Goal: Task Accomplishment & Management: Use online tool/utility

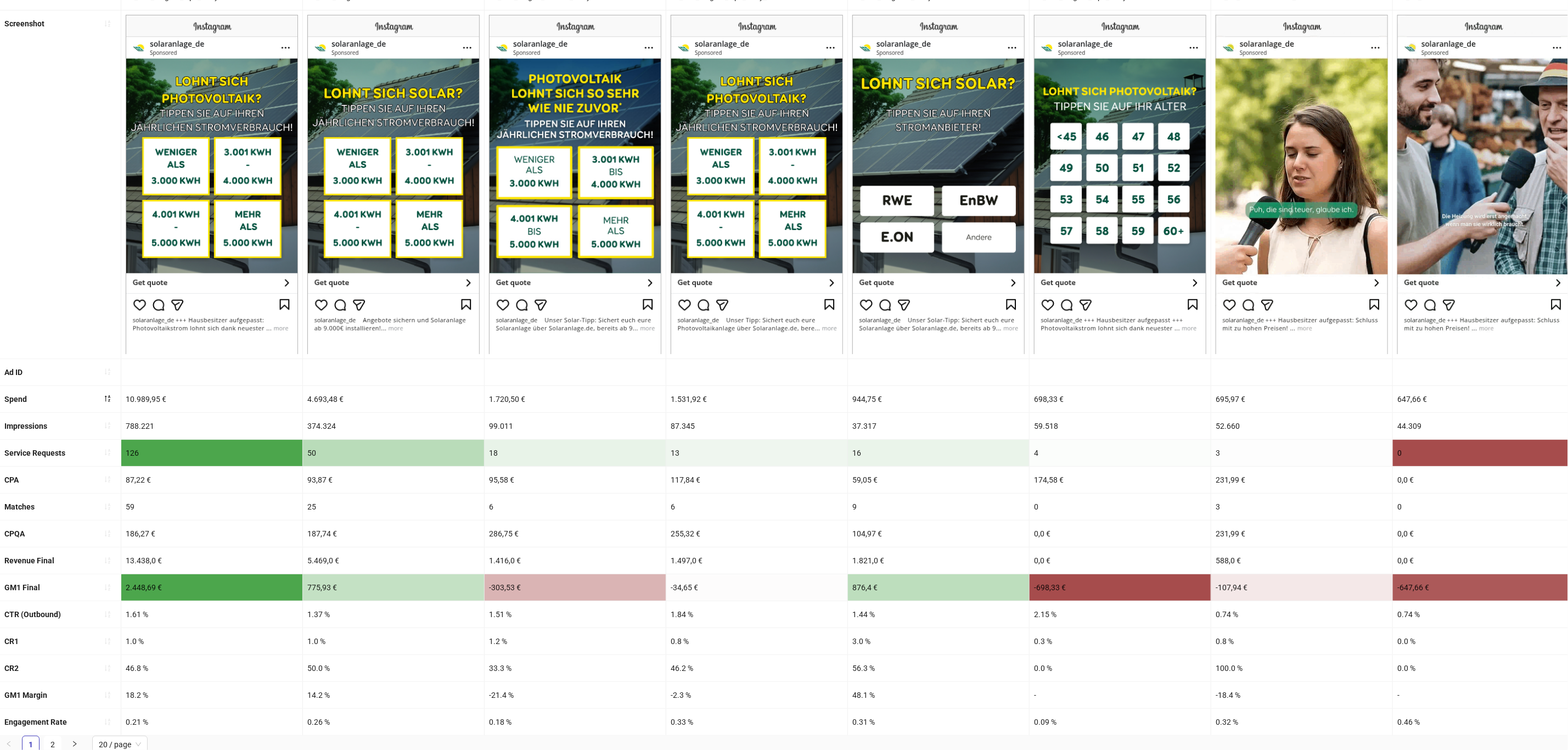
scroll to position [150, 0]
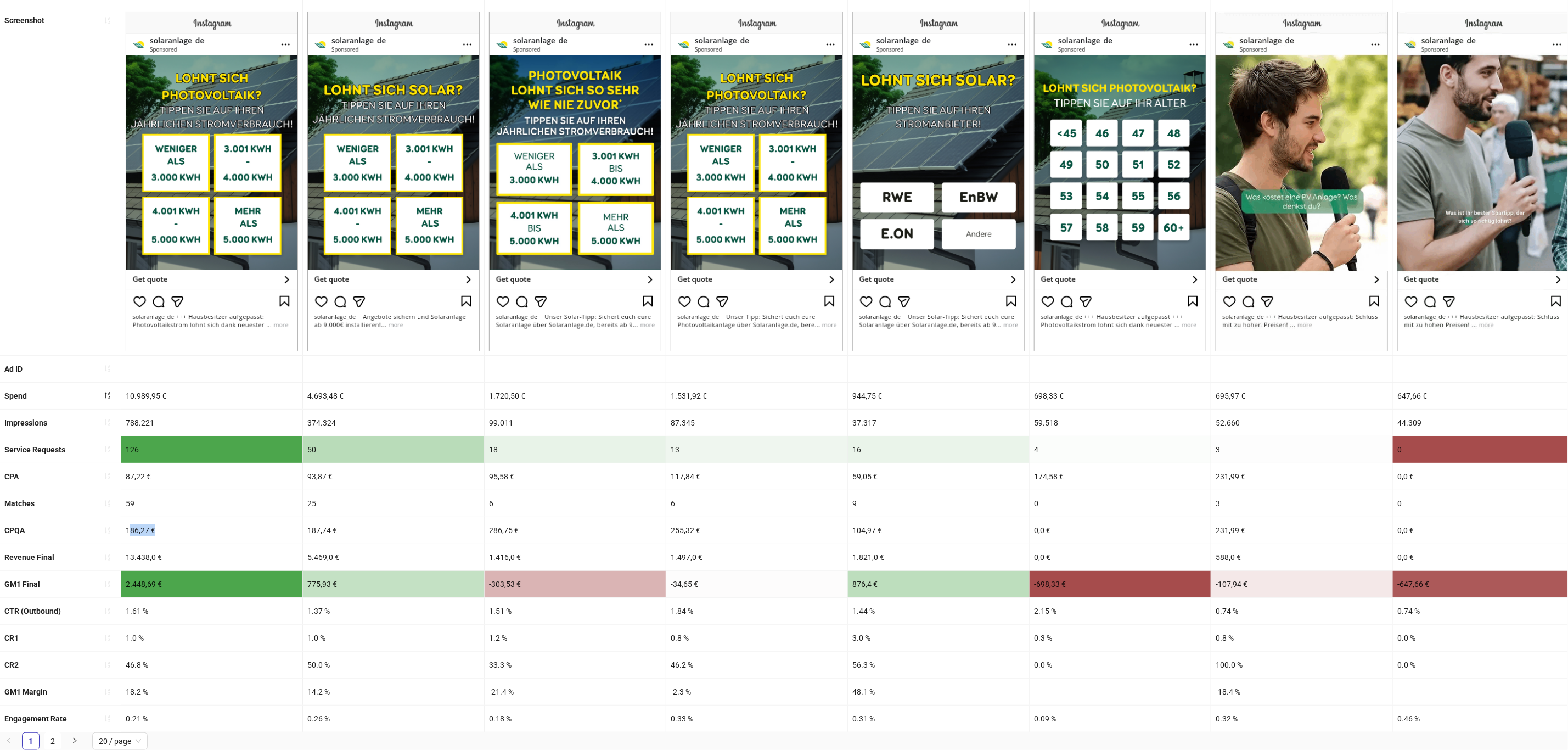
drag, startPoint x: 133, startPoint y: 512, endPoint x: 166, endPoint y: 510, distance: 33.1
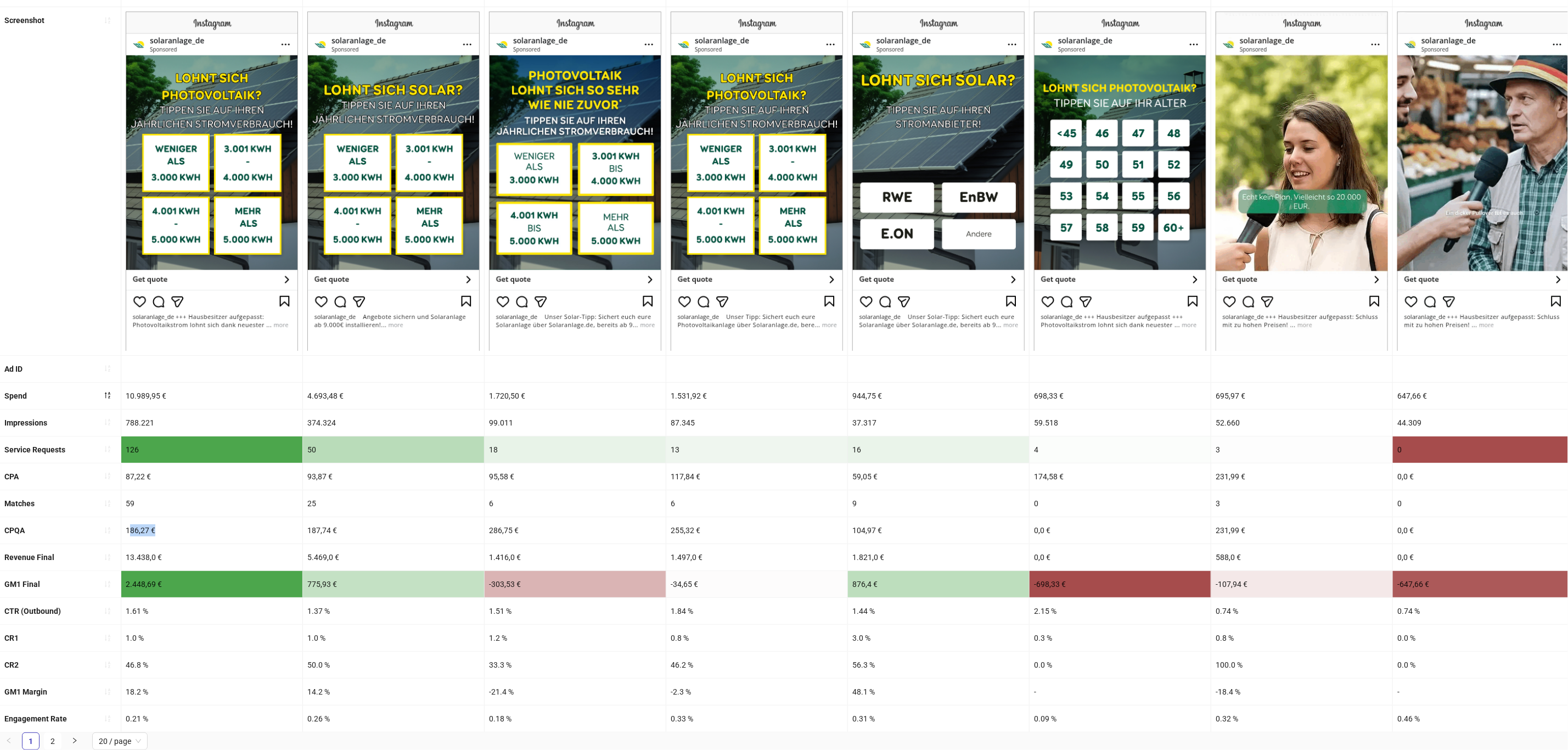
click at [166, 517] on div "186,27 €" at bounding box center [211, 530] width 181 height 26
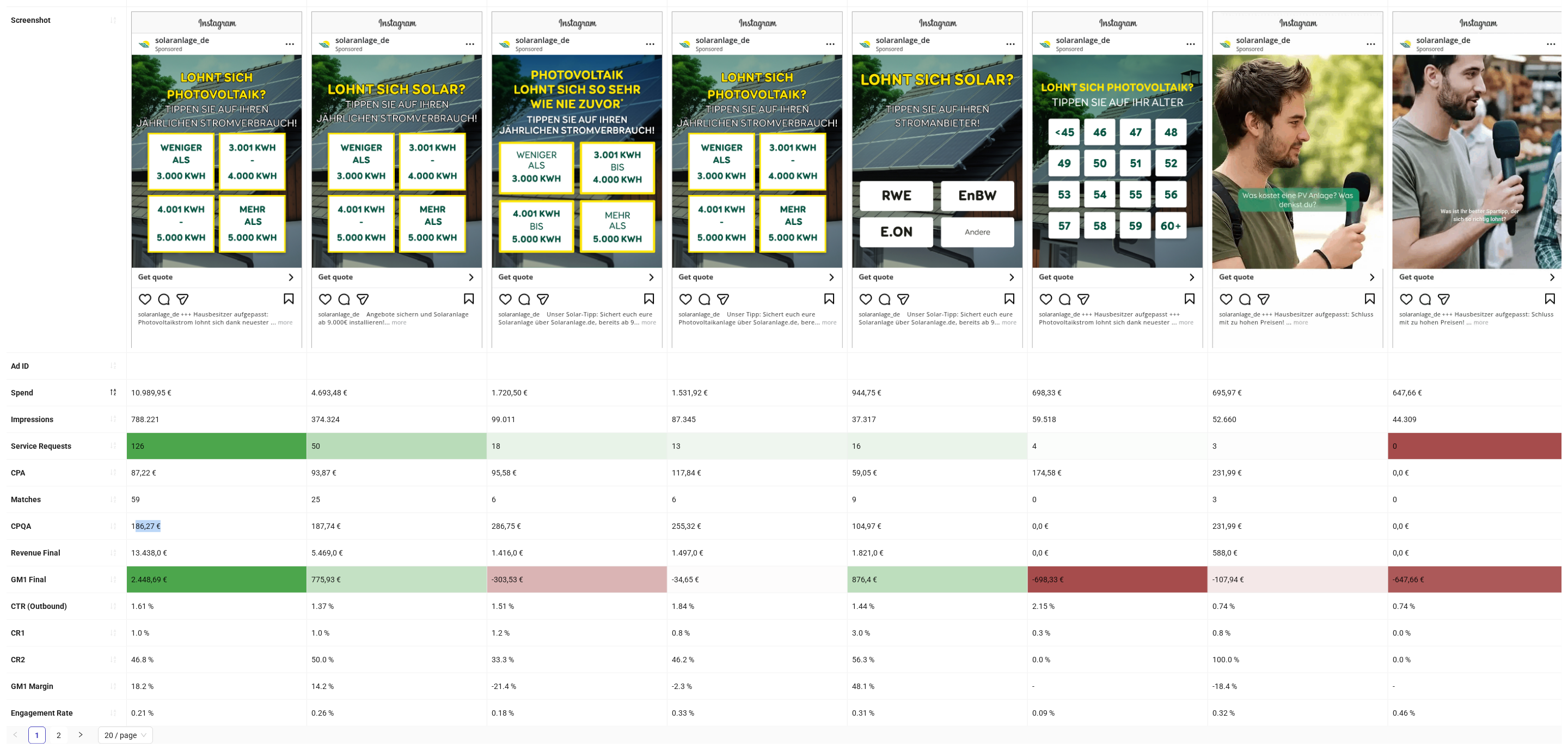
scroll to position [67, 0]
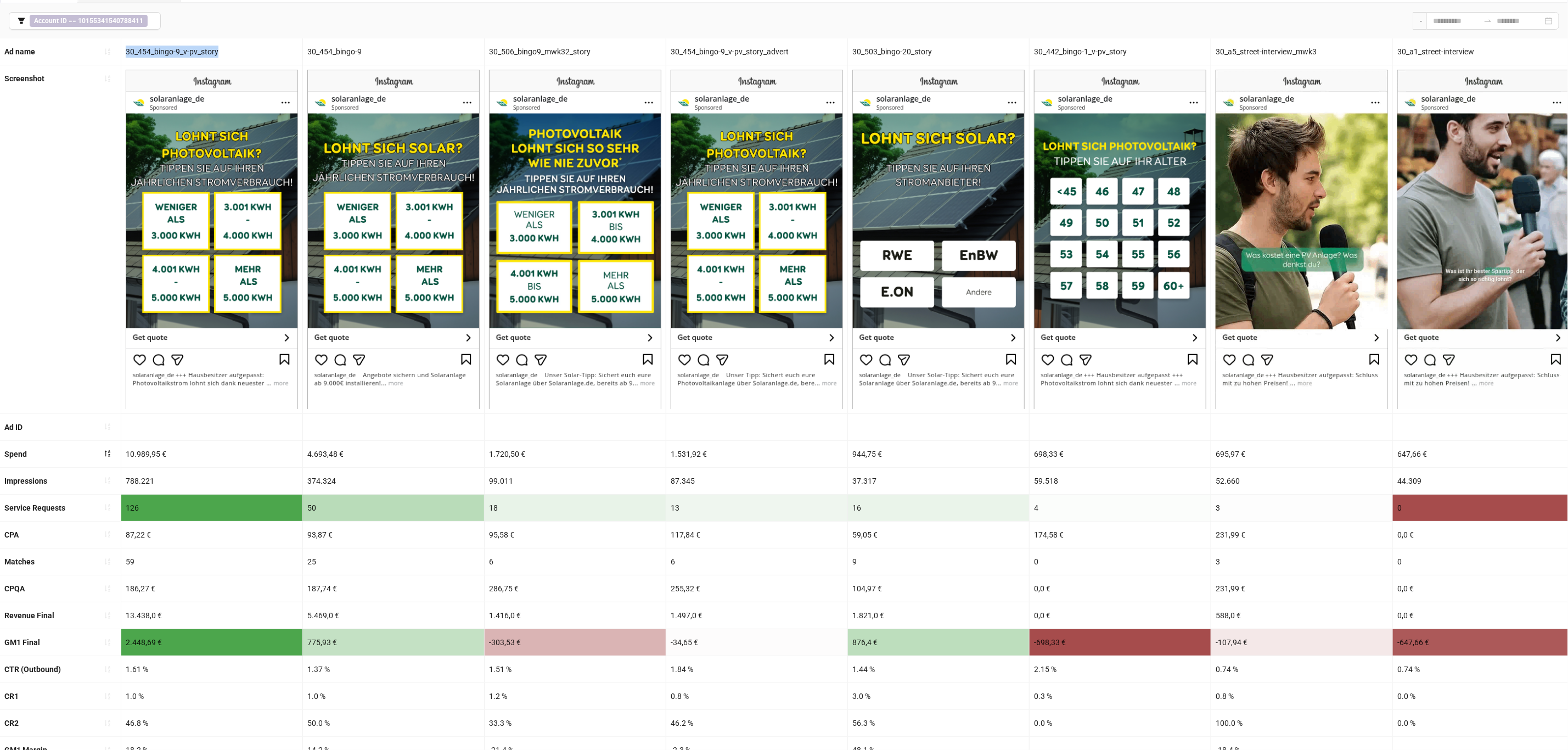
drag, startPoint x: 224, startPoint y: 48, endPoint x: 125, endPoint y: 53, distance: 99.1
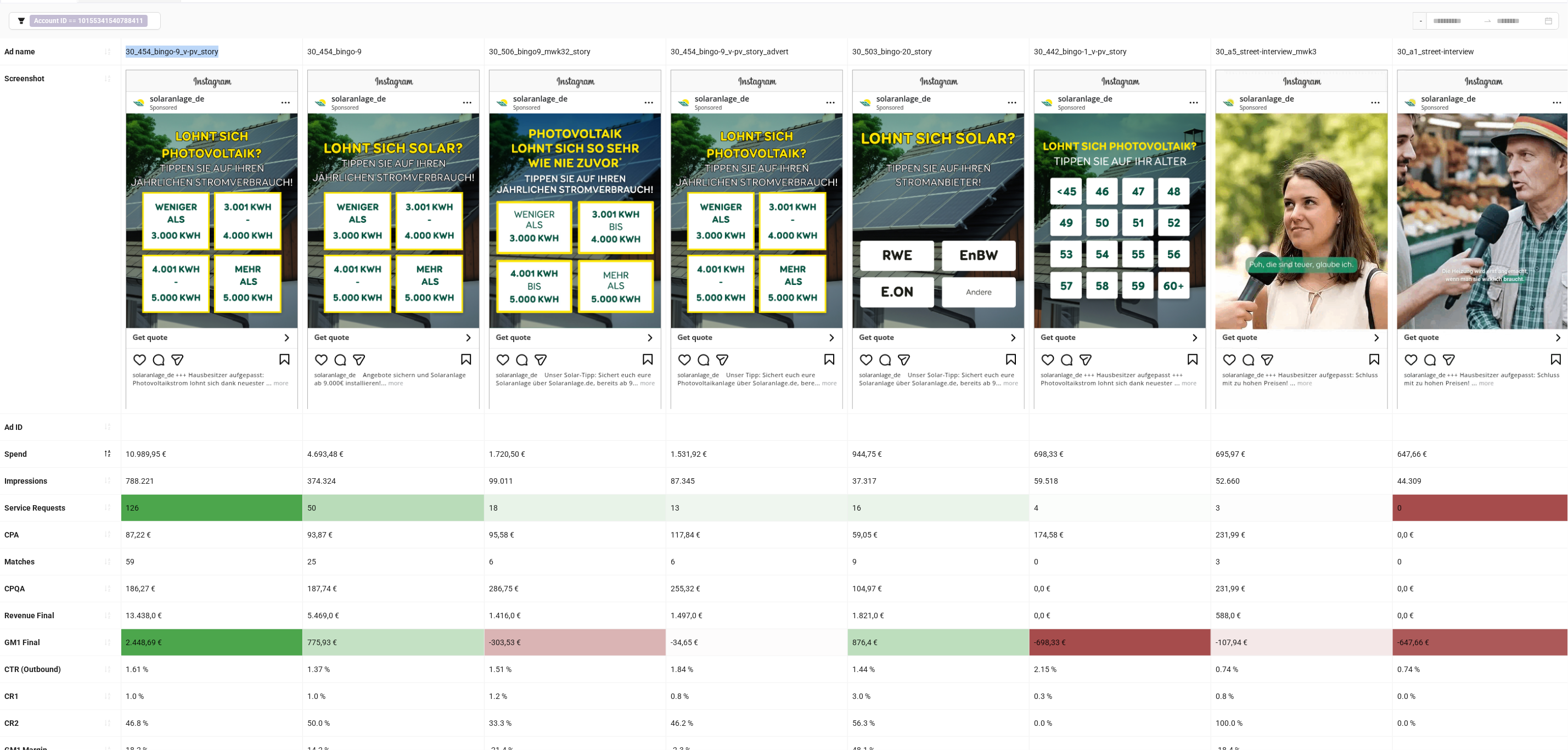
click at [125, 53] on div "30_454_bingo-9_v-pv_story" at bounding box center [211, 51] width 181 height 26
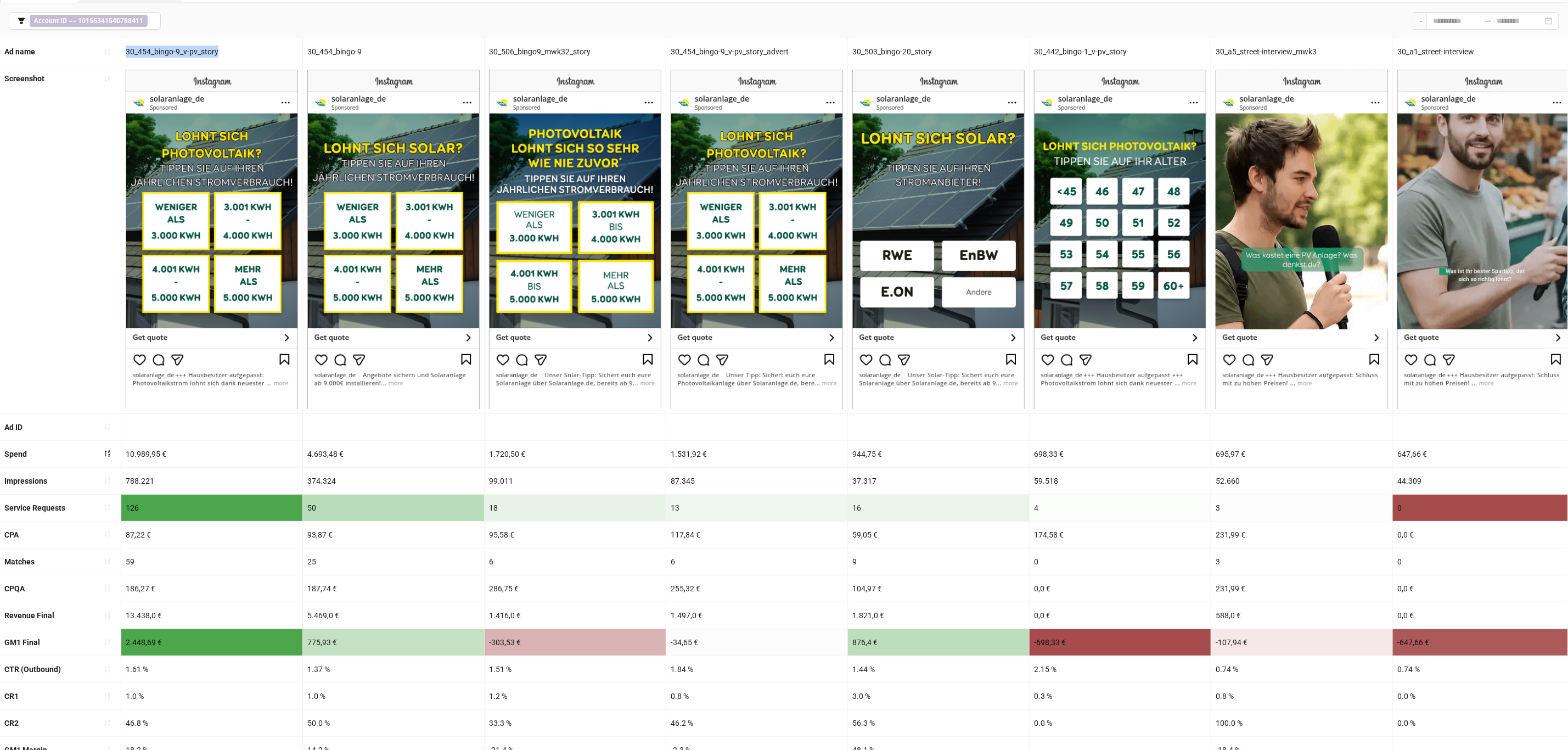
copy div "30_454_bingo-9_v-pv_story"
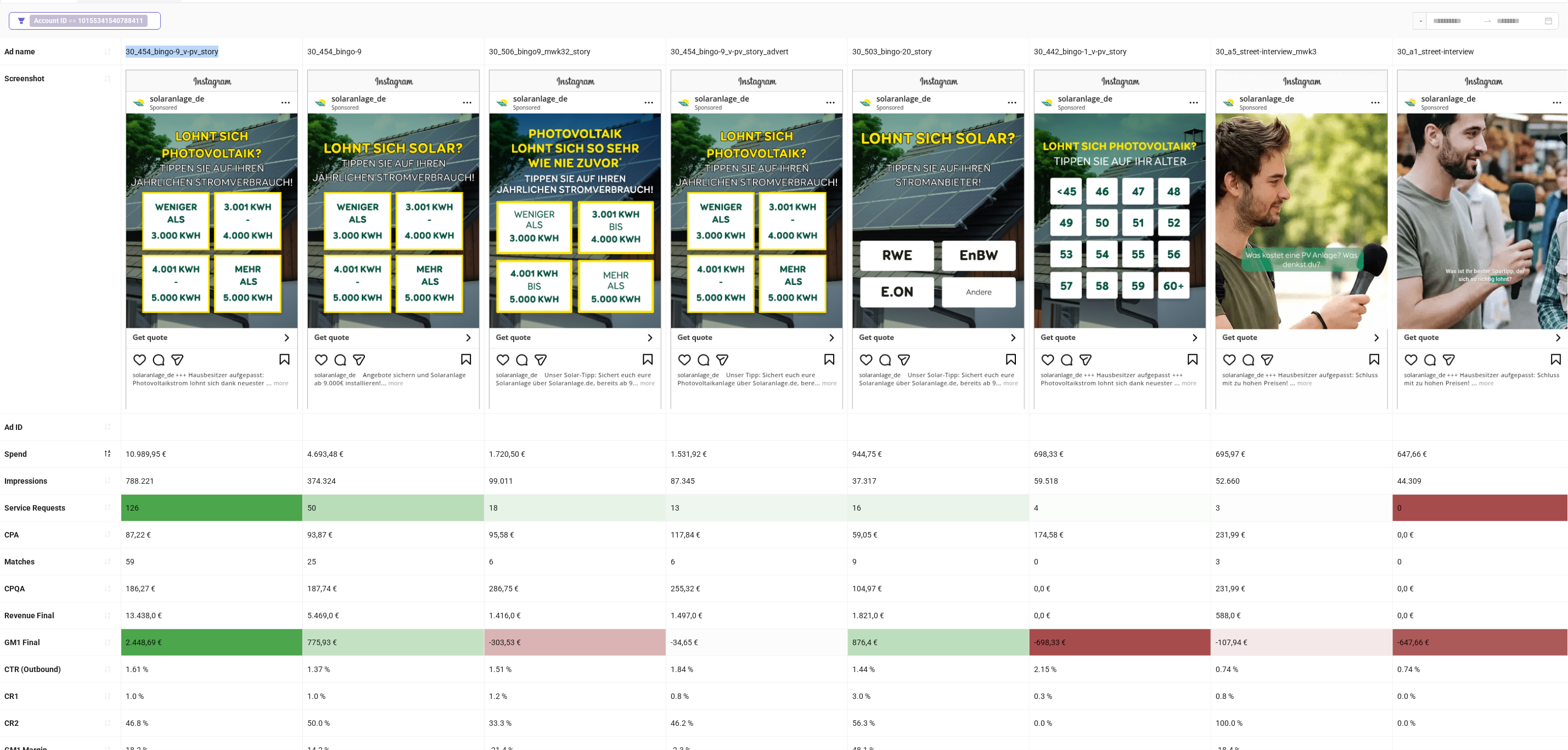
click at [124, 18] on b "10155341540788411" at bounding box center [110, 21] width 65 height 8
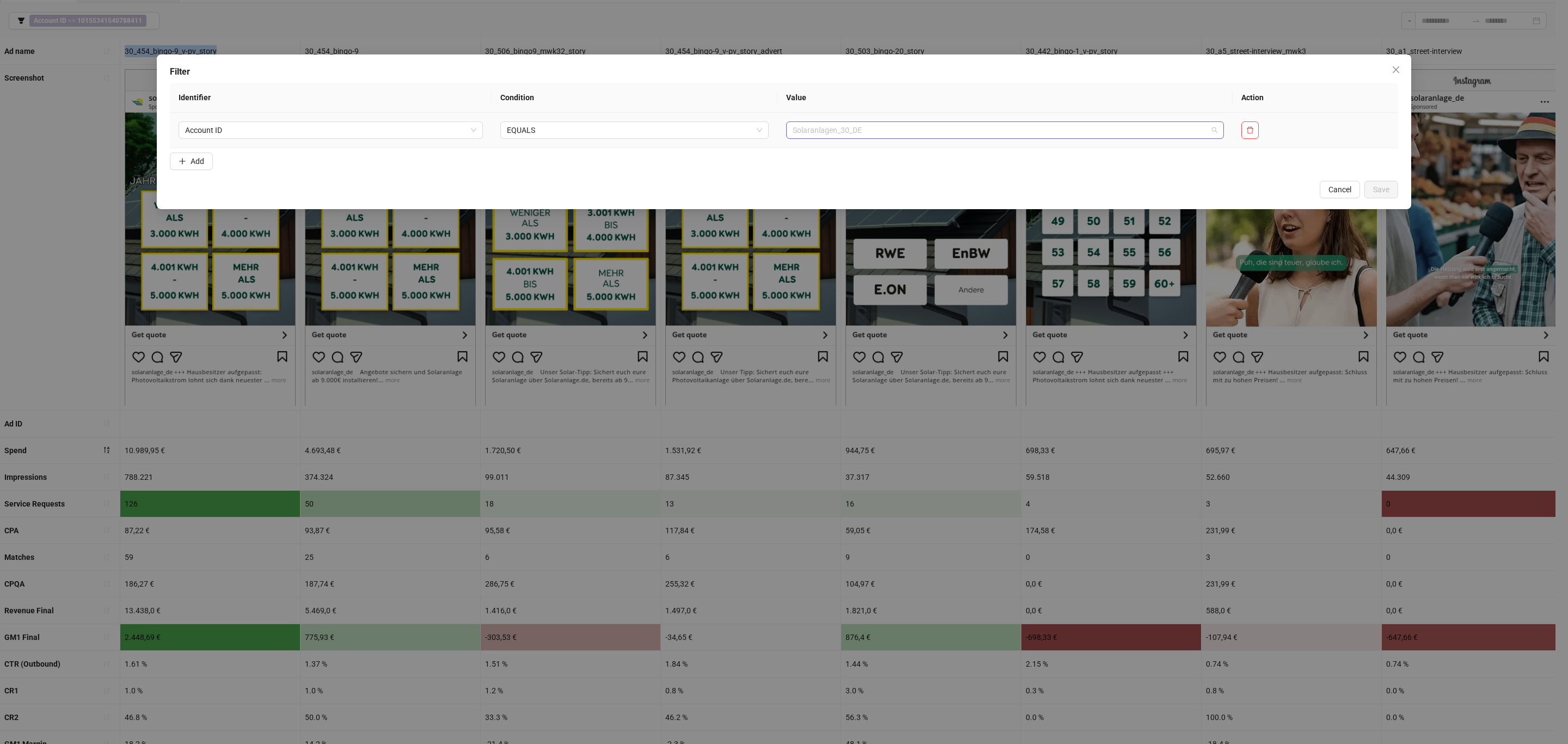
click at [961, 131] on span "Solaranlagen_30_DE" at bounding box center [1005, 130] width 425 height 16
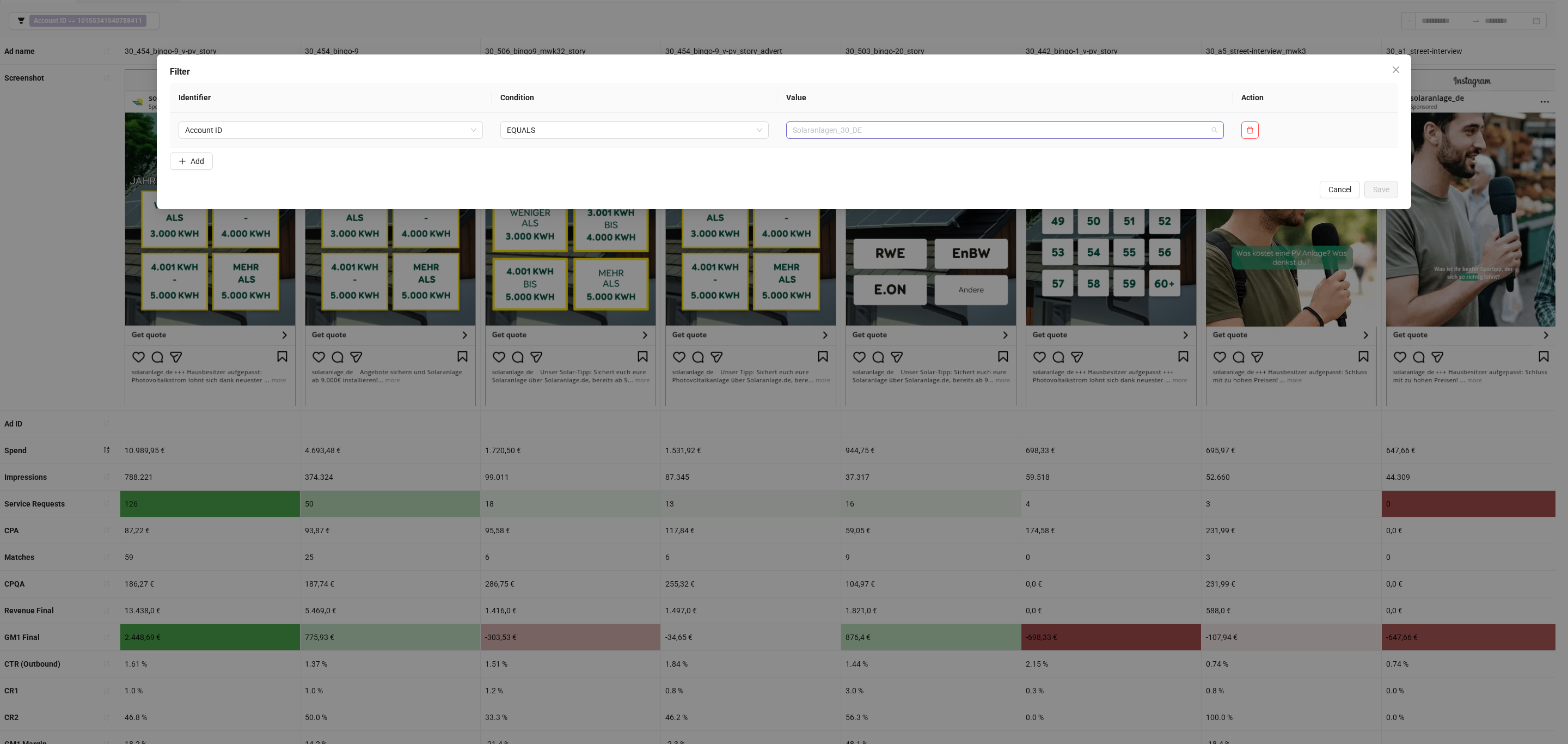
scroll to position [360, 0]
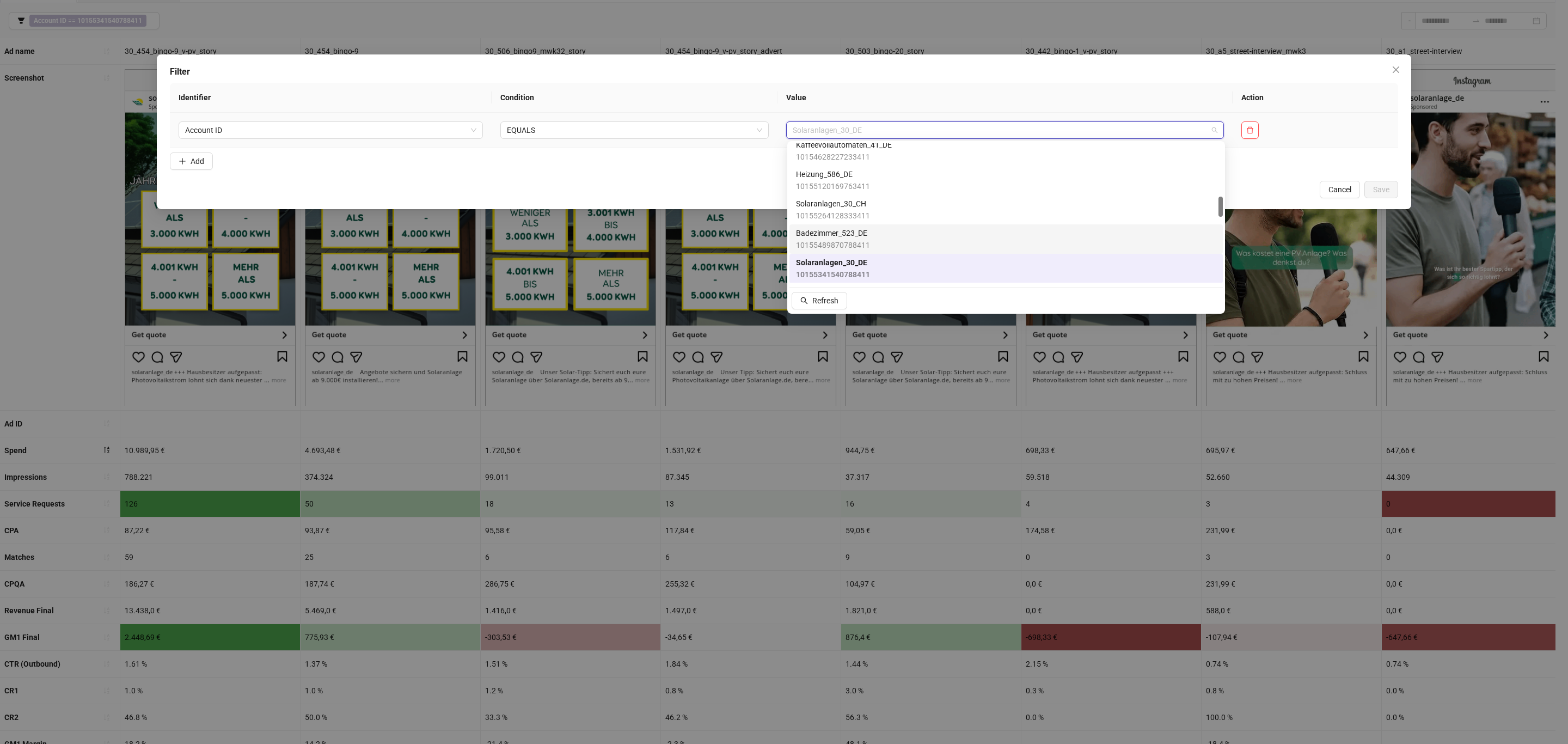
click at [856, 233] on span "Badezimmer_523_DE" at bounding box center [833, 233] width 74 height 12
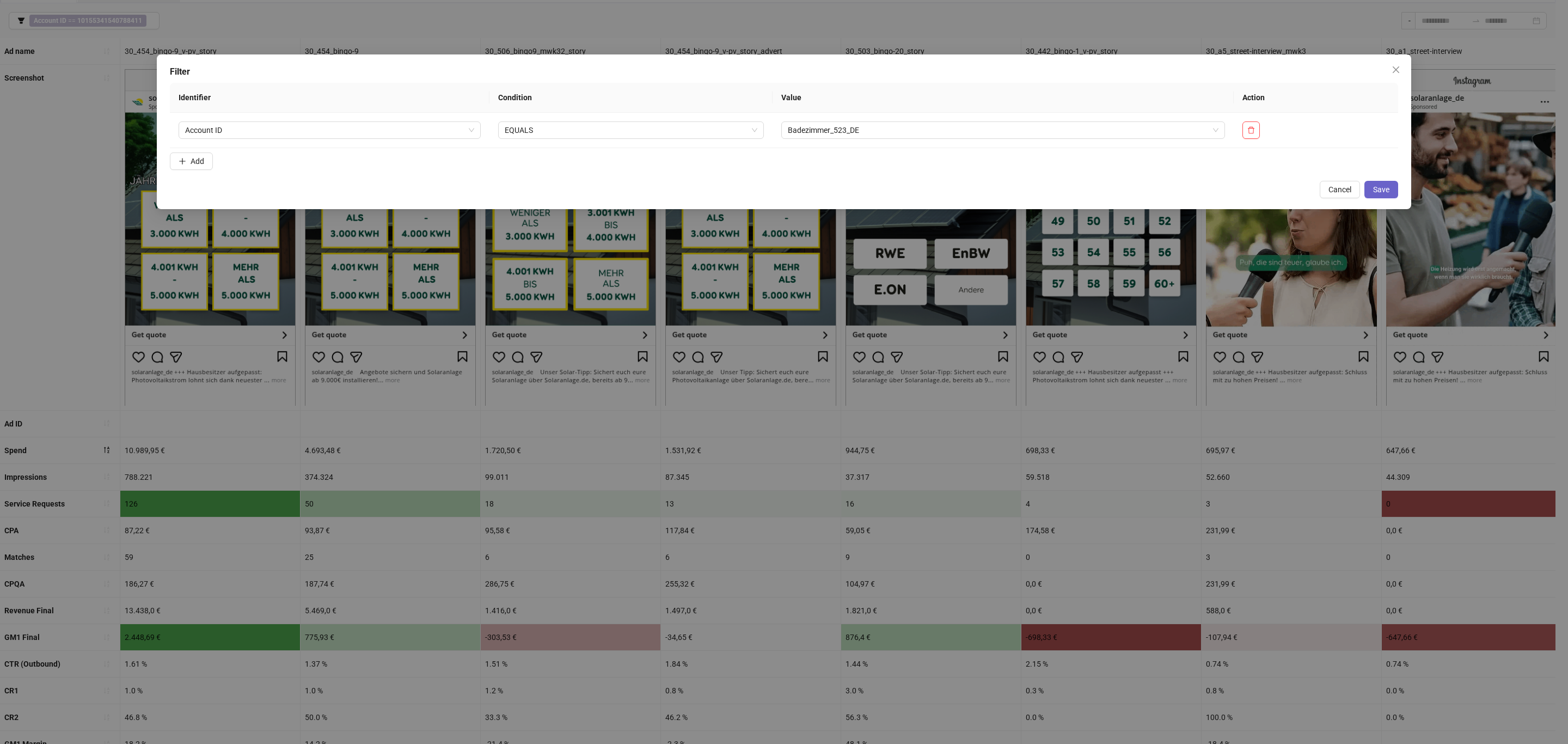
click at [1380, 188] on span "Save" at bounding box center [1381, 189] width 16 height 9
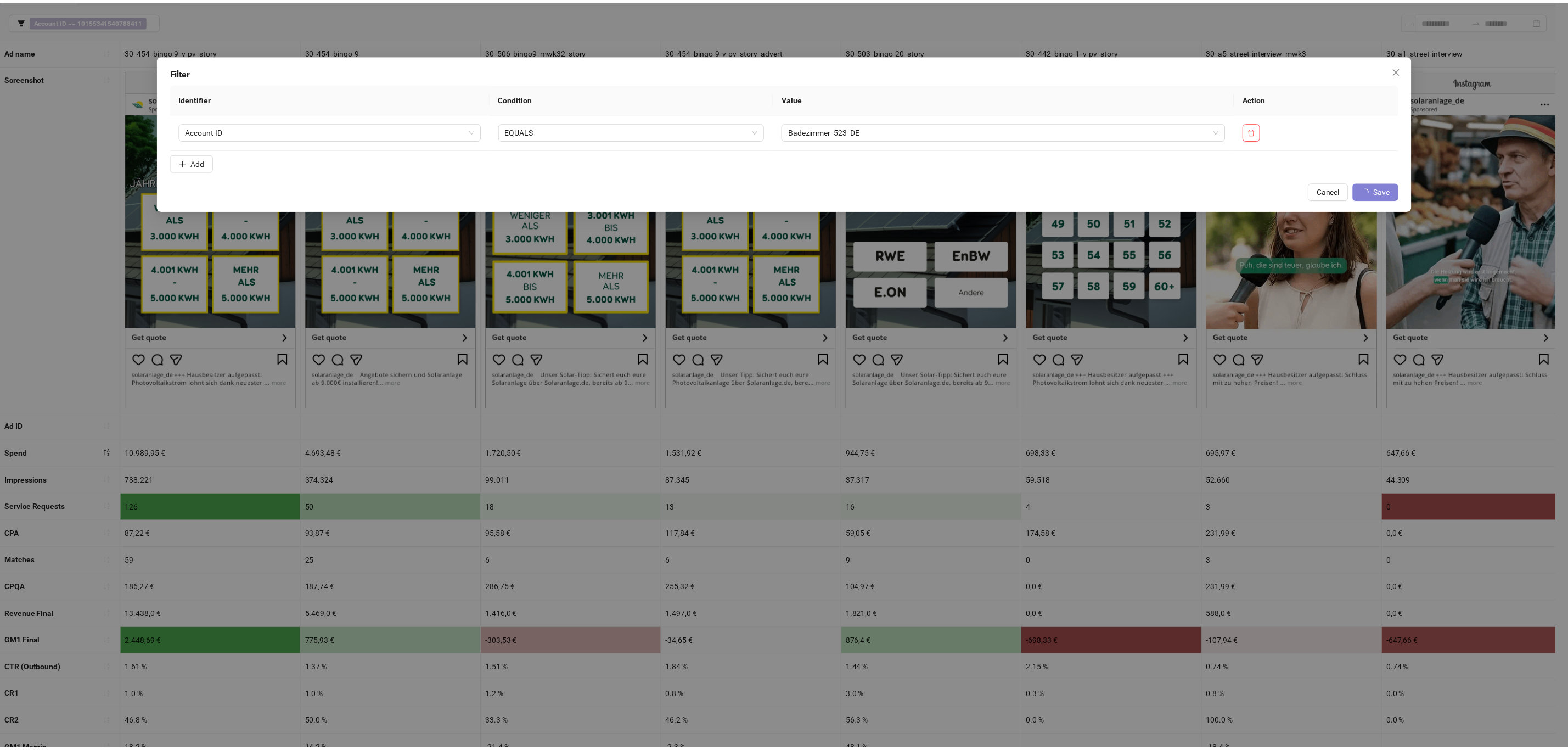
scroll to position [0, 0]
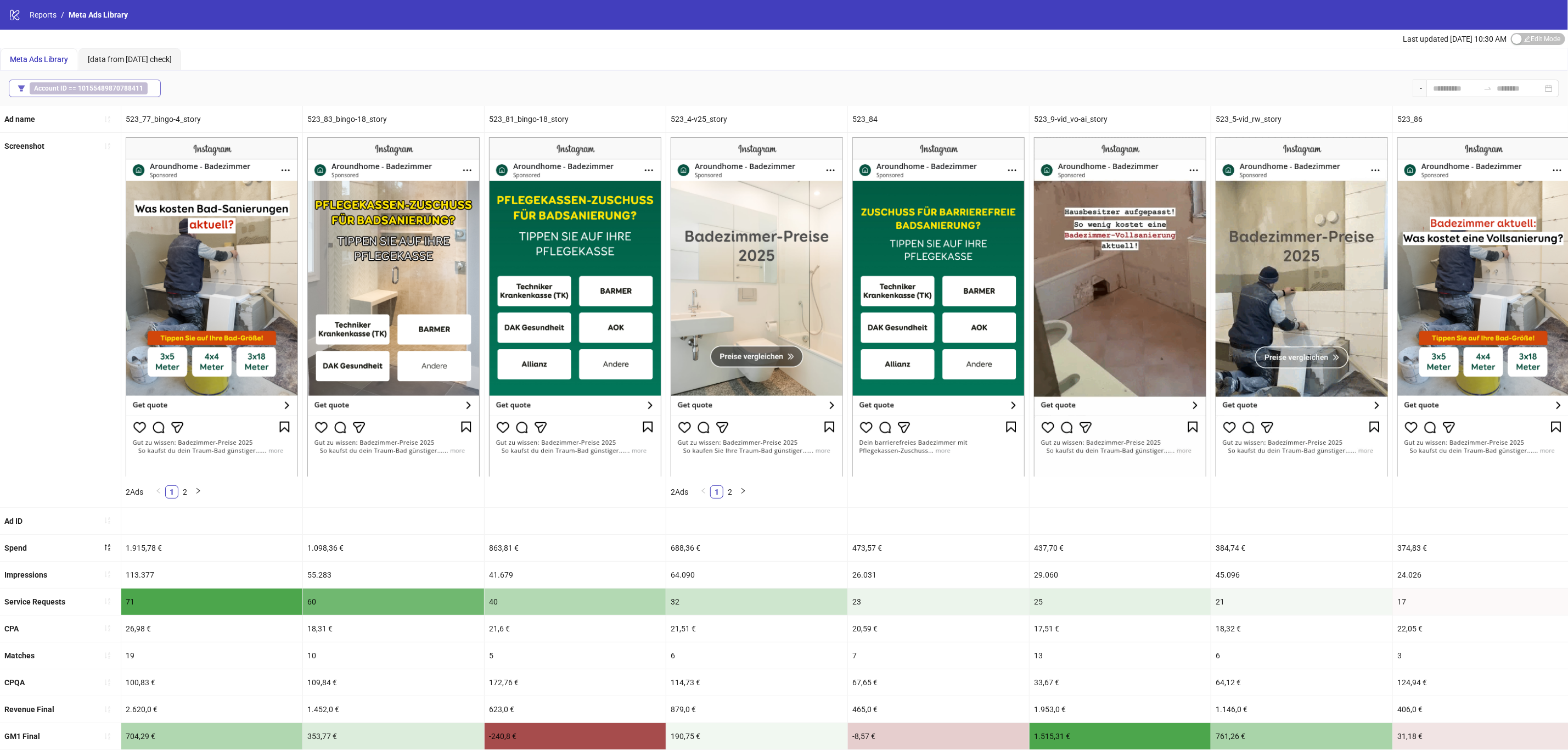
click at [133, 86] on b "10155489870788411" at bounding box center [110, 88] width 65 height 8
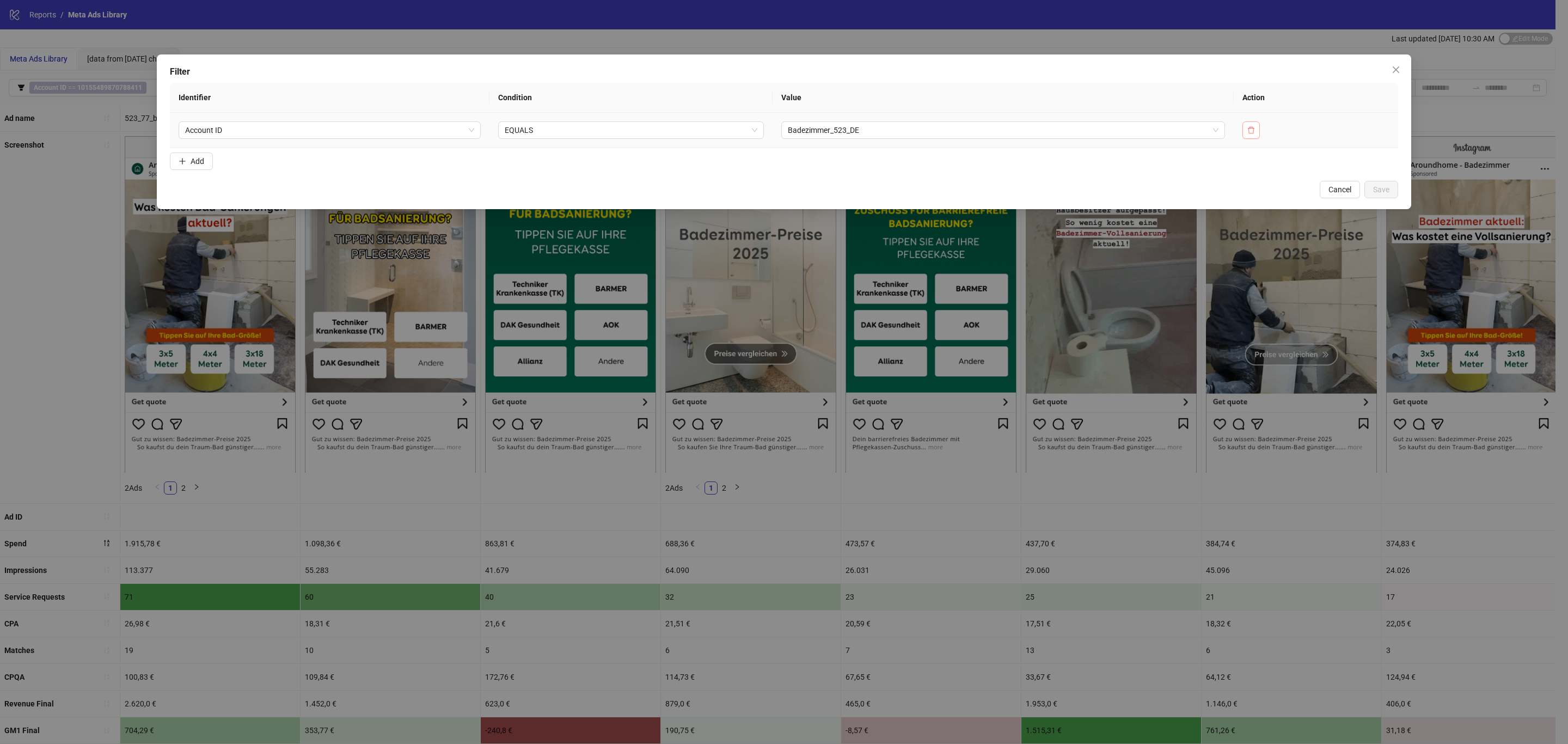
click at [1258, 134] on button "button" at bounding box center [1251, 130] width 17 height 17
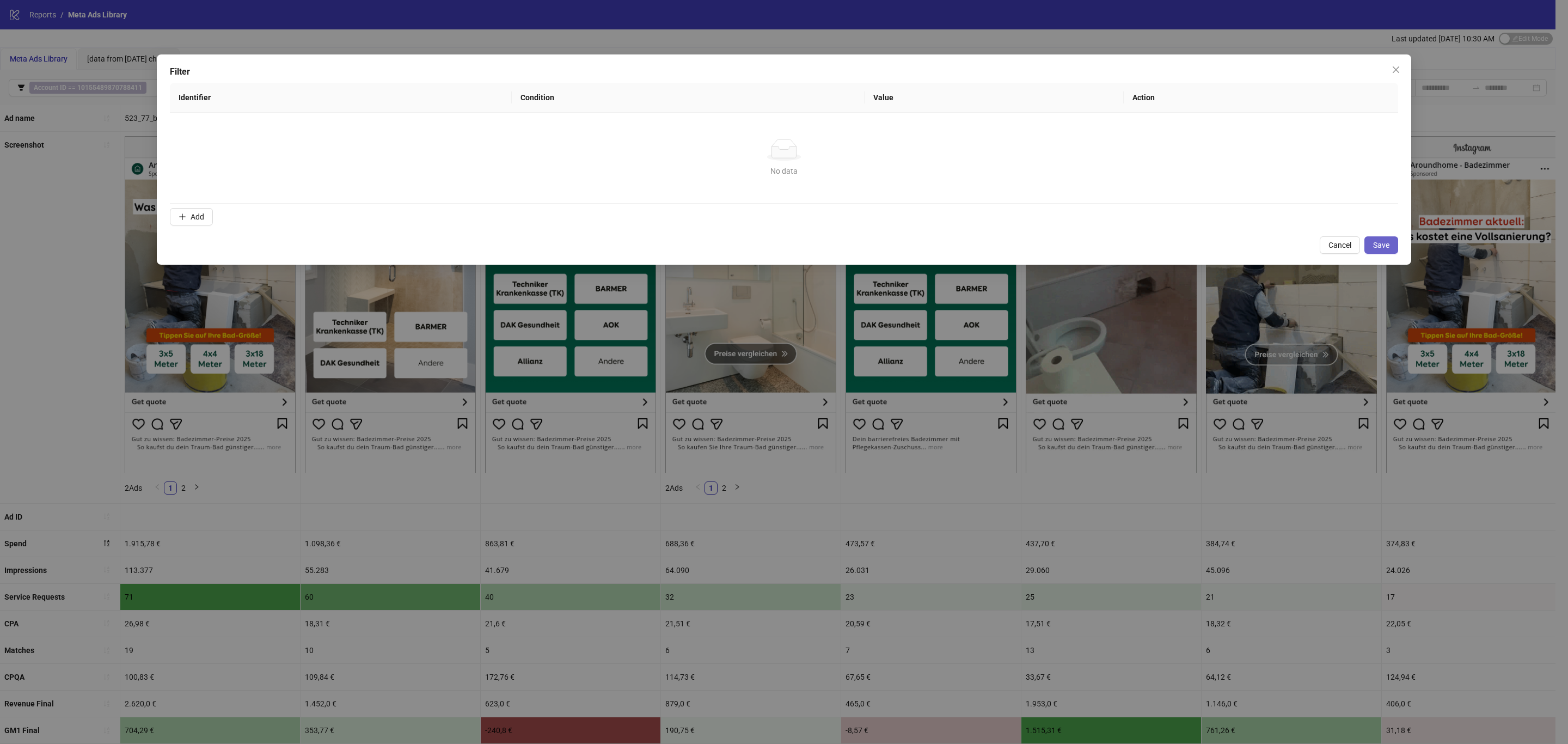
click at [1385, 243] on span "Save" at bounding box center [1381, 245] width 16 height 9
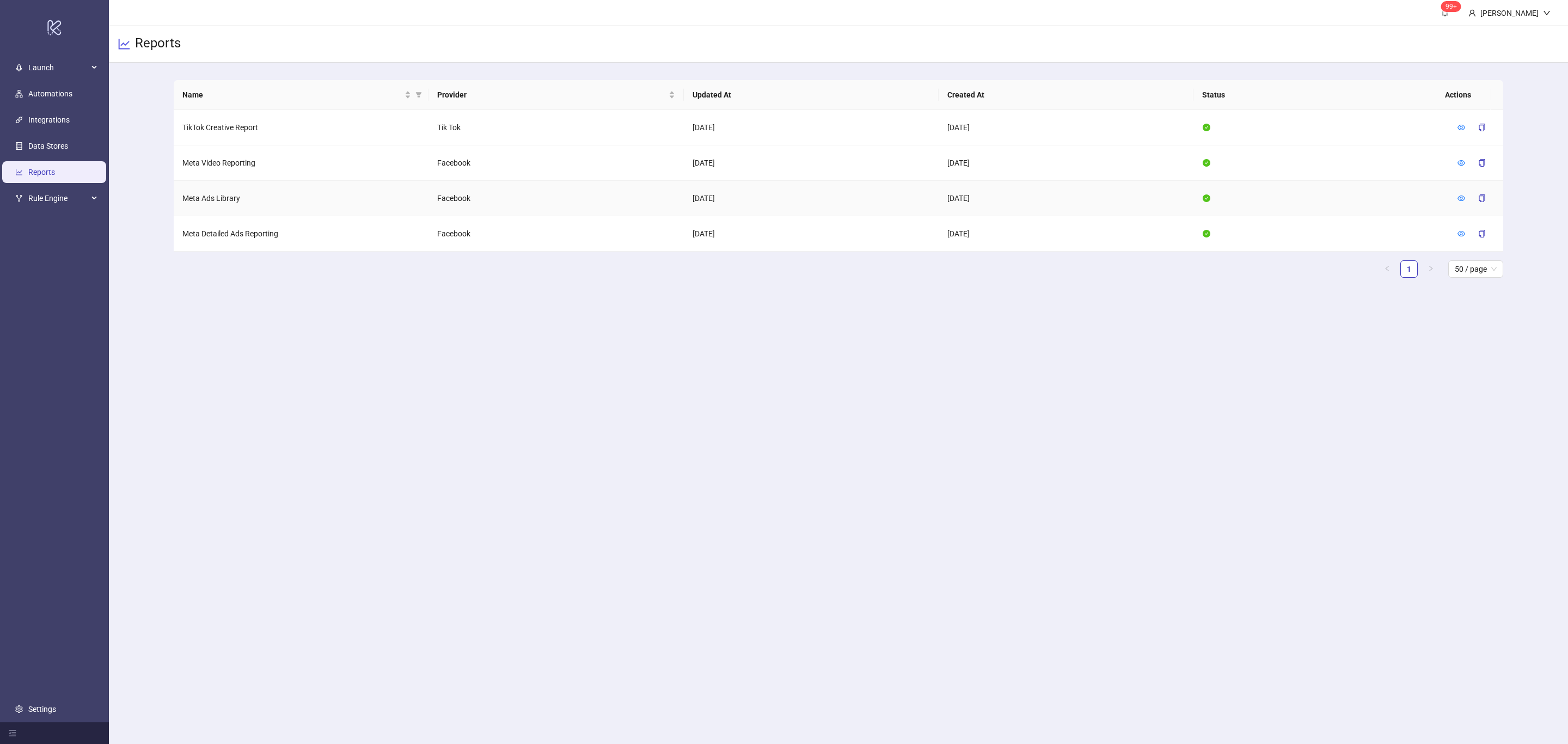
click at [1465, 195] on div at bounding box center [1475, 198] width 37 height 17
click at [1465, 200] on div at bounding box center [1475, 198] width 37 height 17
click at [1461, 201] on icon "eye" at bounding box center [1461, 198] width 8 height 8
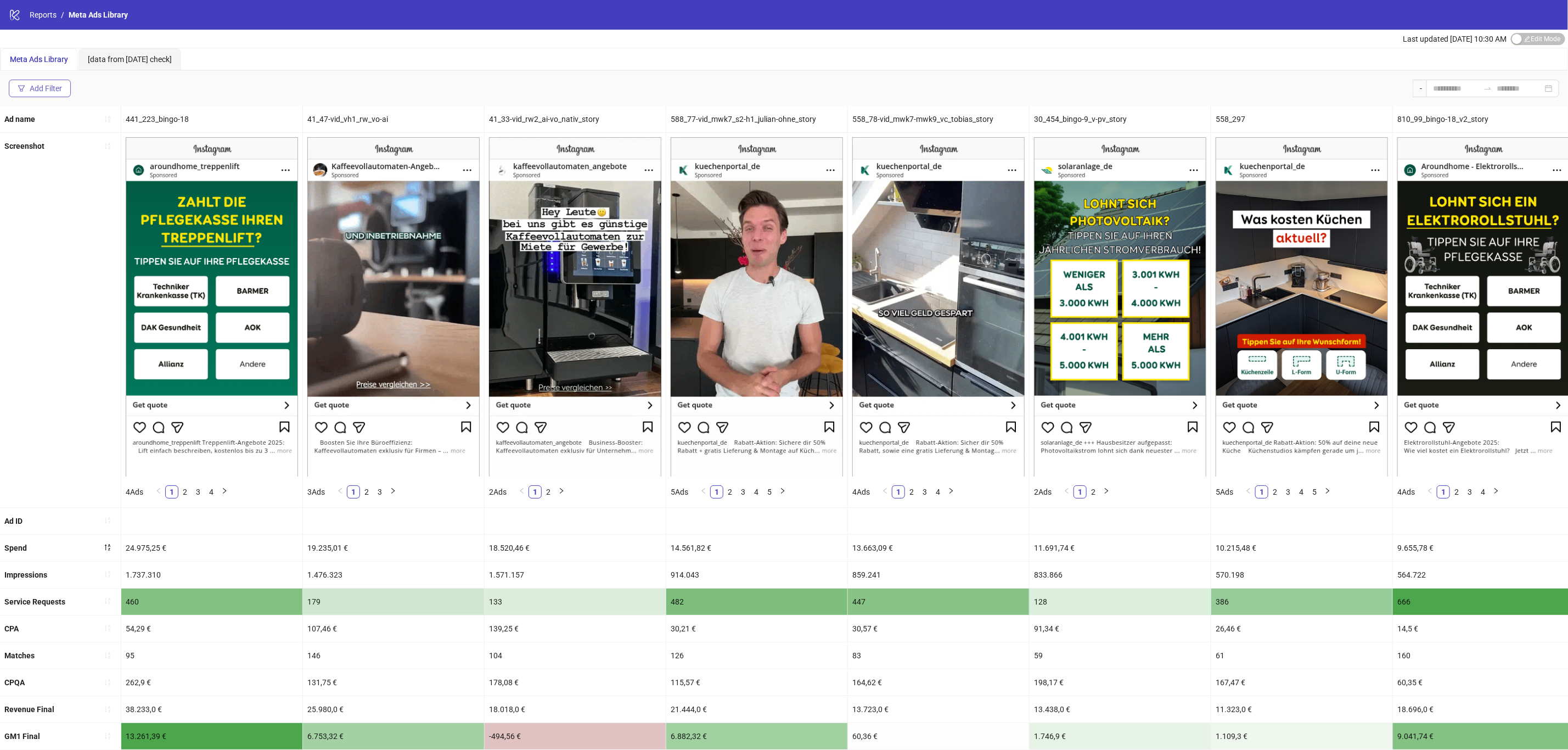
click at [40, 89] on div "Add Filter" at bounding box center [45, 88] width 32 height 9
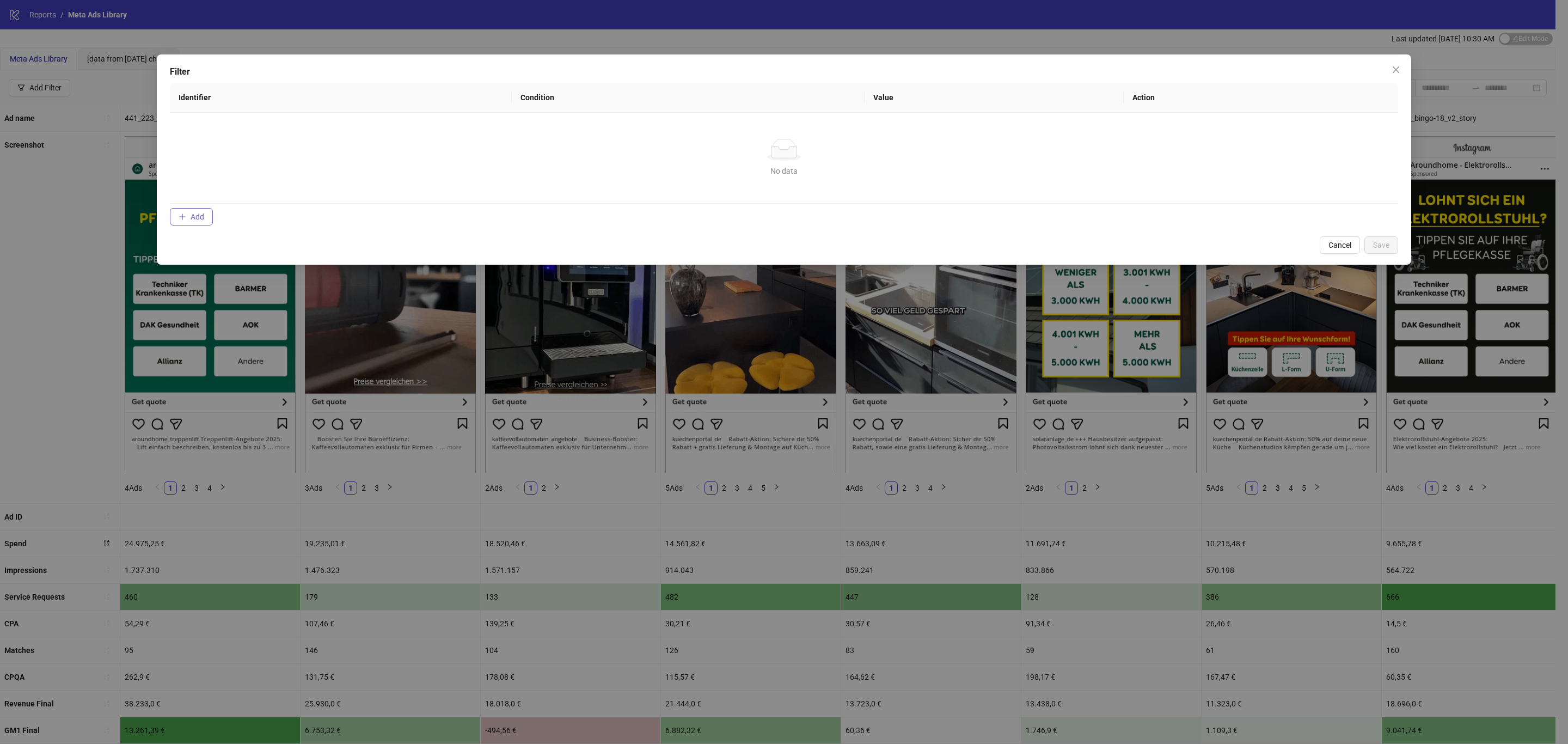
click at [204, 221] on span "Add" at bounding box center [198, 216] width 14 height 9
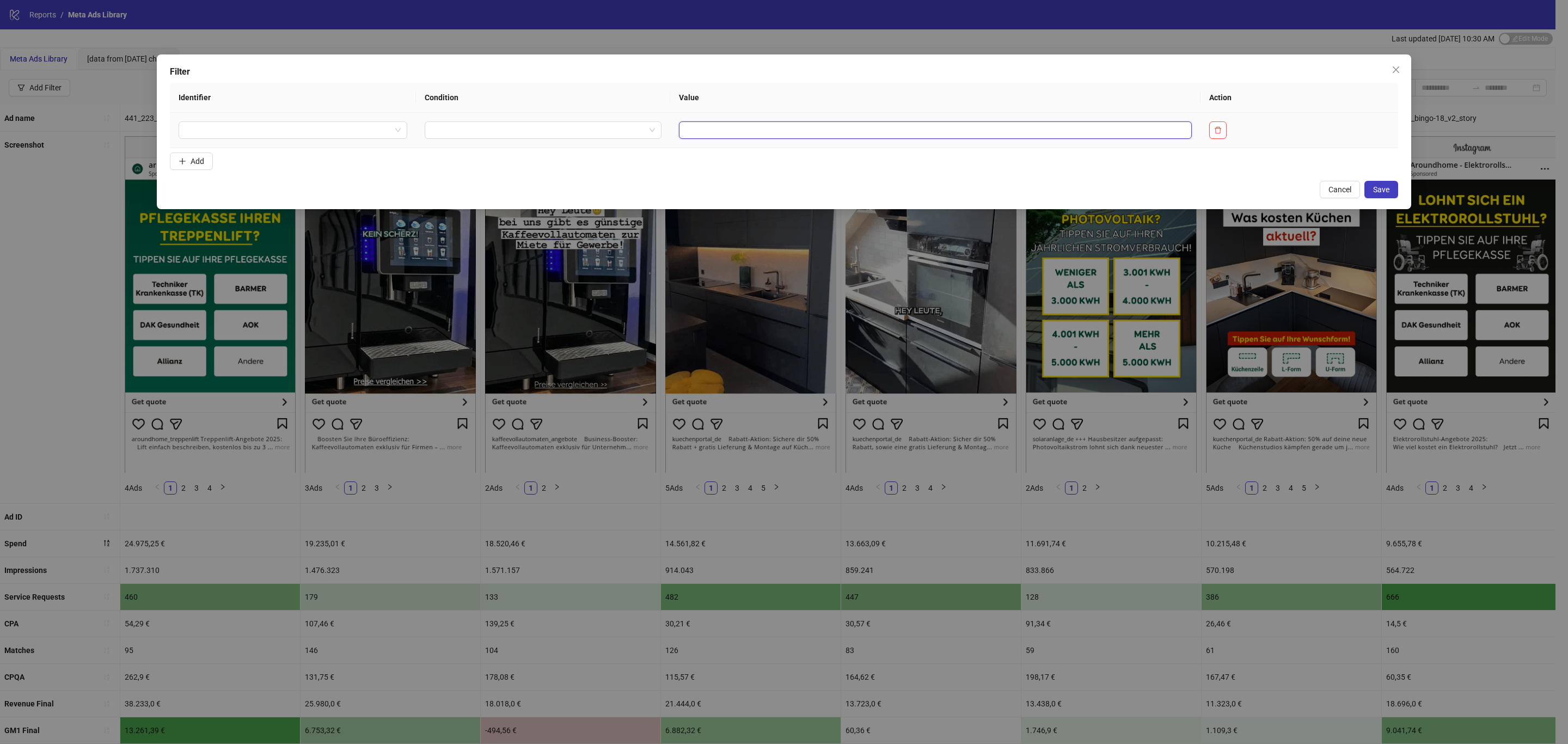
click at [702, 129] on input "text" at bounding box center [935, 130] width 513 height 17
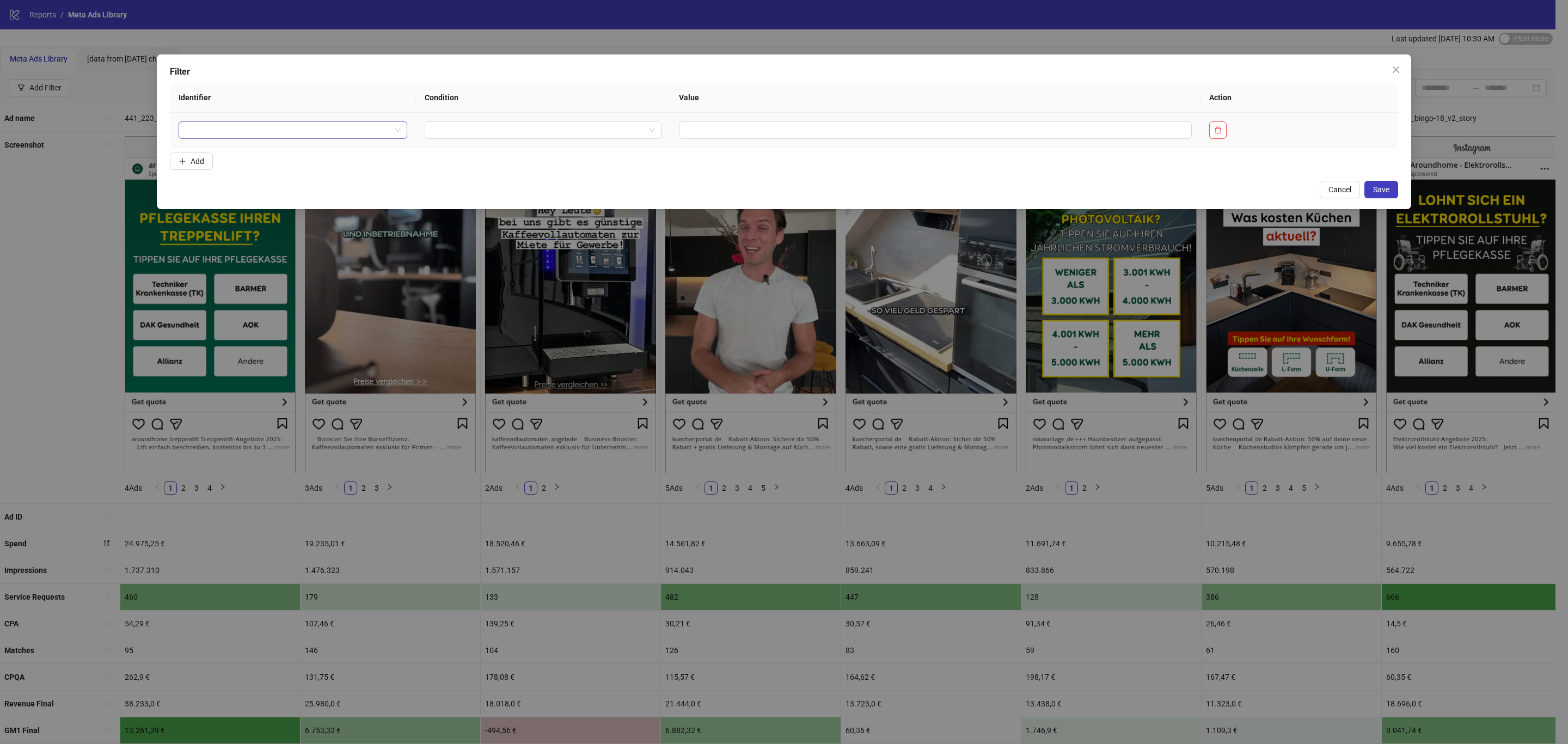
click at [332, 123] on input "search" at bounding box center [288, 130] width 206 height 16
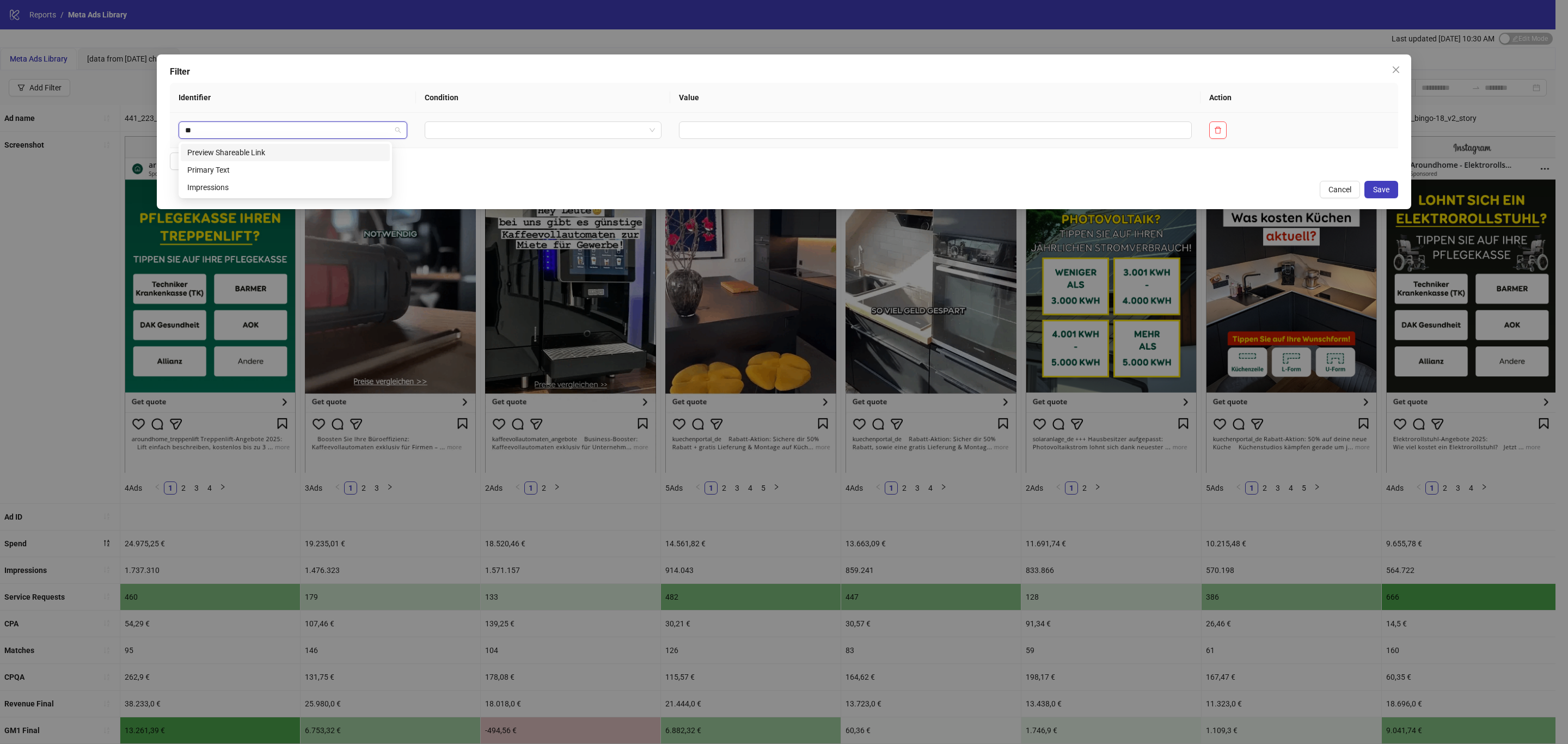
type input "*"
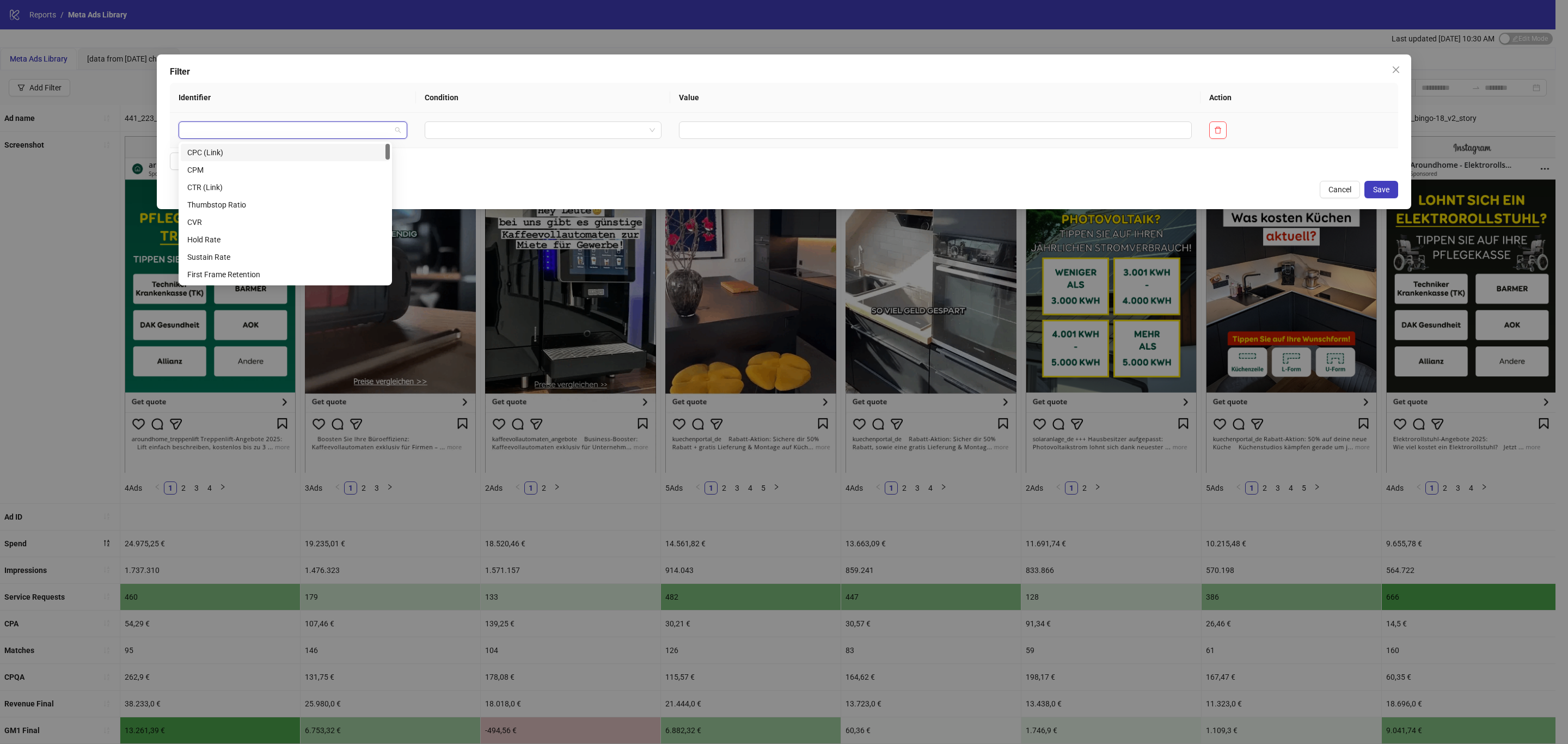
click at [741, 119] on td at bounding box center [935, 130] width 530 height 35
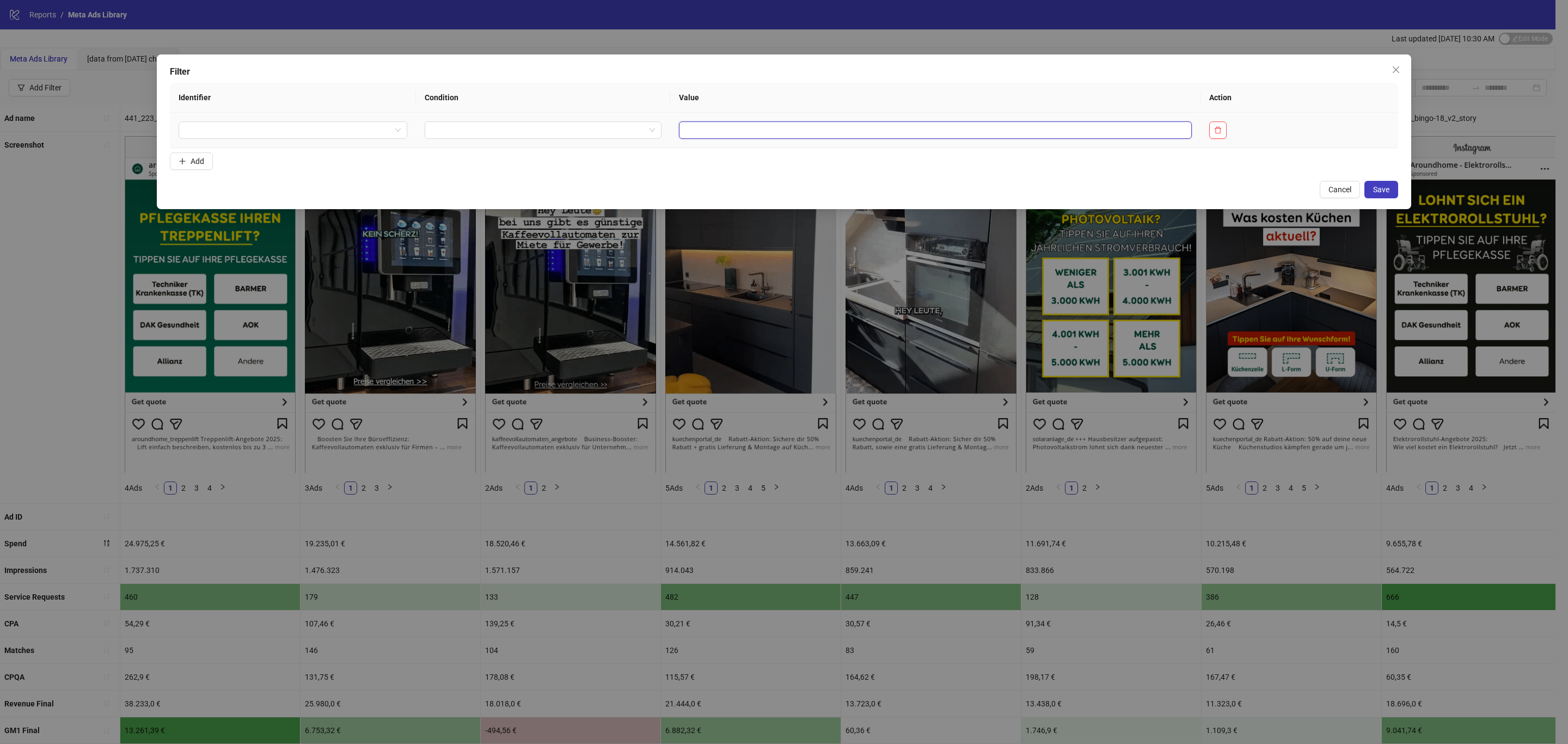
click at [744, 125] on input "text" at bounding box center [935, 130] width 513 height 17
click at [748, 129] on input "text" at bounding box center [935, 130] width 513 height 17
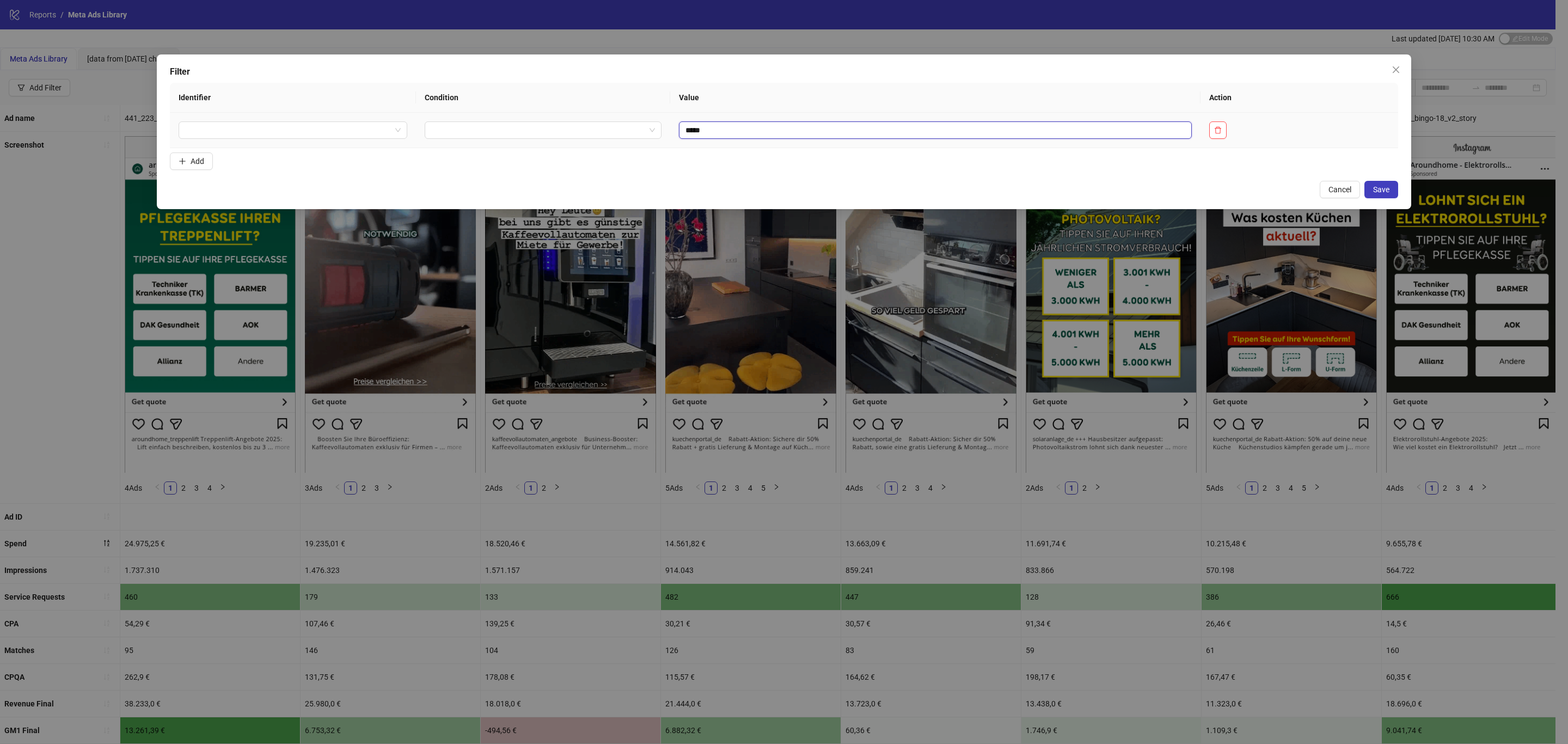
type input "*****"
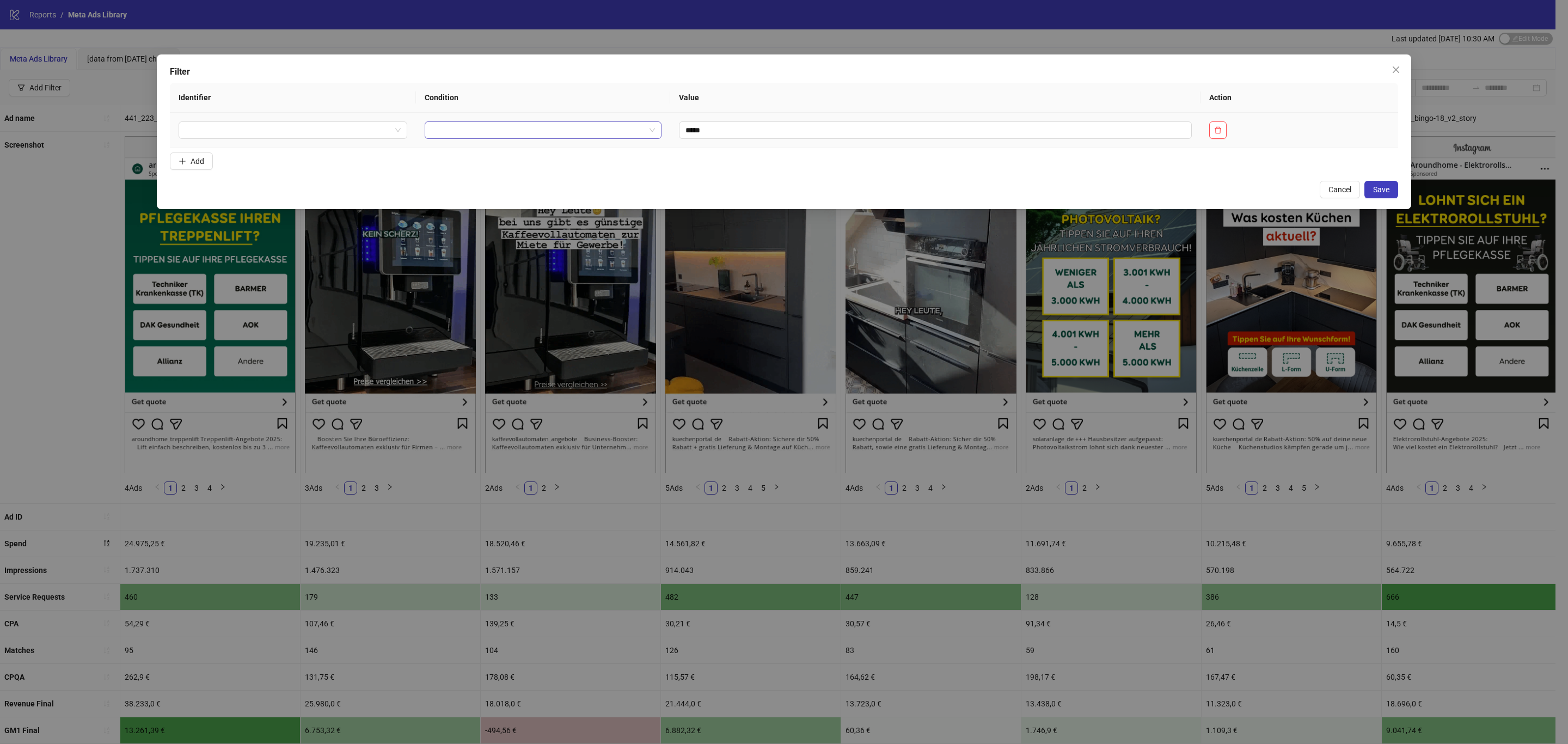
click at [570, 135] on input "search" at bounding box center [538, 130] width 214 height 16
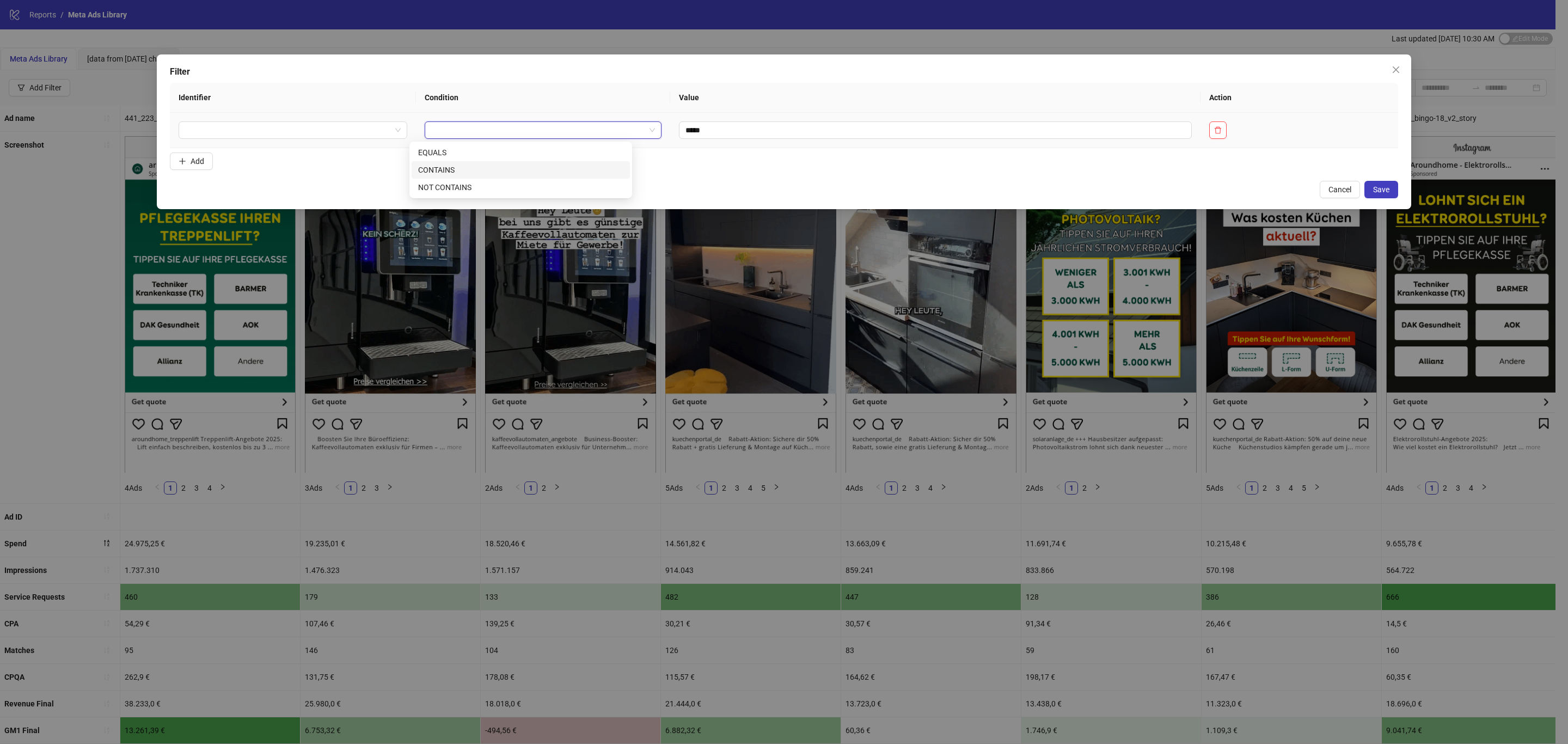
click at [453, 167] on div "CONTAINS" at bounding box center [521, 170] width 205 height 12
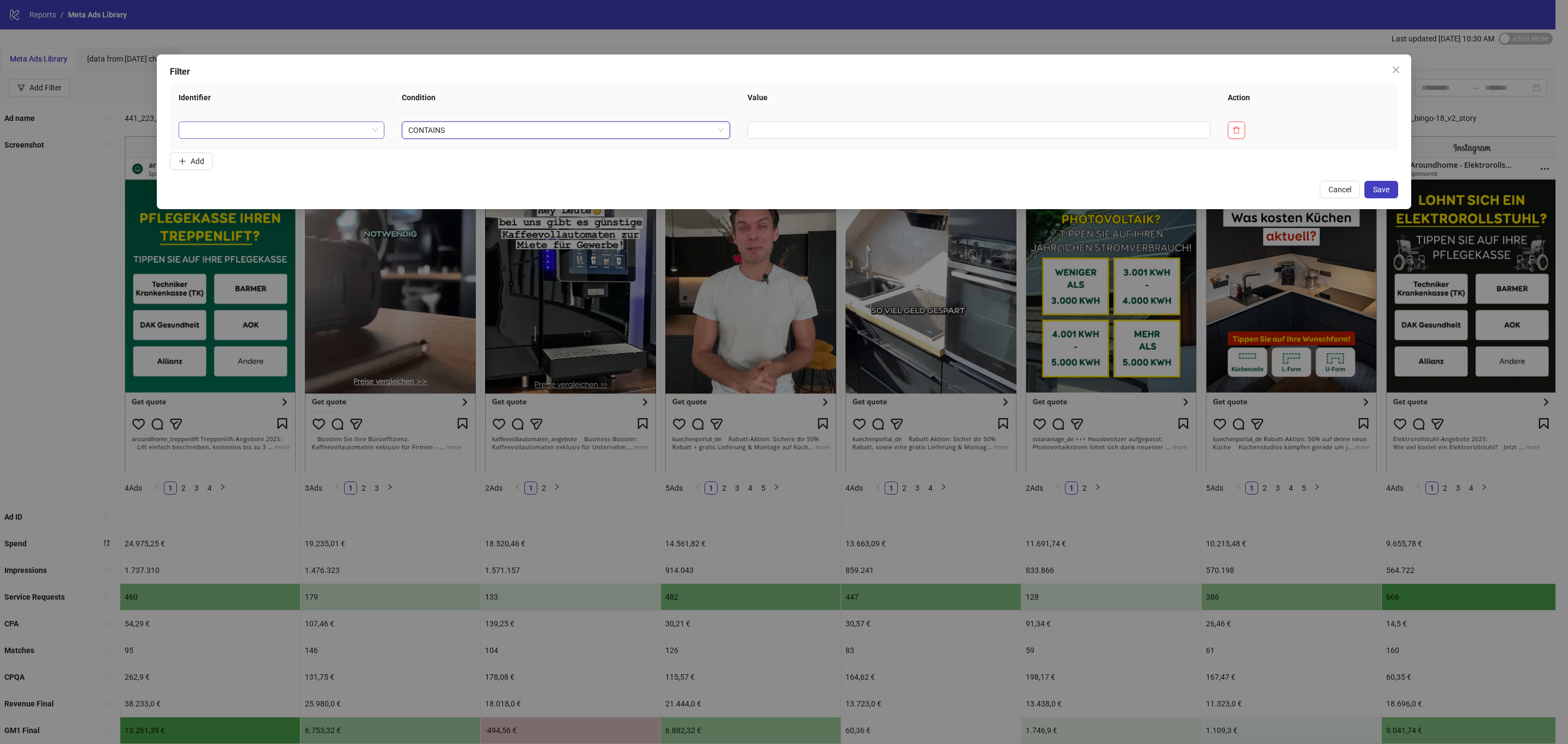
click at [264, 126] on input "search" at bounding box center [276, 130] width 183 height 16
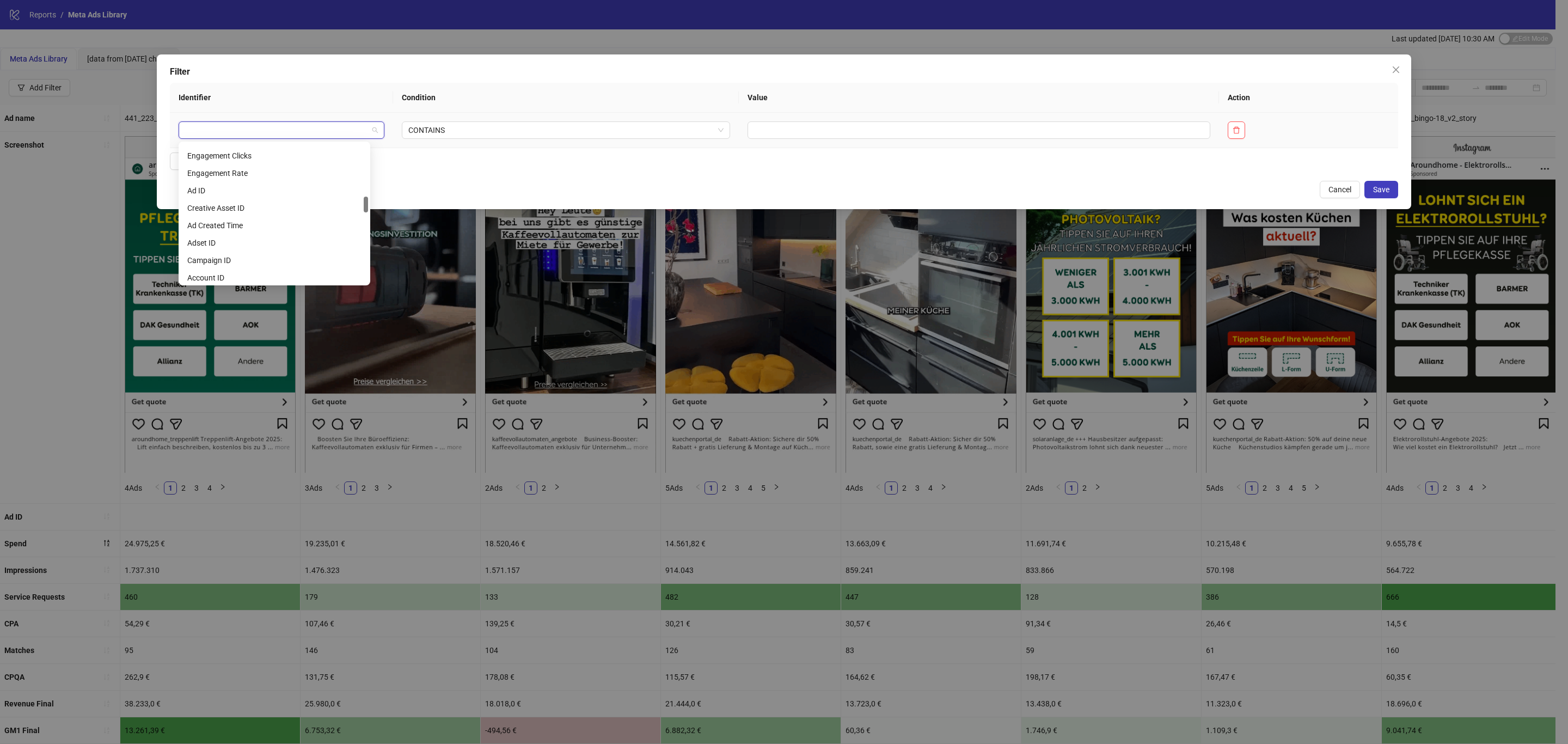
scroll to position [464, 0]
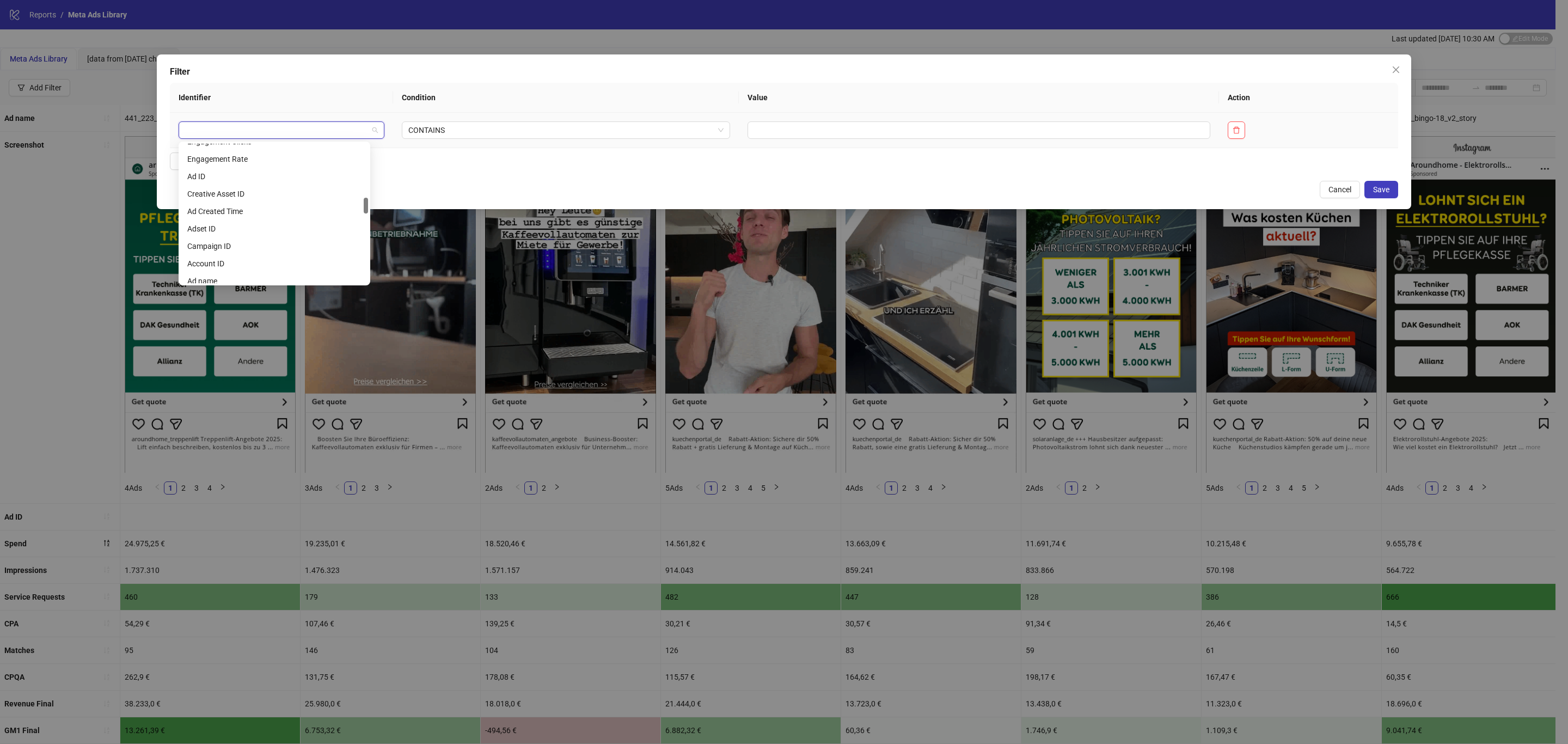
drag, startPoint x: 368, startPoint y: 154, endPoint x: 369, endPoint y: 207, distance: 53.0
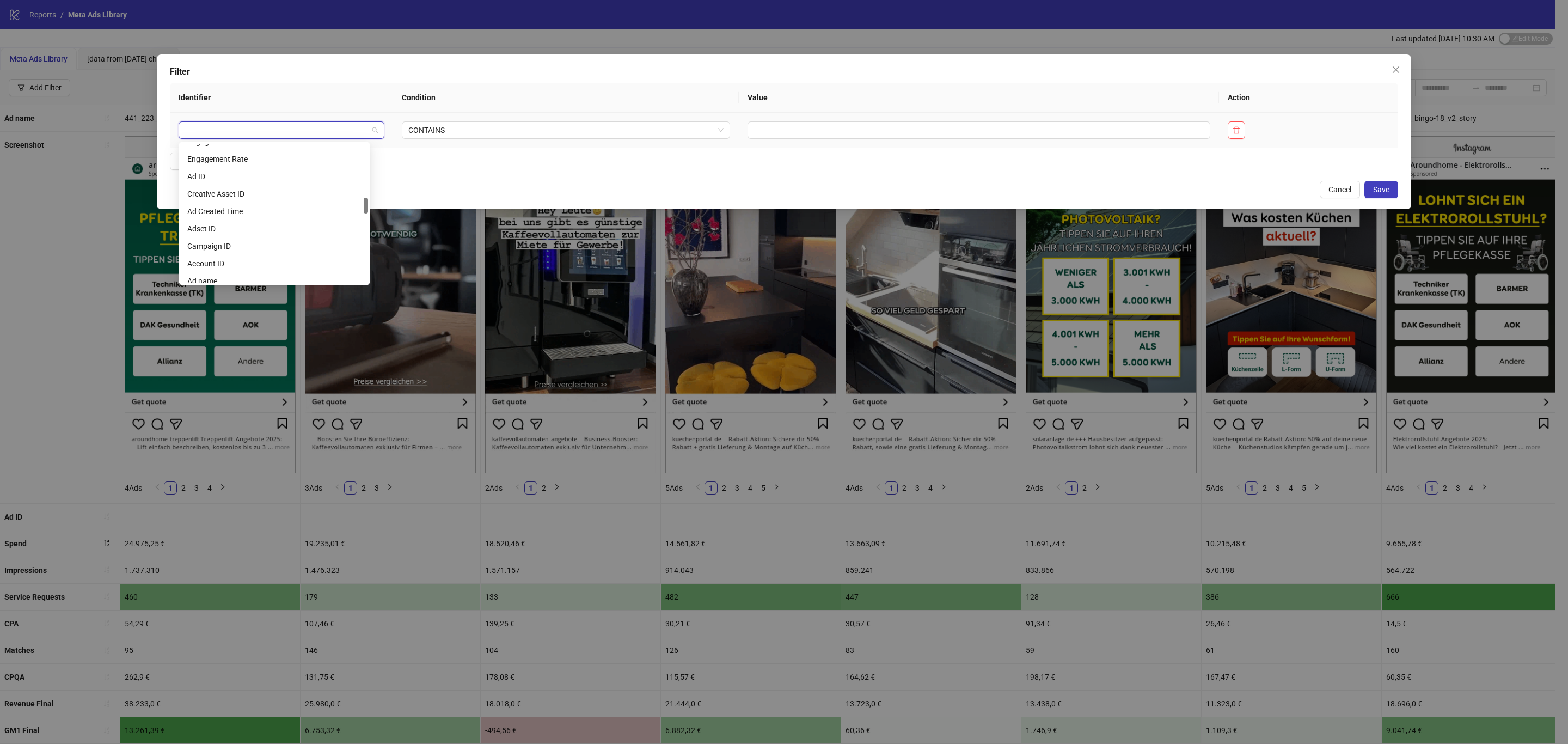
click at [369, 207] on div "cost_per_link_click cpm Engagement Clicks Engagement Rate Ad ID Creative Asset …" at bounding box center [274, 213] width 192 height 143
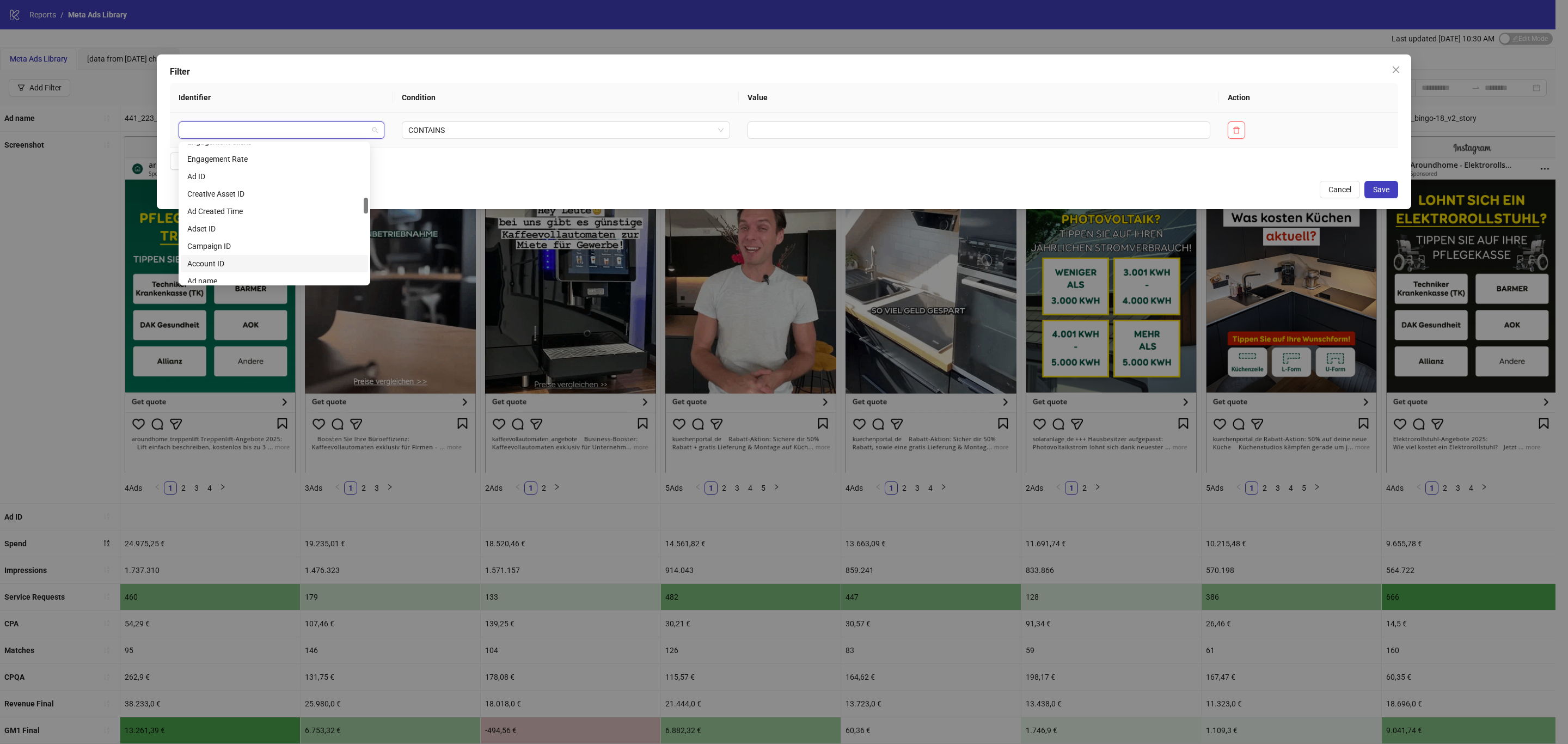
click at [209, 264] on div "Account ID" at bounding box center [274, 264] width 174 height 12
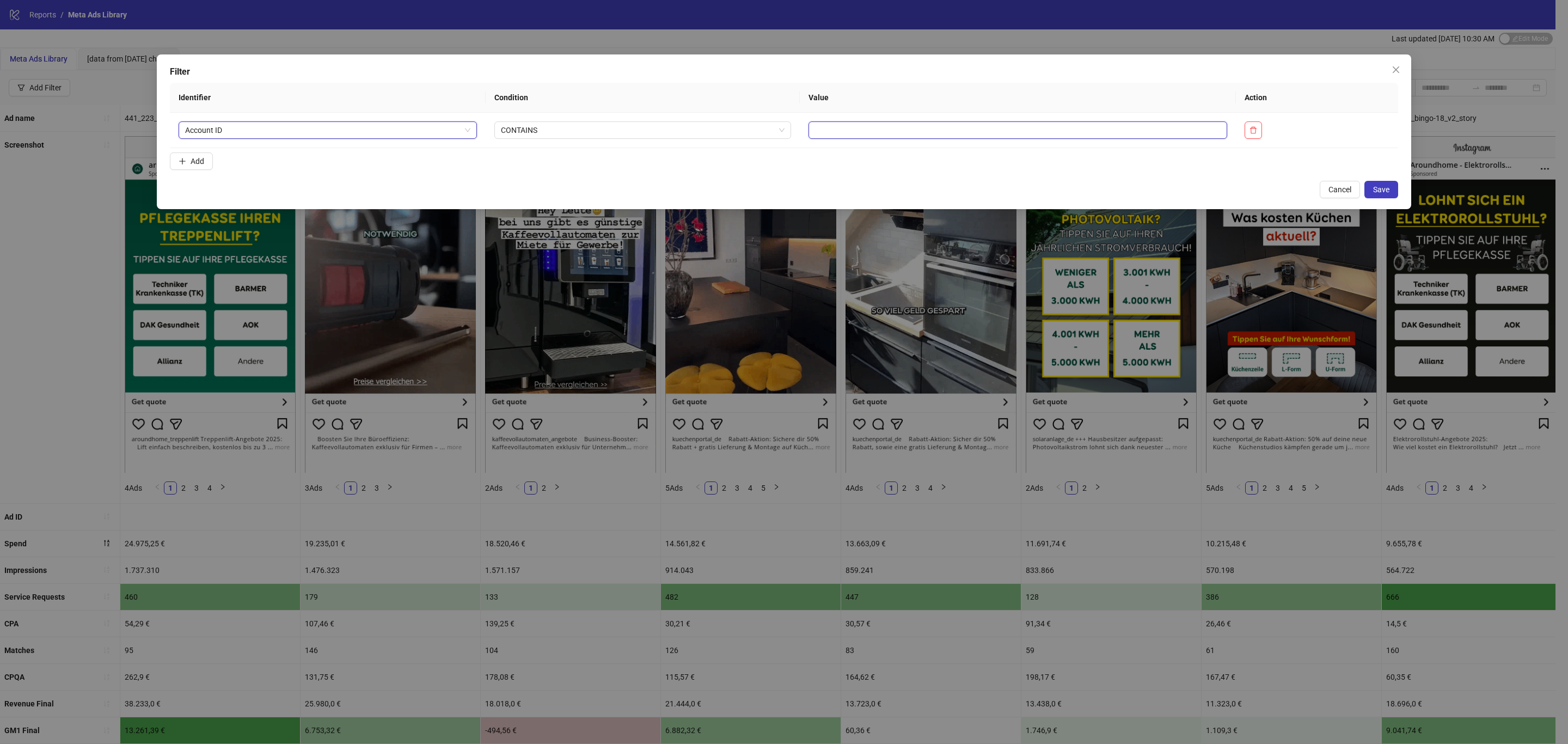
click at [860, 131] on input "text" at bounding box center [1017, 130] width 418 height 17
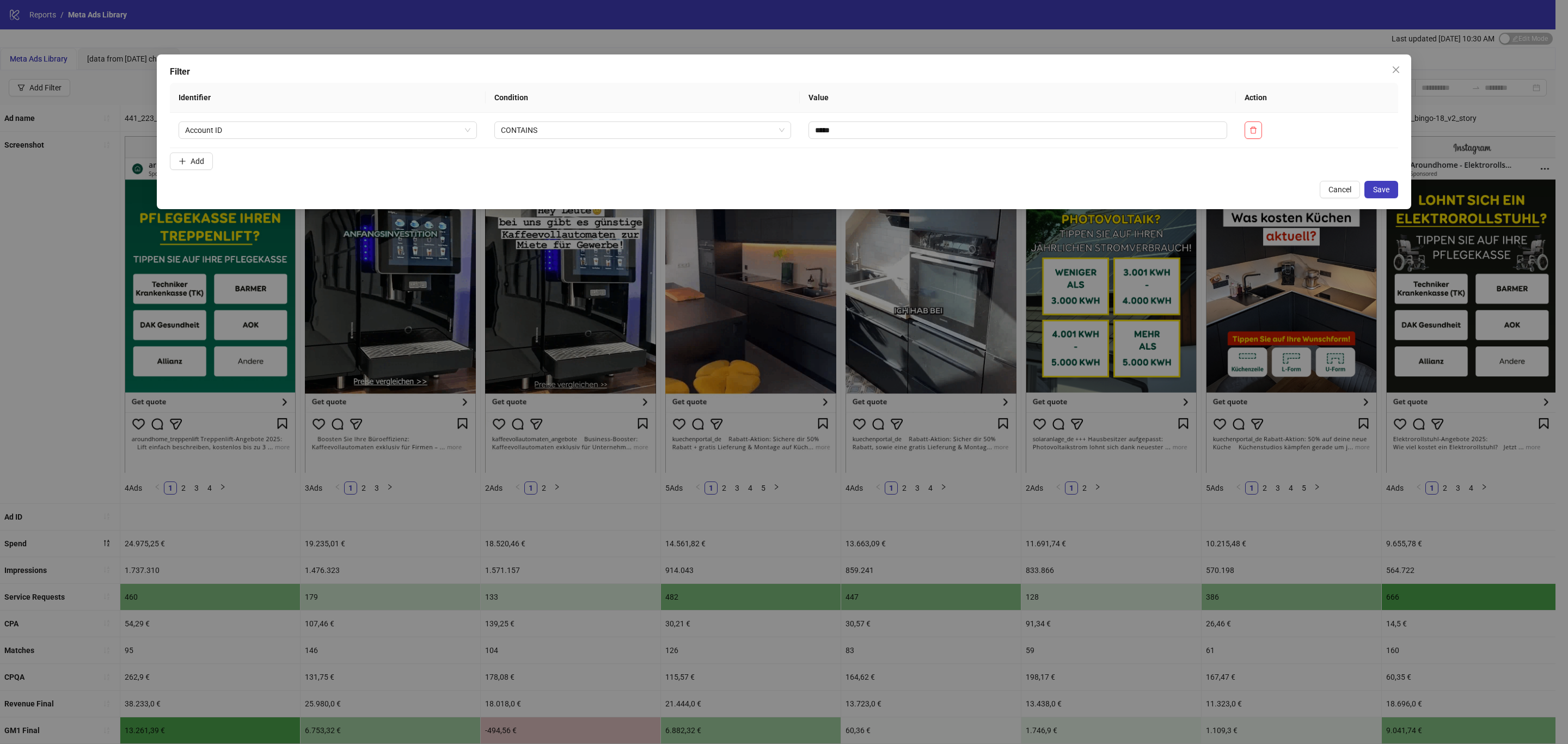
click at [1043, 162] on form "Identifier Condition Value Action Account ID CONTAINS ***** Add" at bounding box center [784, 128] width 1229 height 91
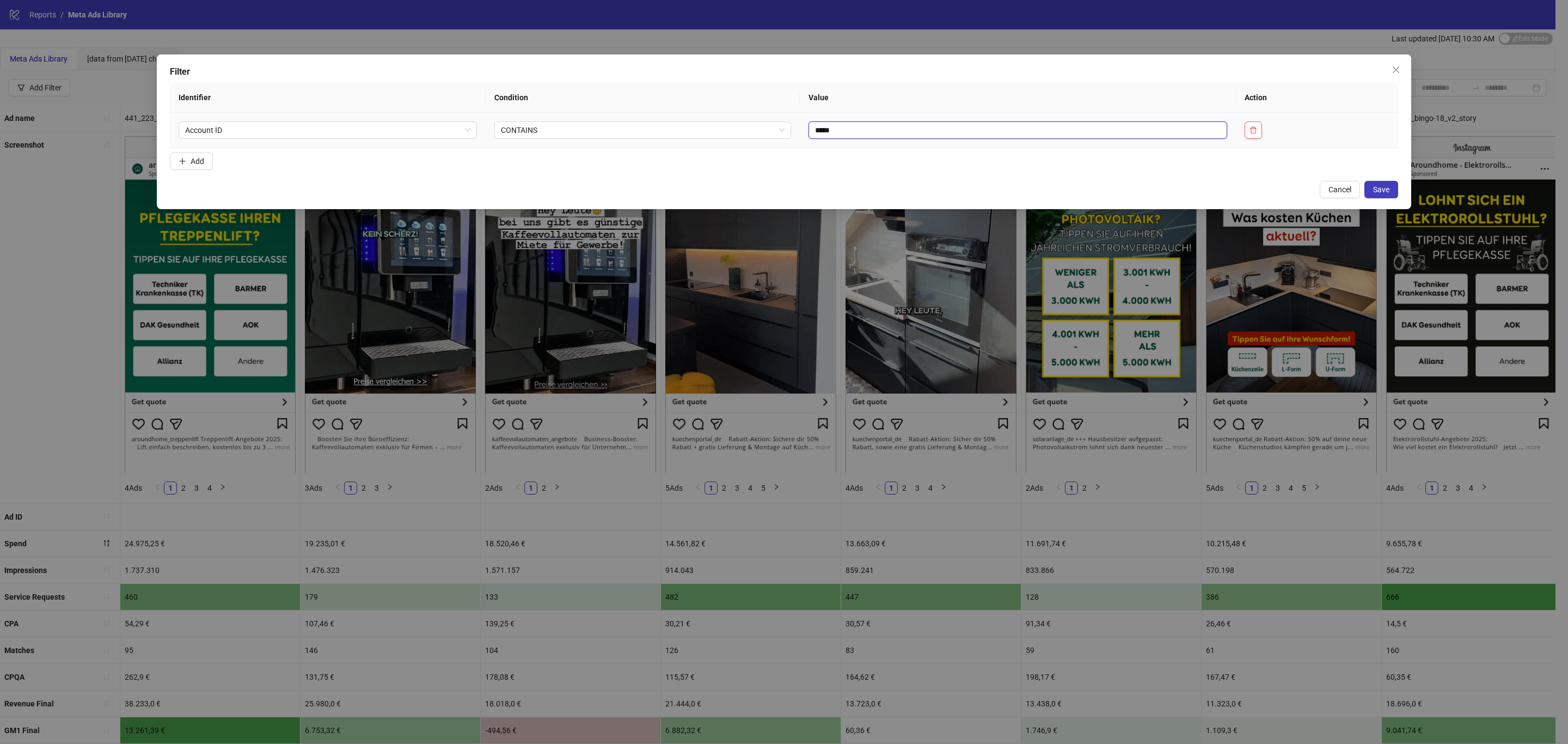
click at [848, 134] on input "*****" at bounding box center [1017, 130] width 418 height 17
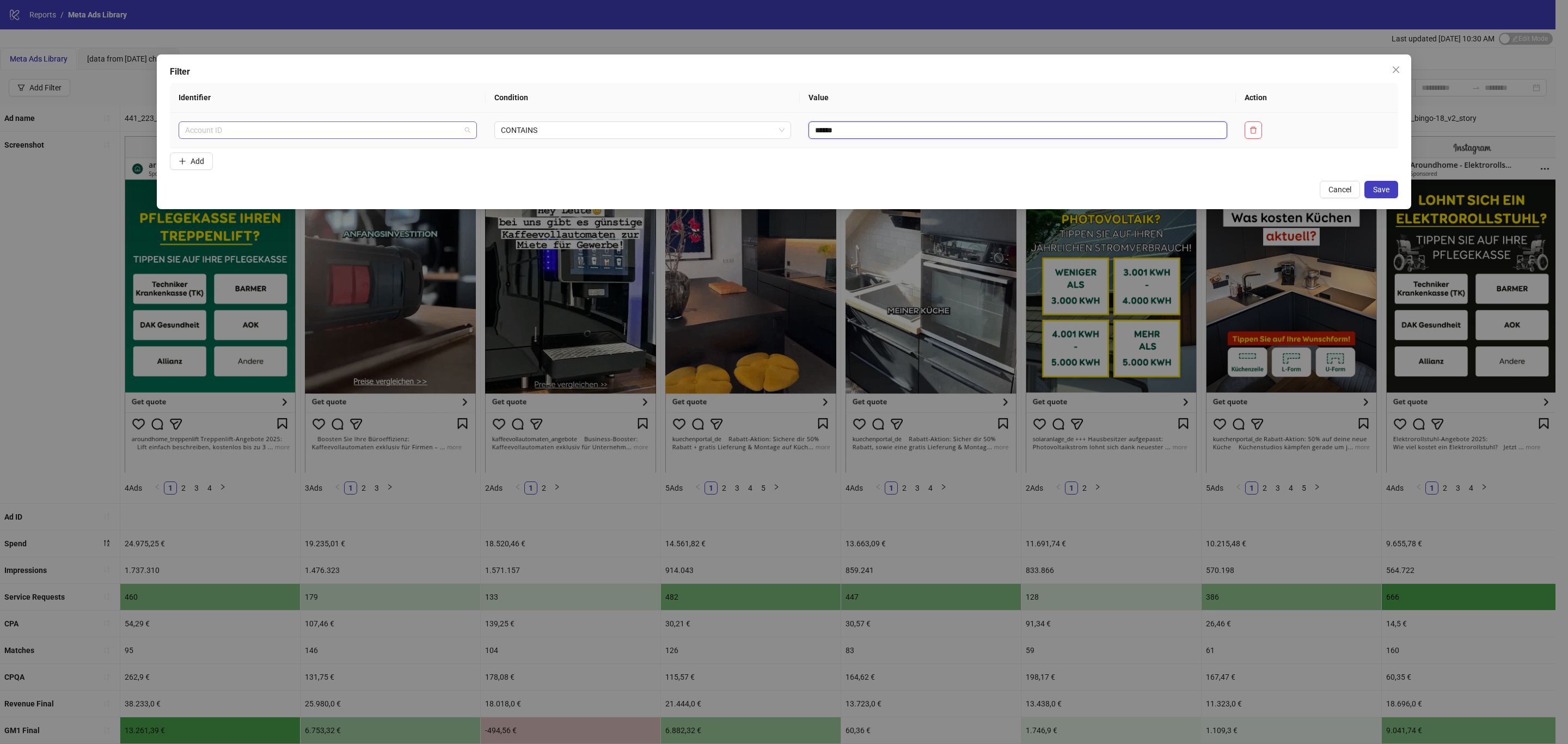
click at [317, 129] on span "Account ID" at bounding box center [327, 130] width 285 height 16
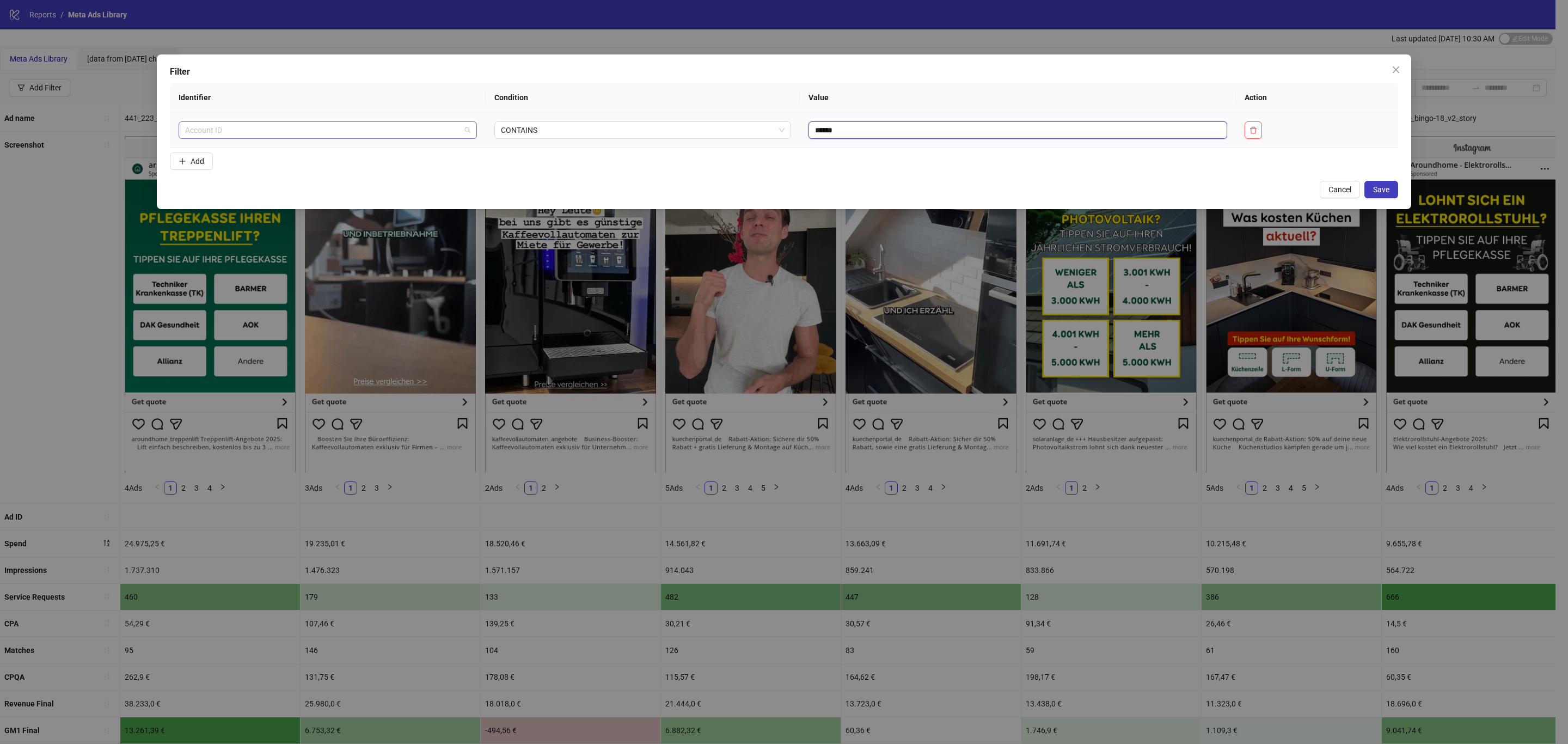
type input "*****"
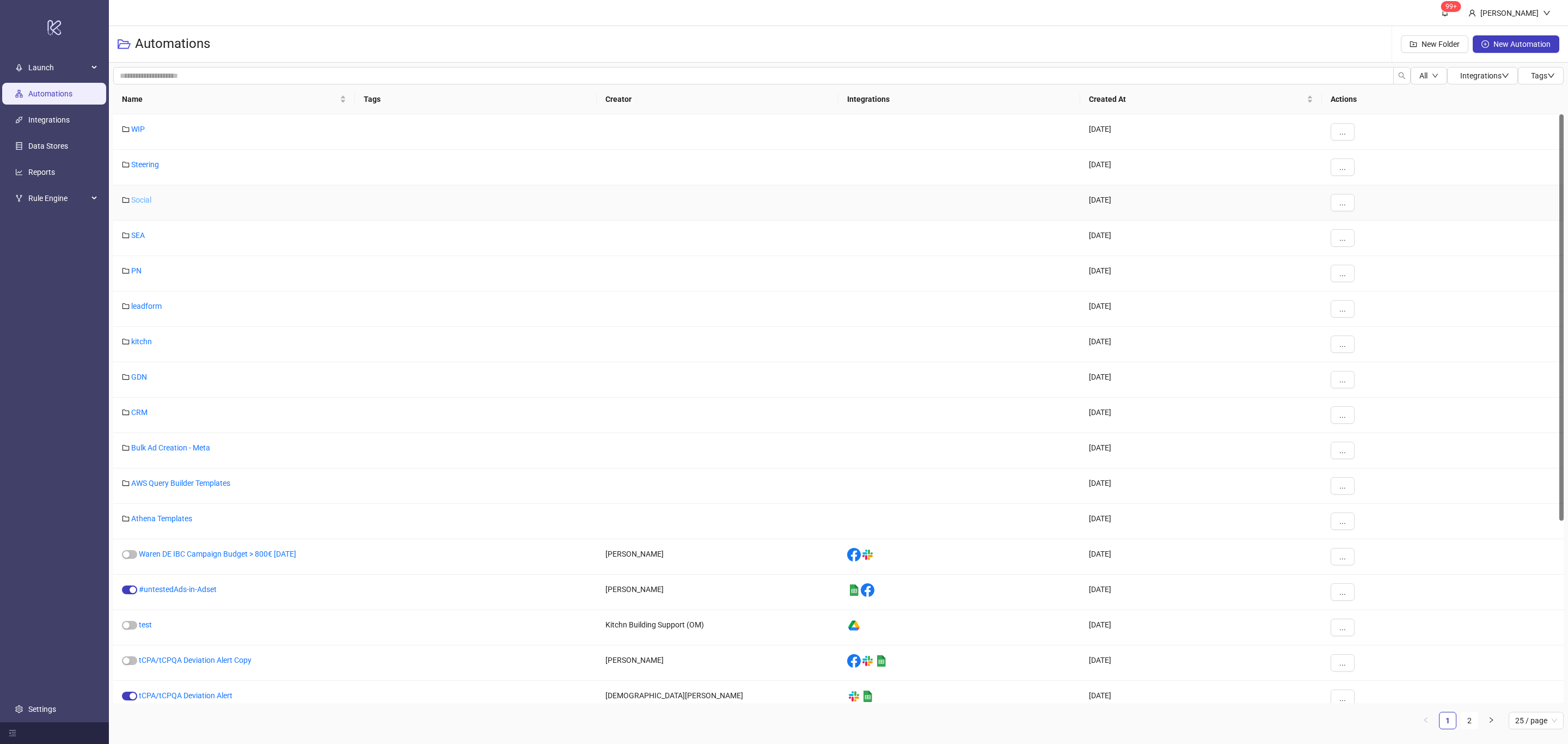
click at [147, 203] on link "Social" at bounding box center [141, 199] width 20 height 9
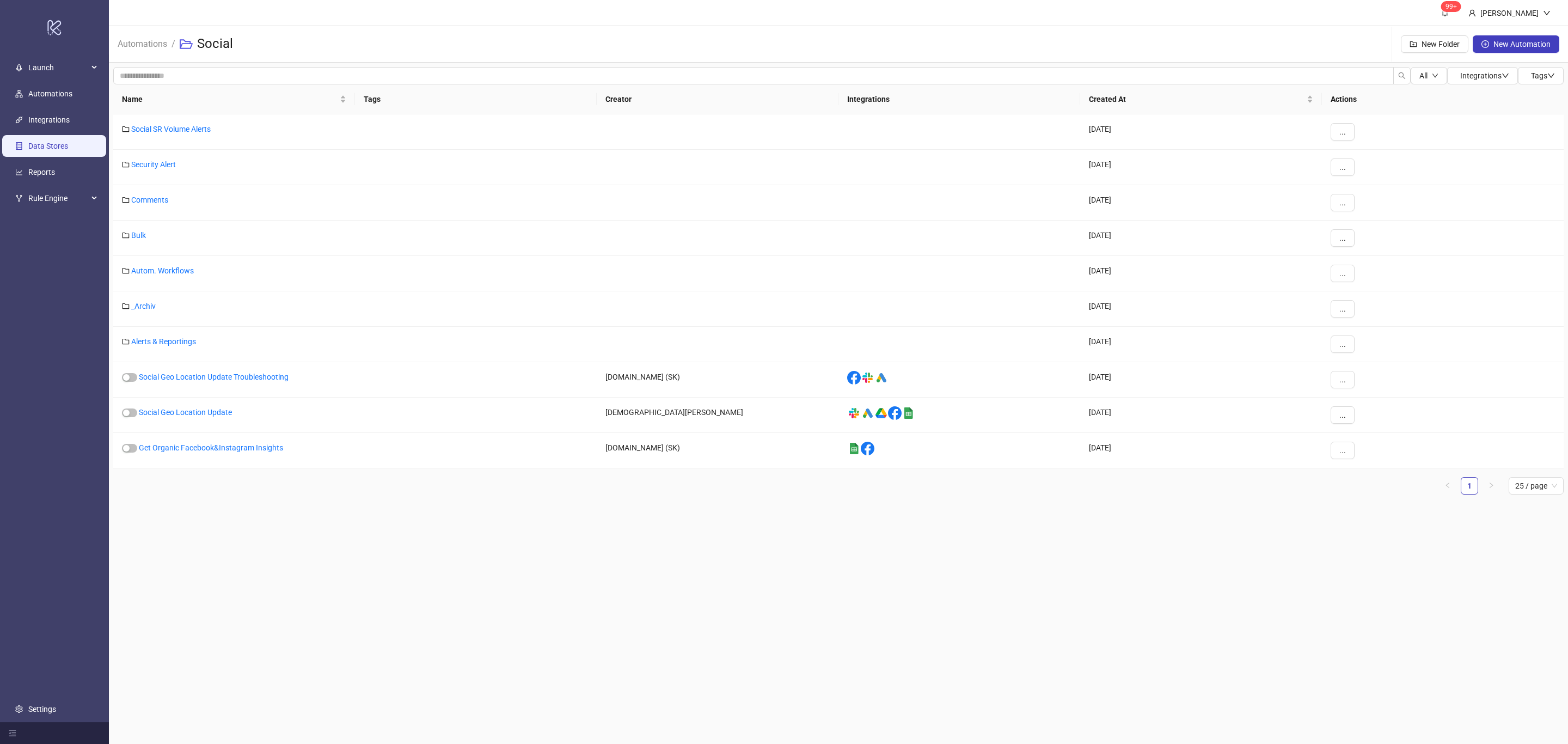
click at [40, 149] on link "Data Stores" at bounding box center [48, 146] width 40 height 9
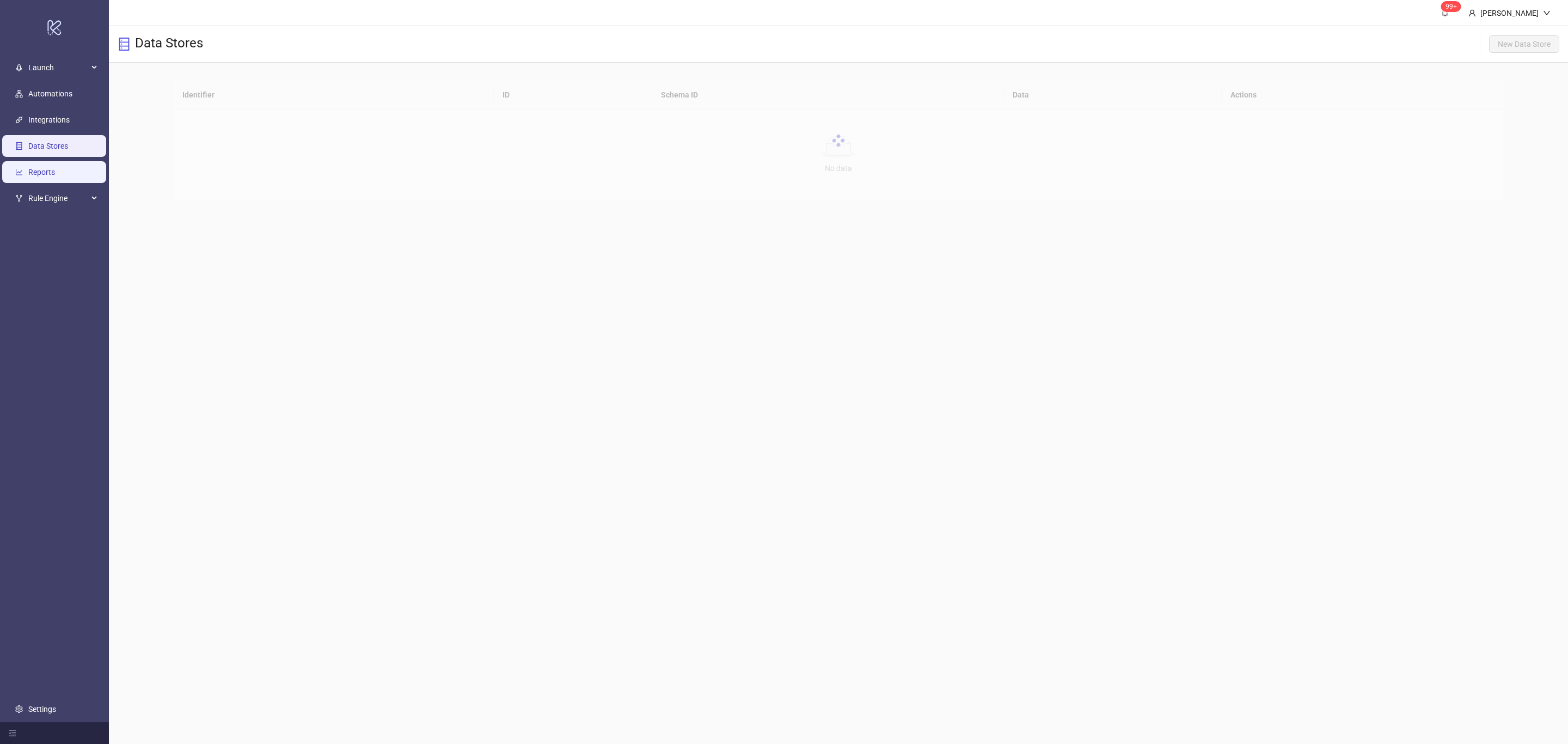
drag, startPoint x: 41, startPoint y: 170, endPoint x: 95, endPoint y: 175, distance: 54.2
click at [41, 170] on link "Reports" at bounding box center [41, 173] width 27 height 9
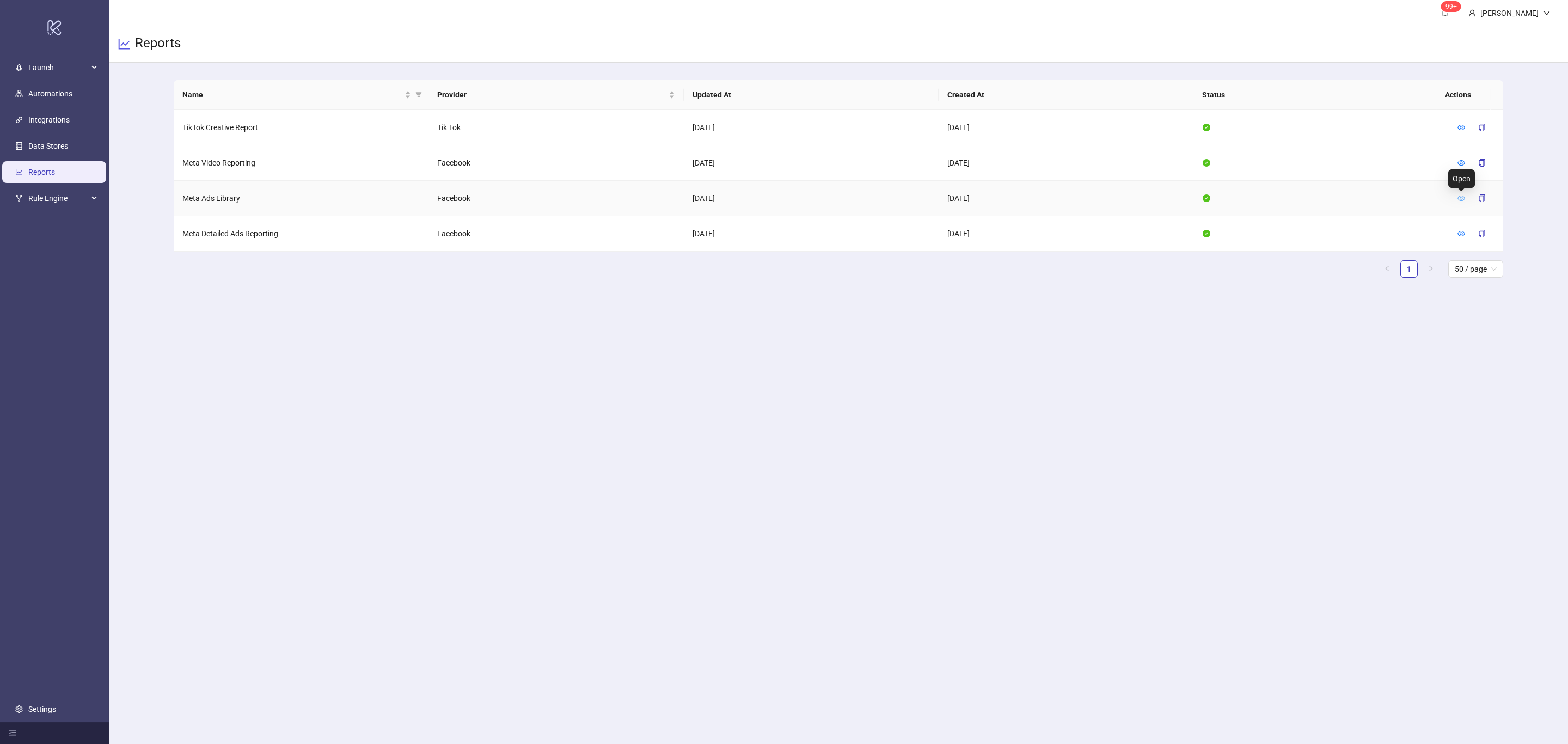
click at [1461, 197] on icon "eye" at bounding box center [1461, 198] width 8 height 8
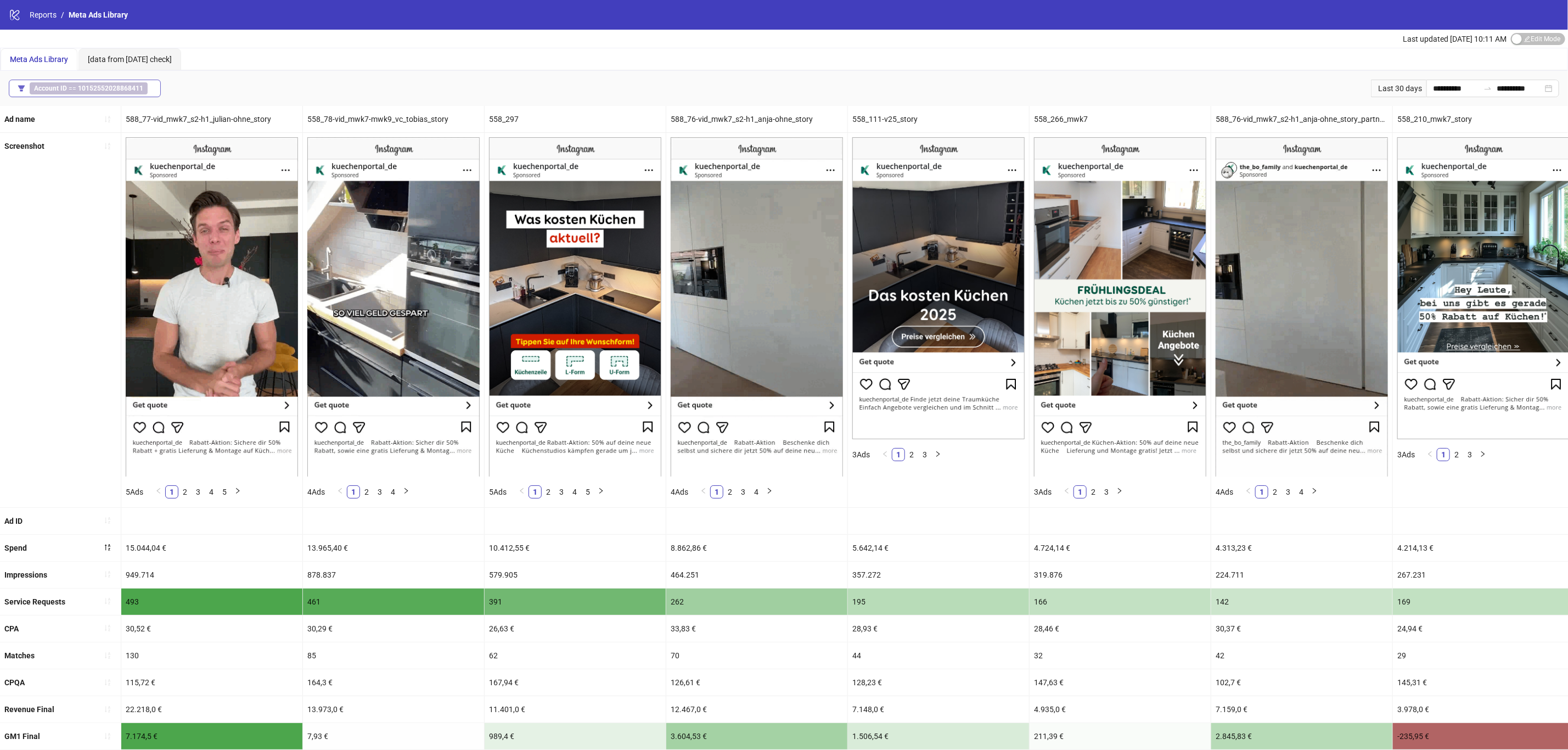
click at [85, 91] on b "10152552028868411" at bounding box center [110, 88] width 65 height 8
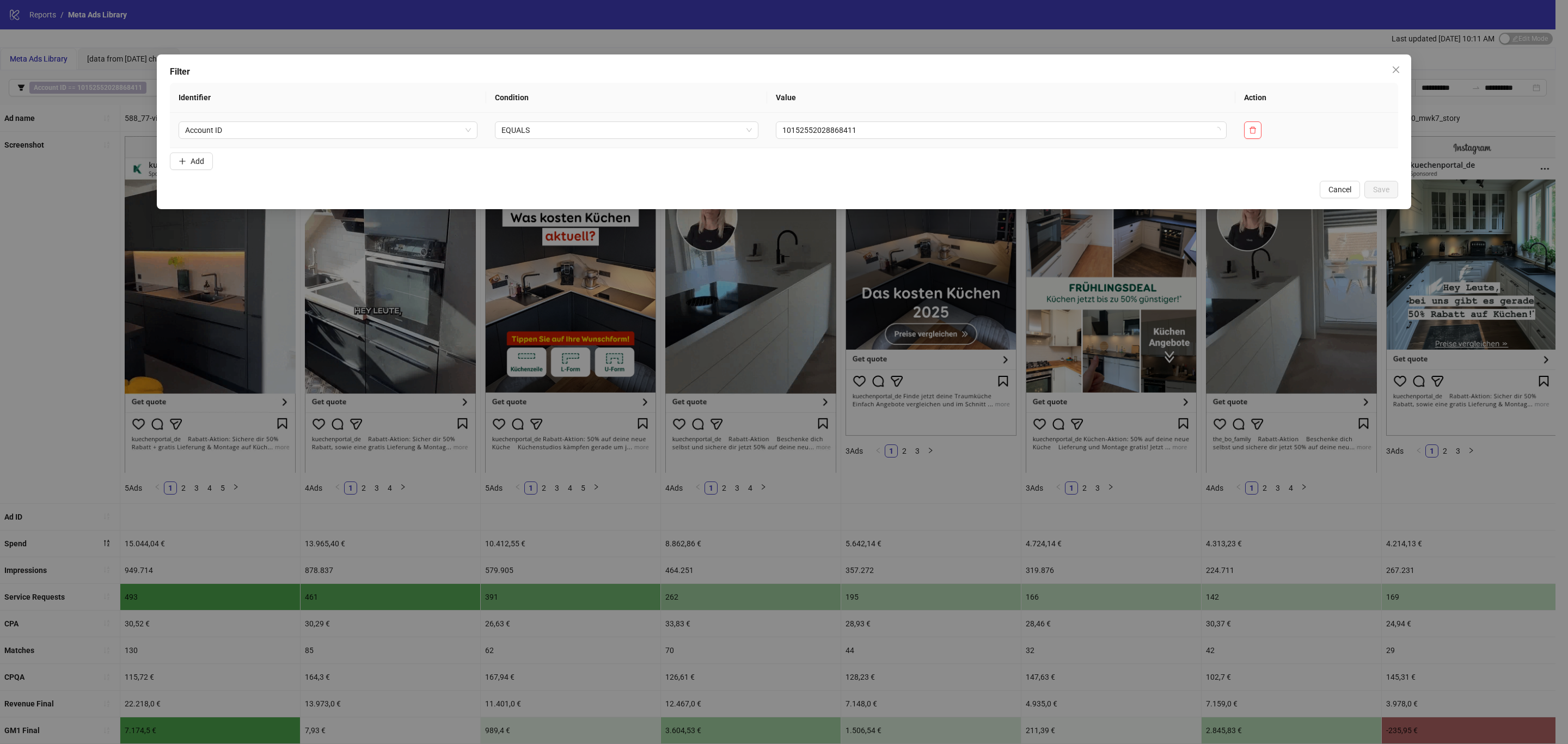
click at [856, 140] on td "10152552028868411" at bounding box center [1001, 130] width 468 height 35
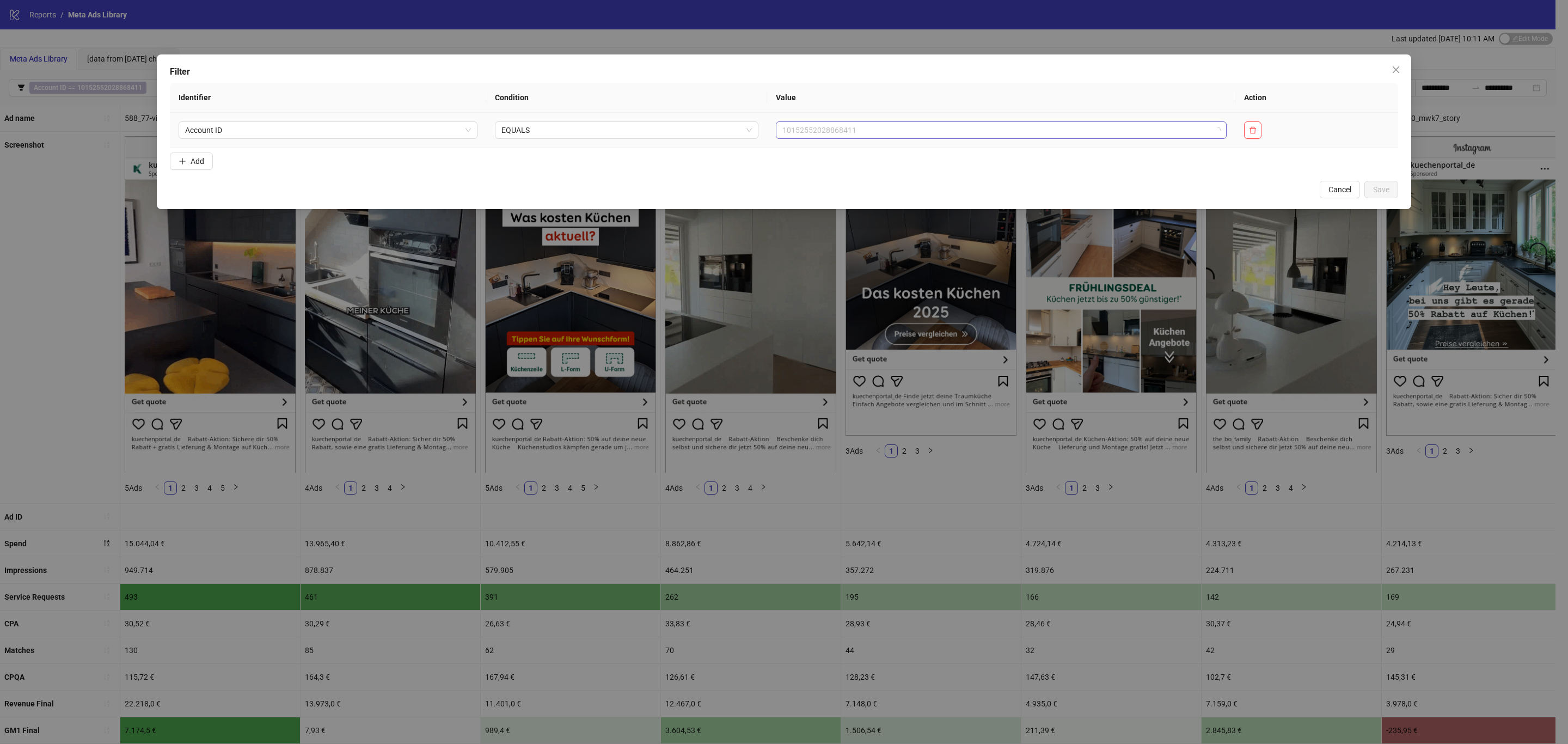
click at [888, 127] on span "10152552028868411" at bounding box center [1001, 130] width 437 height 16
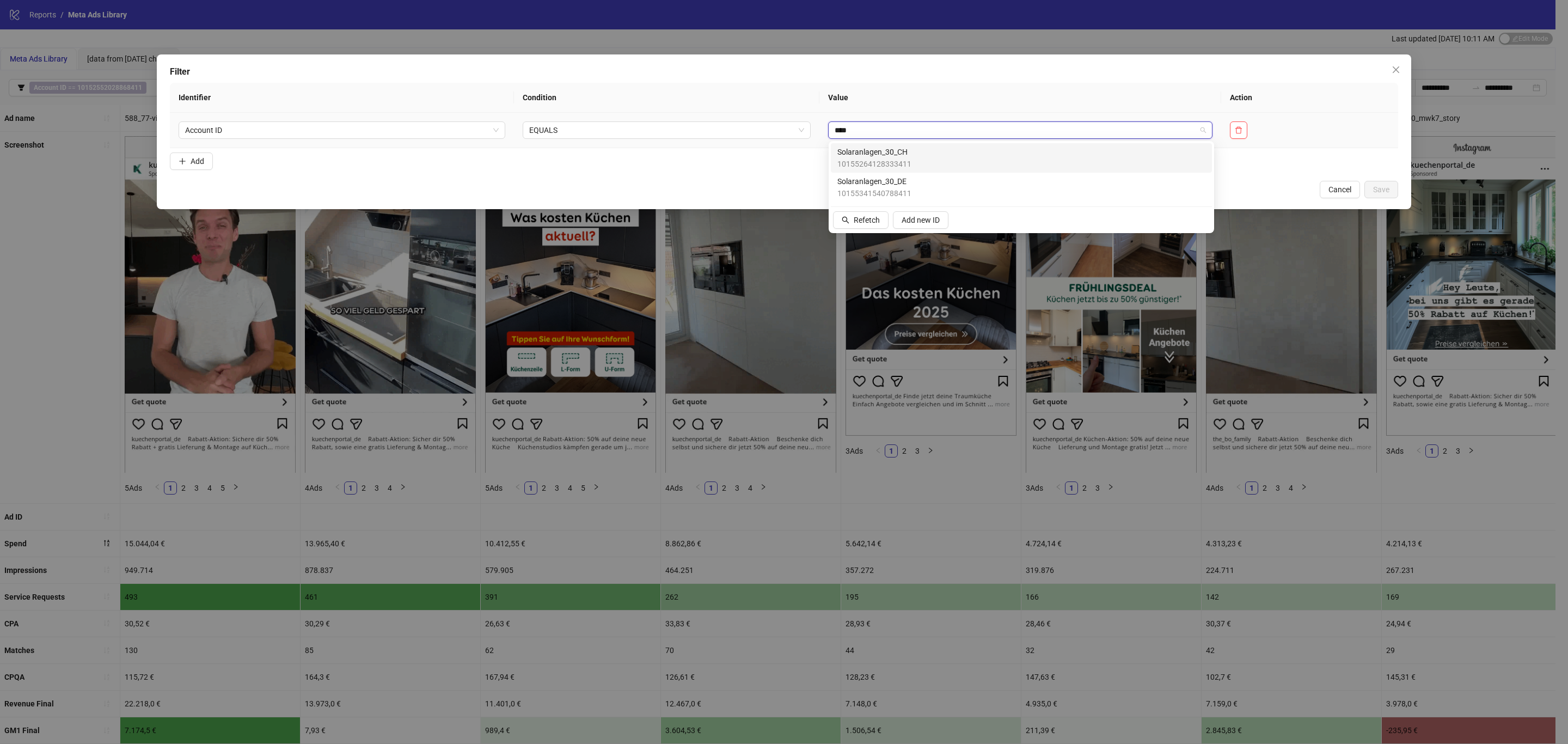
type input "*****"
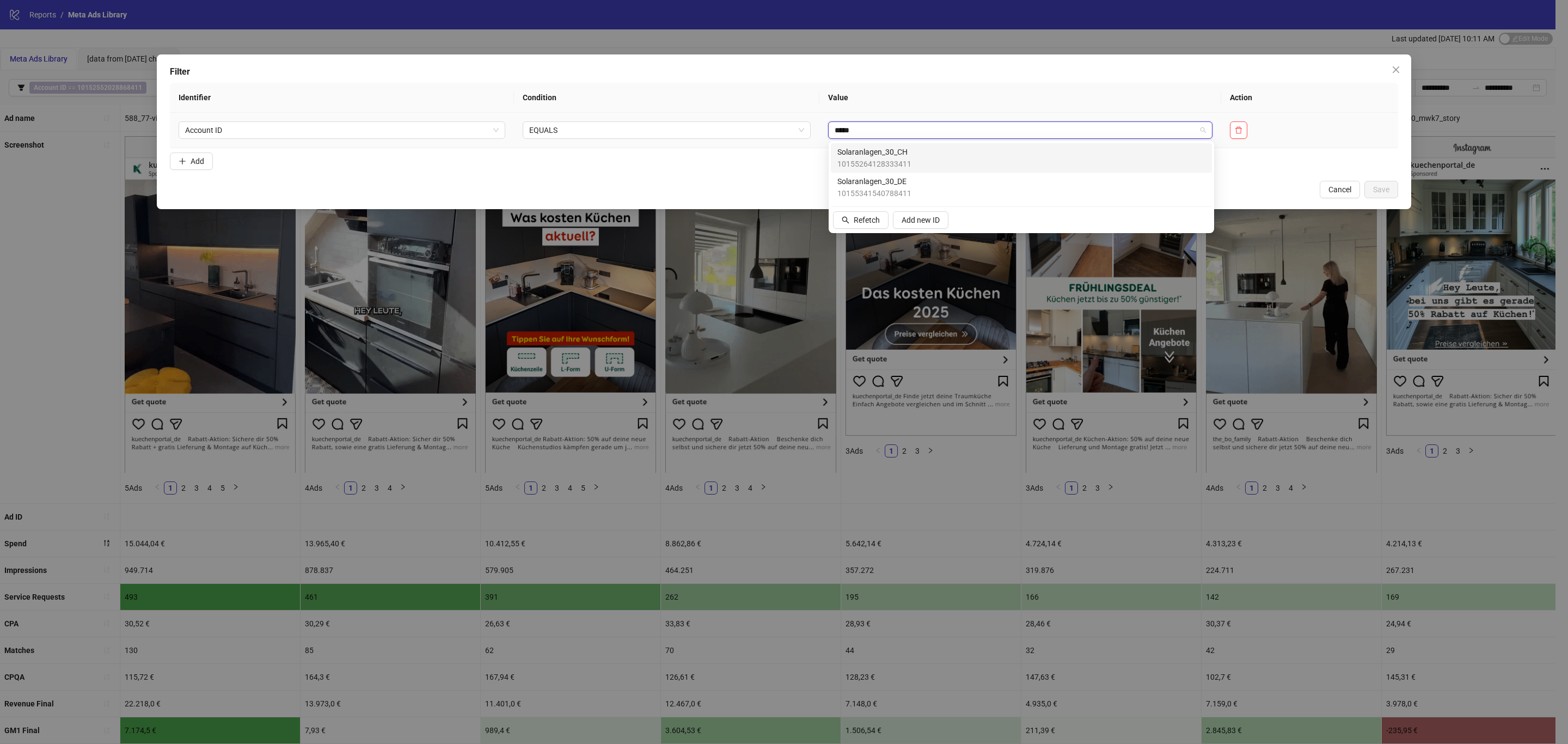
click at [1087, 188] on div "Solaranlagen_30_DE 10155341540788411" at bounding box center [1022, 187] width 368 height 24
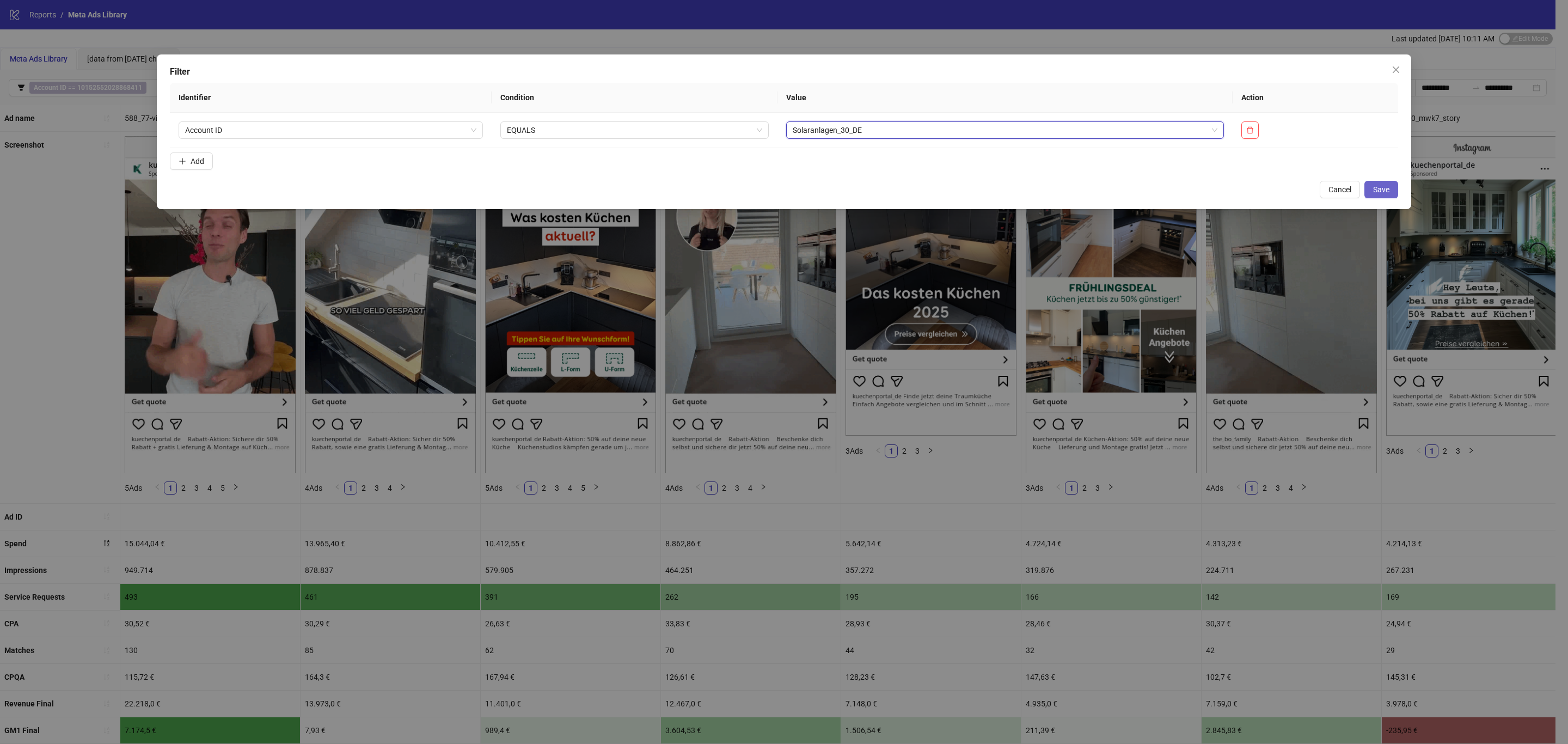
click at [1374, 190] on span "Save" at bounding box center [1381, 189] width 16 height 9
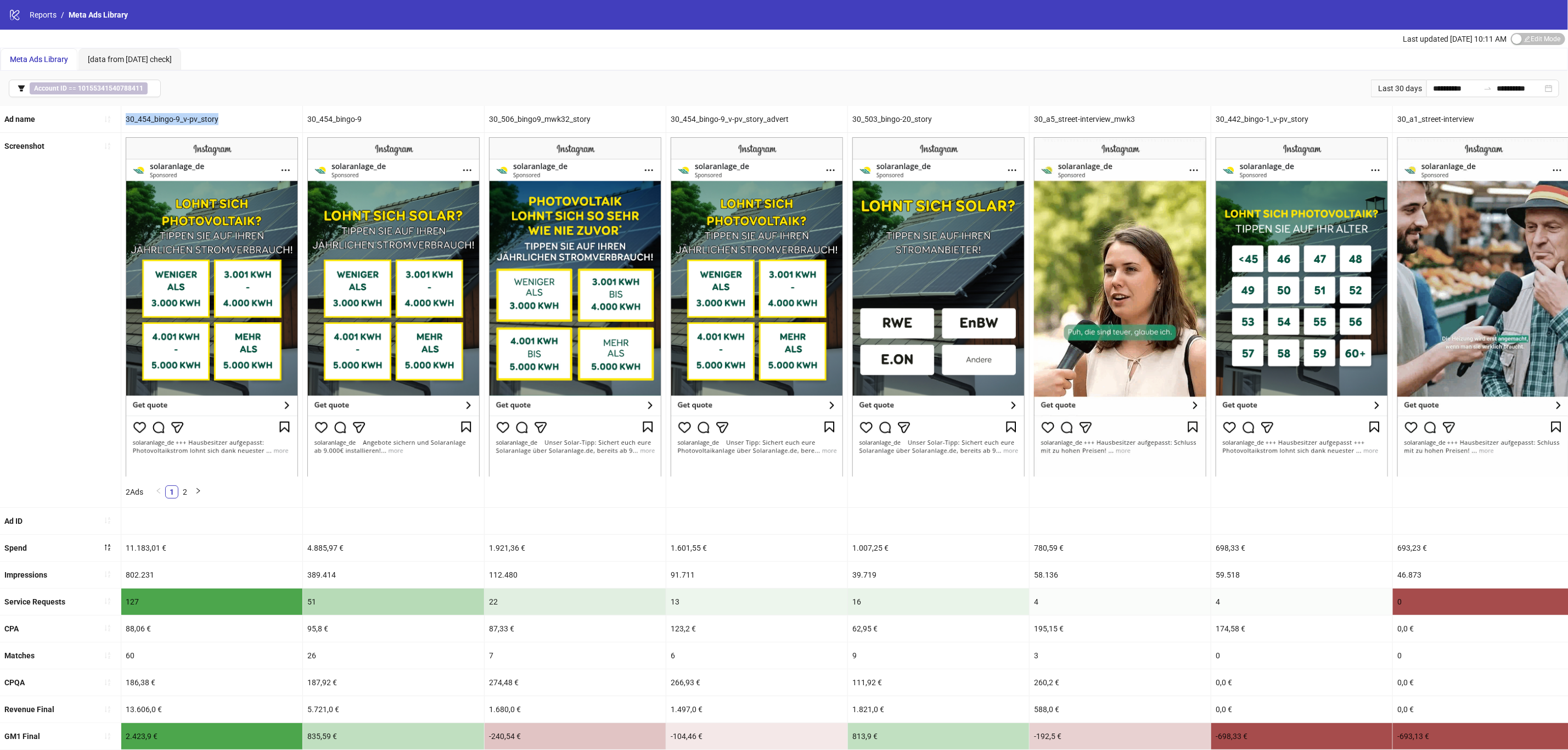
drag, startPoint x: 125, startPoint y: 120, endPoint x: 221, endPoint y: 118, distance: 96.0
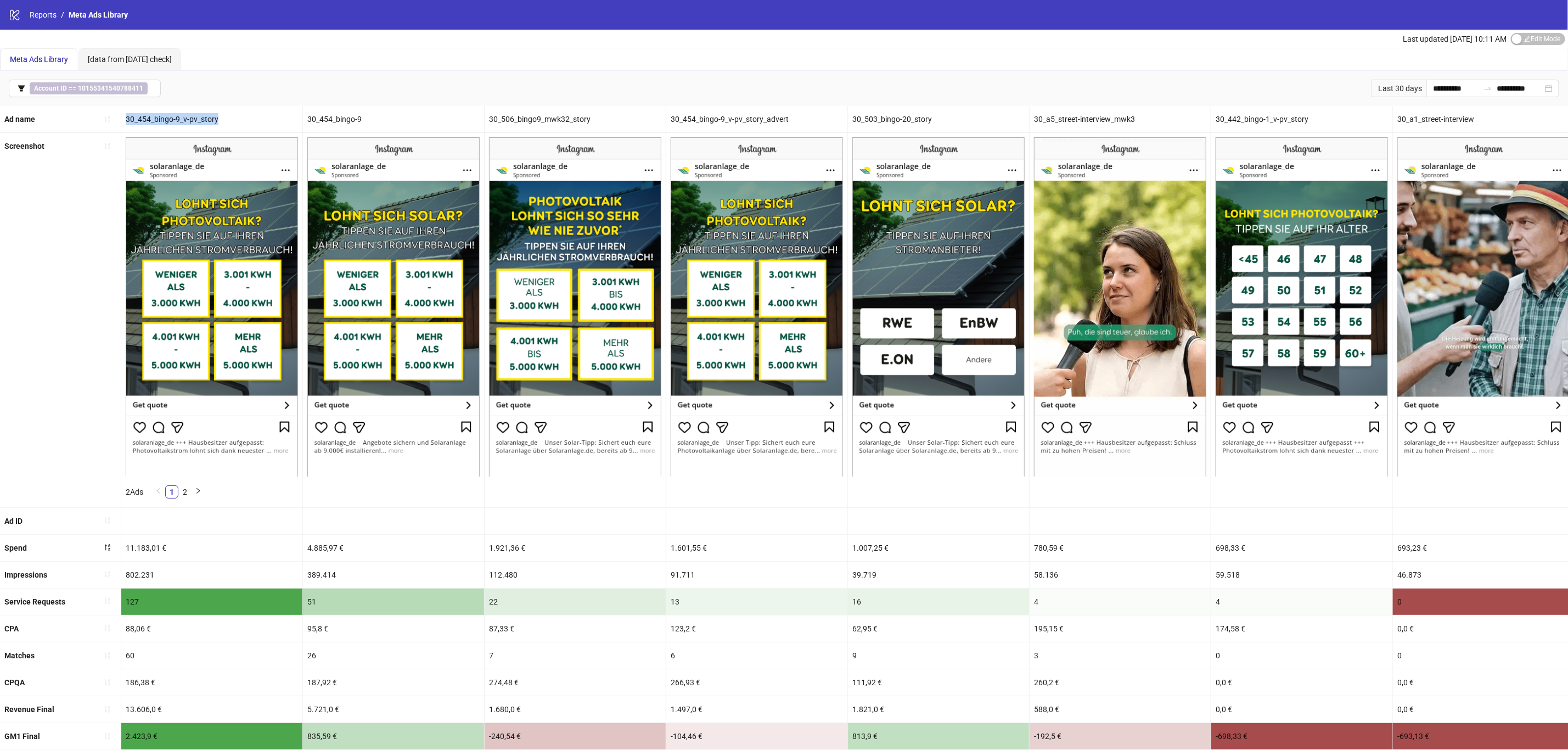
click at [221, 118] on div "30_454_bingo-9_v-pv_story" at bounding box center [211, 119] width 181 height 26
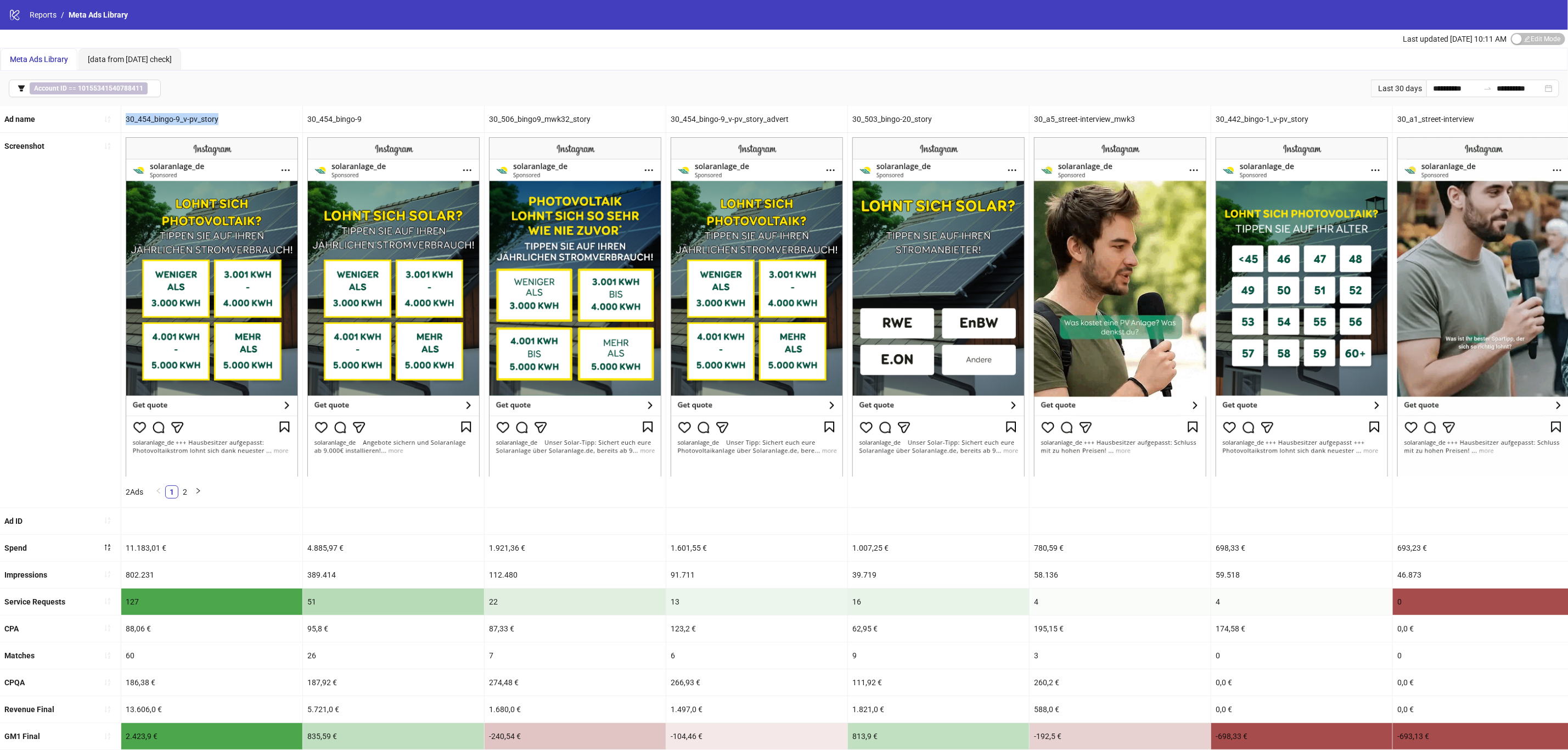
copy div "30_454_bingo-9_v-pv_story"
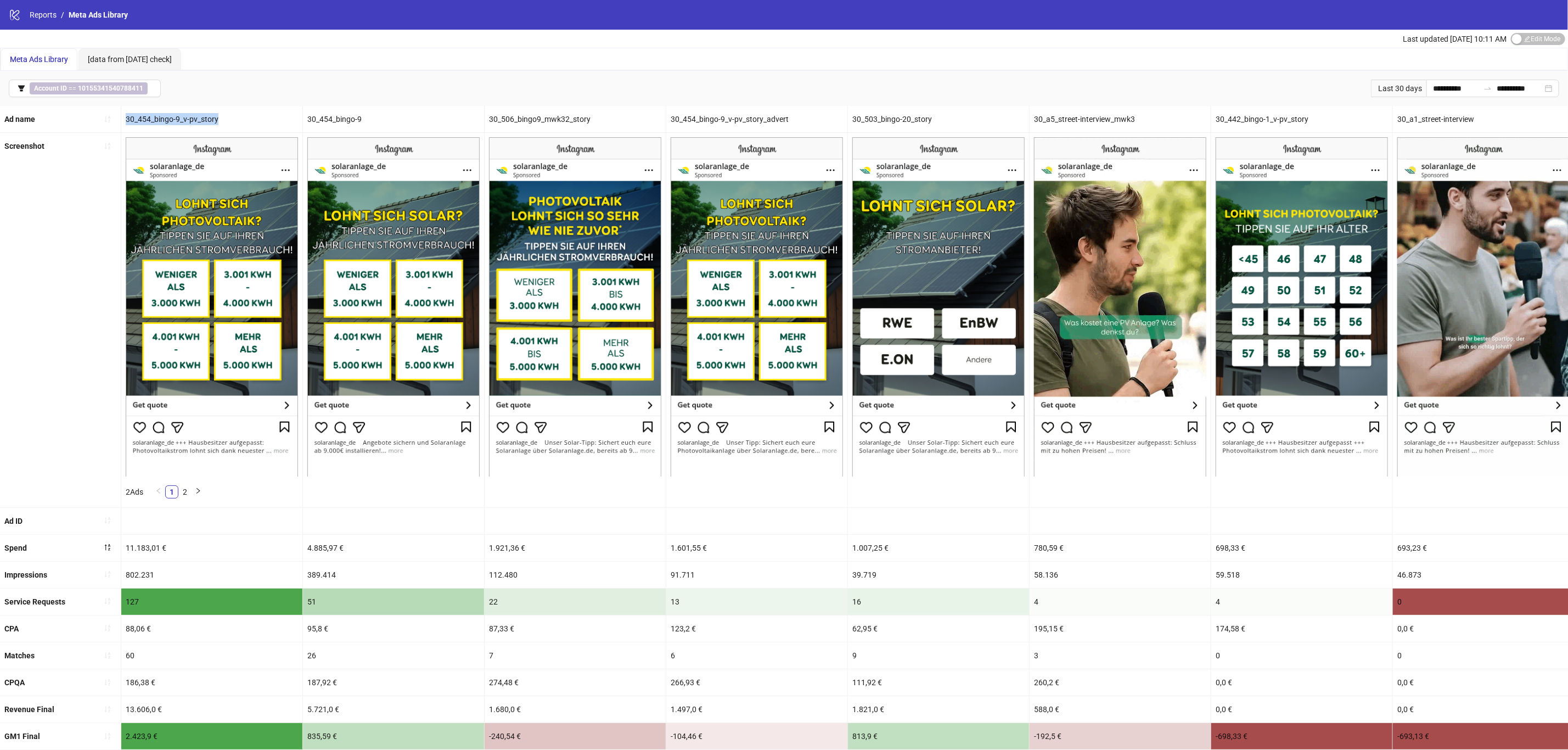
click at [281, 453] on img at bounding box center [211, 306] width 172 height 339
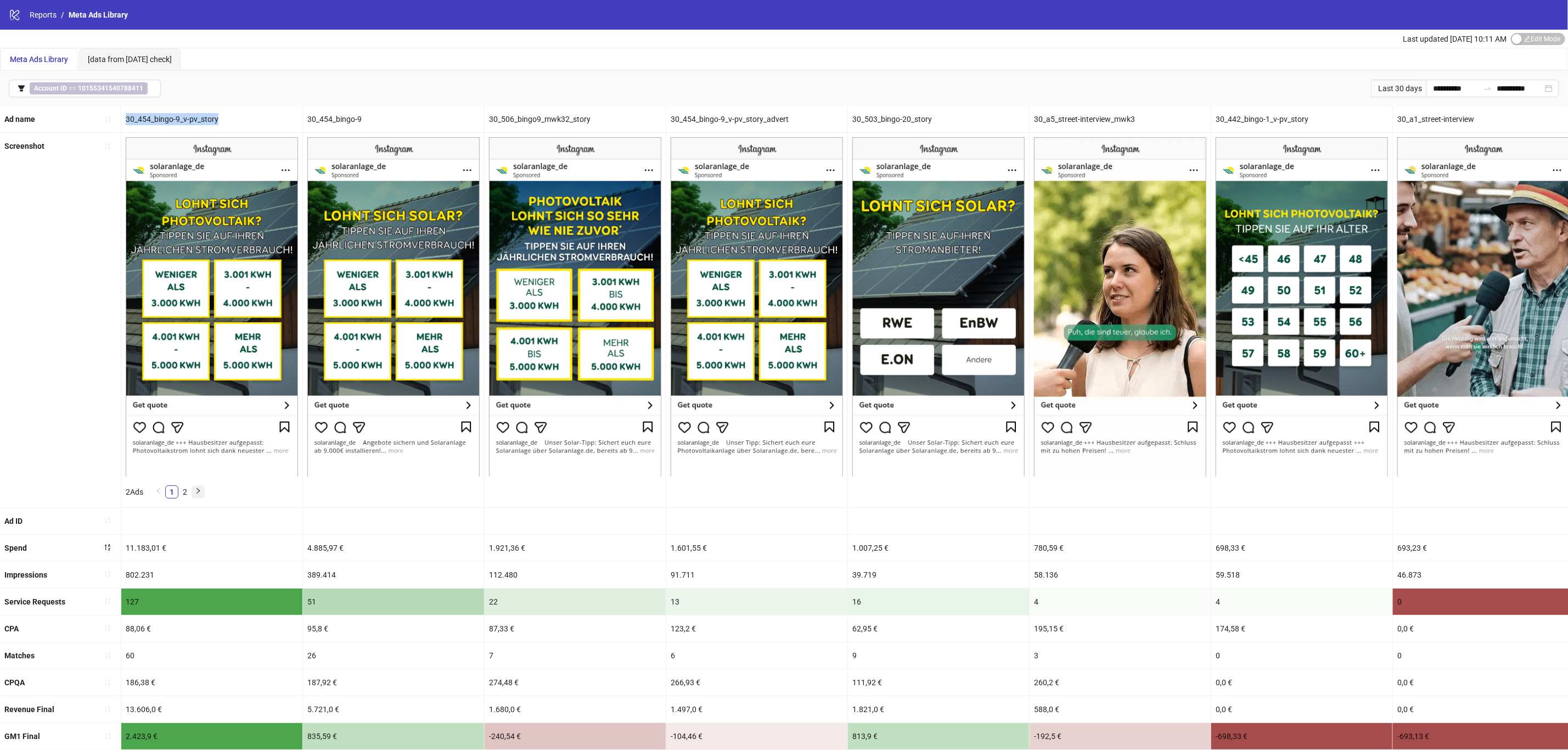
click at [196, 491] on button "button" at bounding box center [198, 491] width 13 height 13
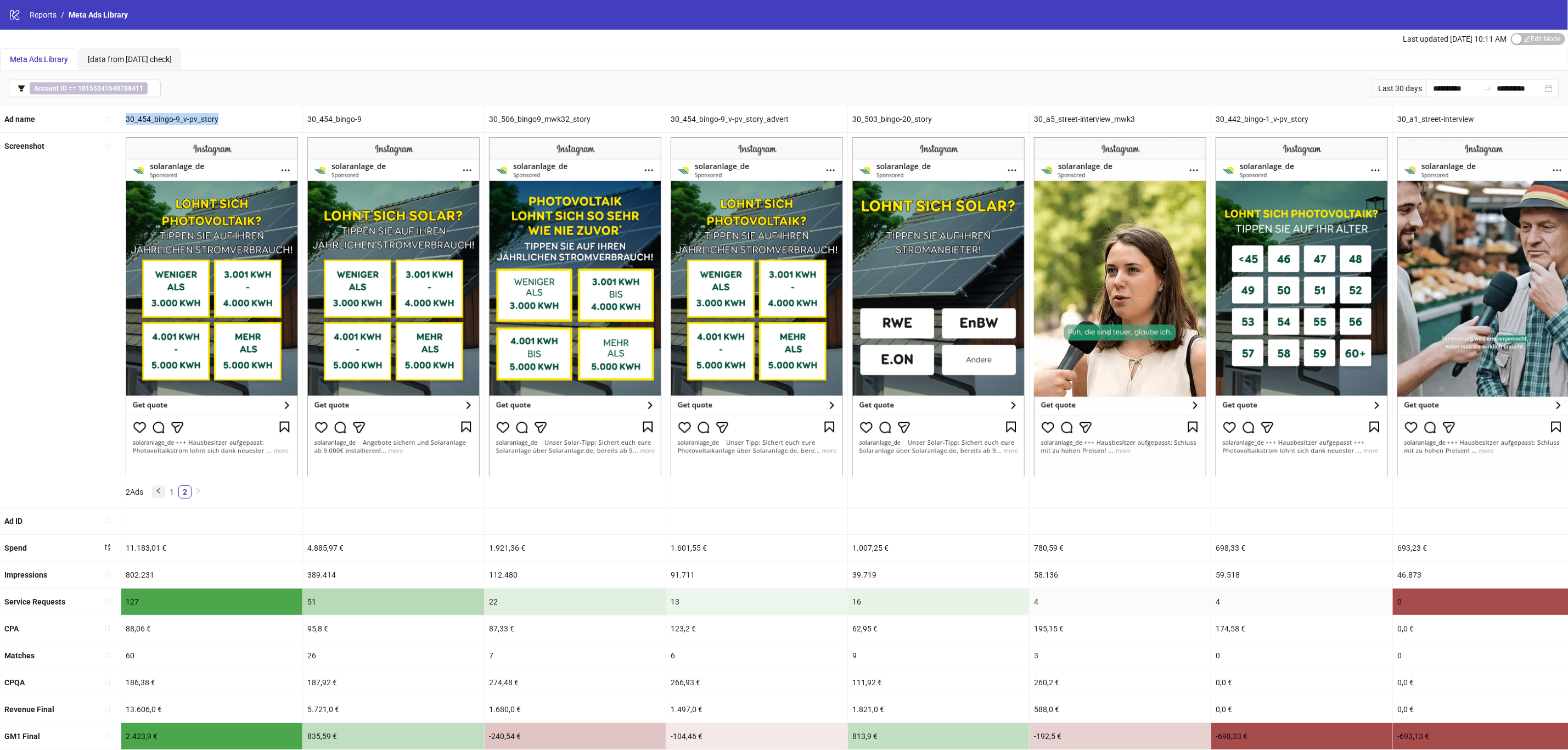
click at [155, 494] on button "button" at bounding box center [159, 491] width 13 height 13
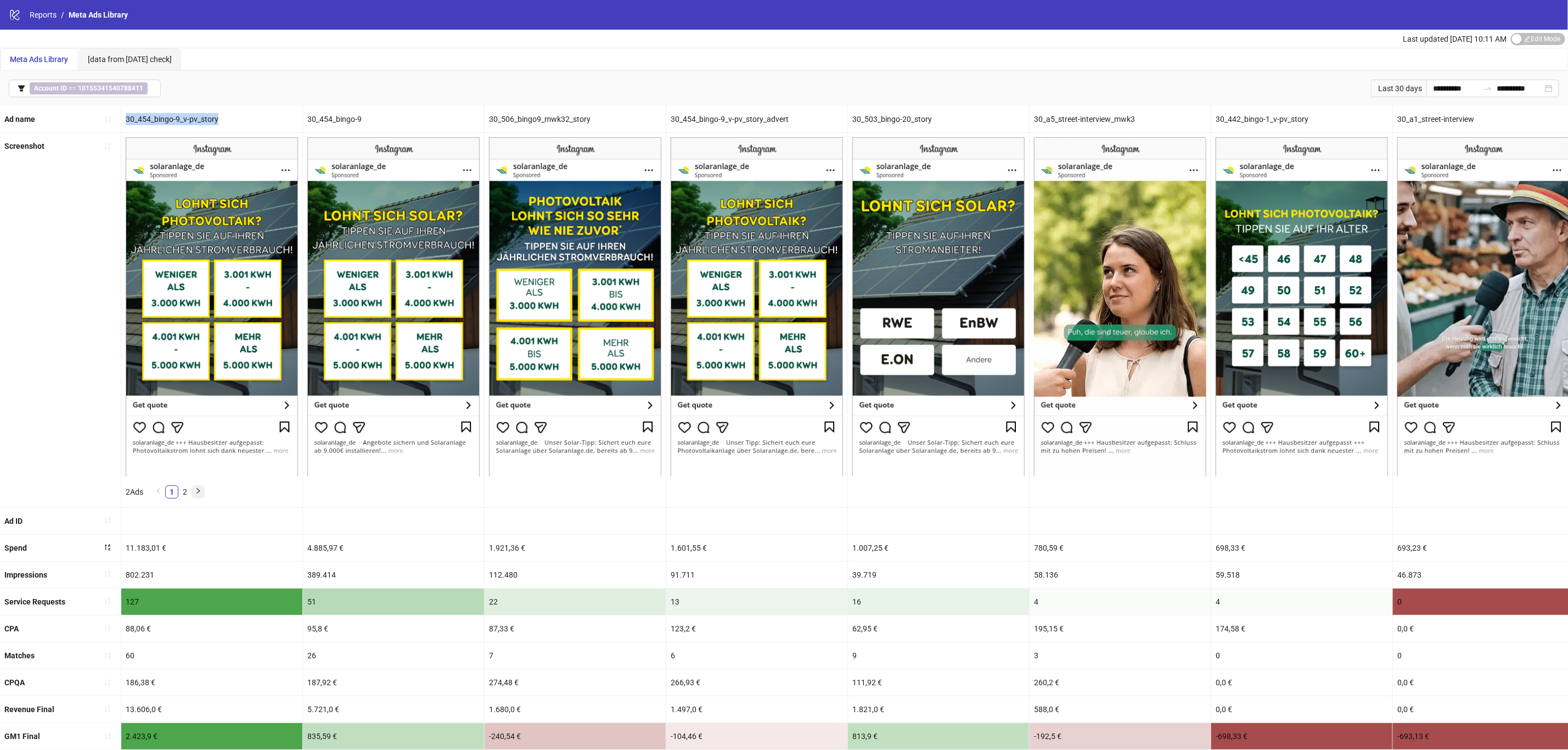
click at [198, 496] on button "button" at bounding box center [198, 491] width 13 height 13
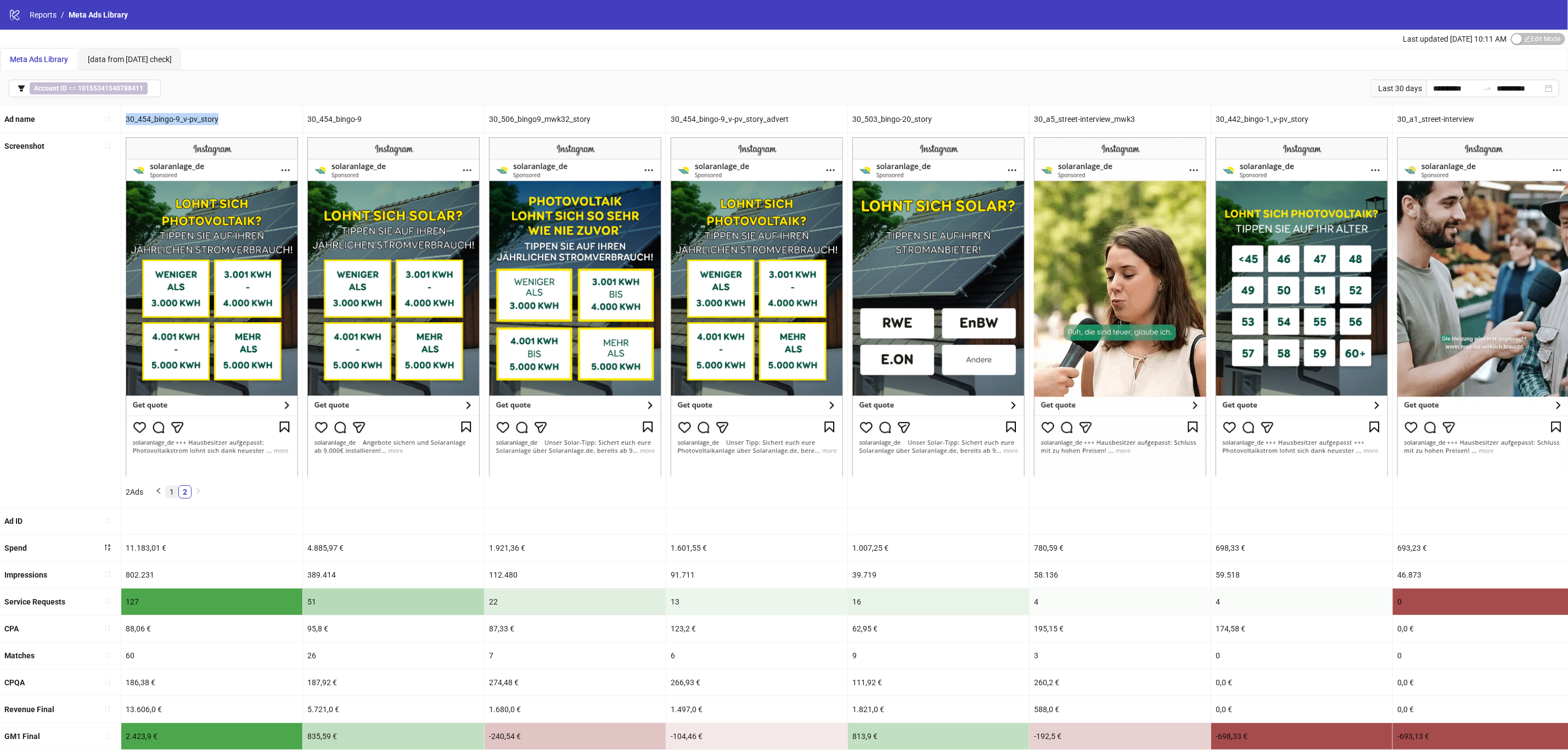
click at [173, 494] on link "1" at bounding box center [172, 492] width 12 height 12
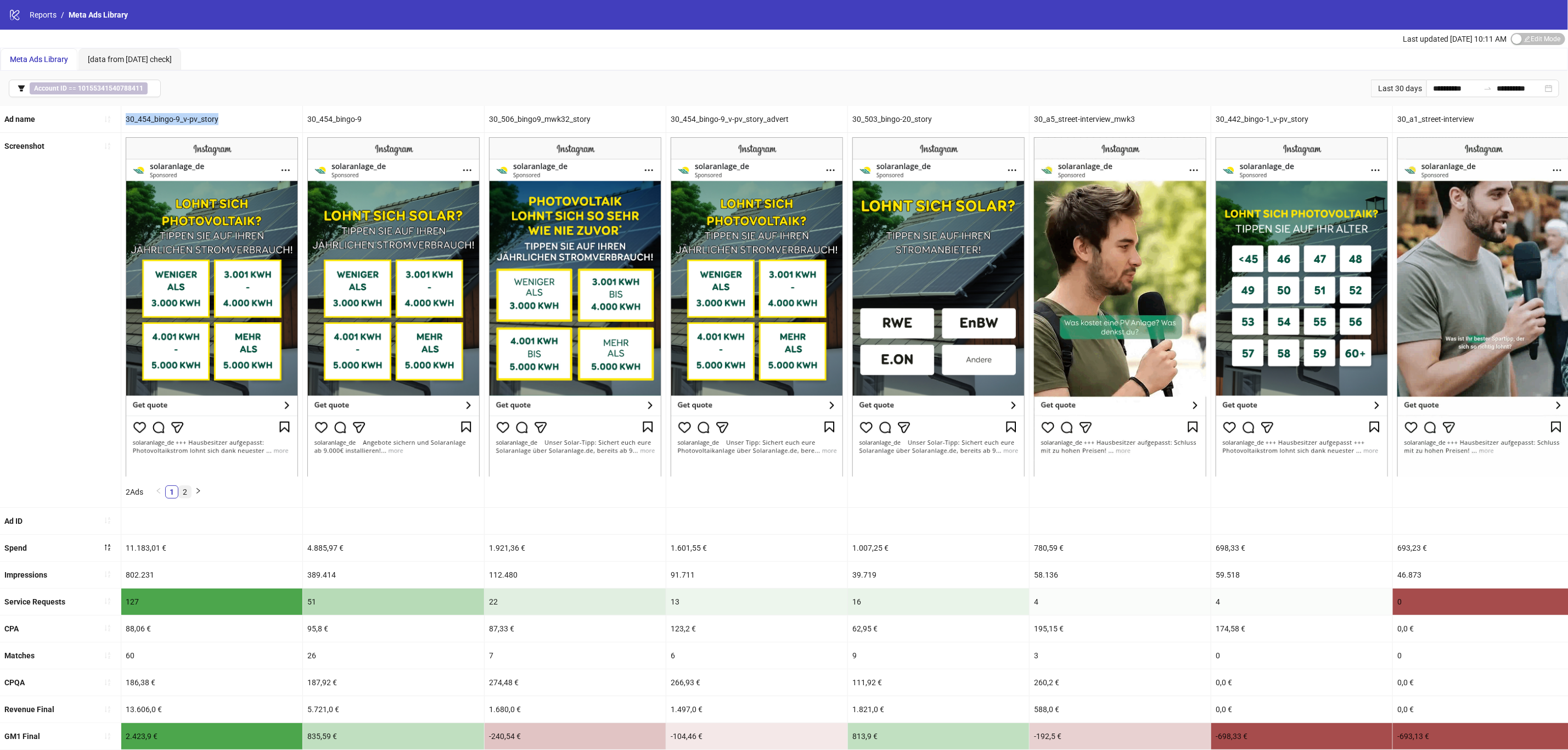
click at [186, 495] on link "2" at bounding box center [185, 492] width 12 height 12
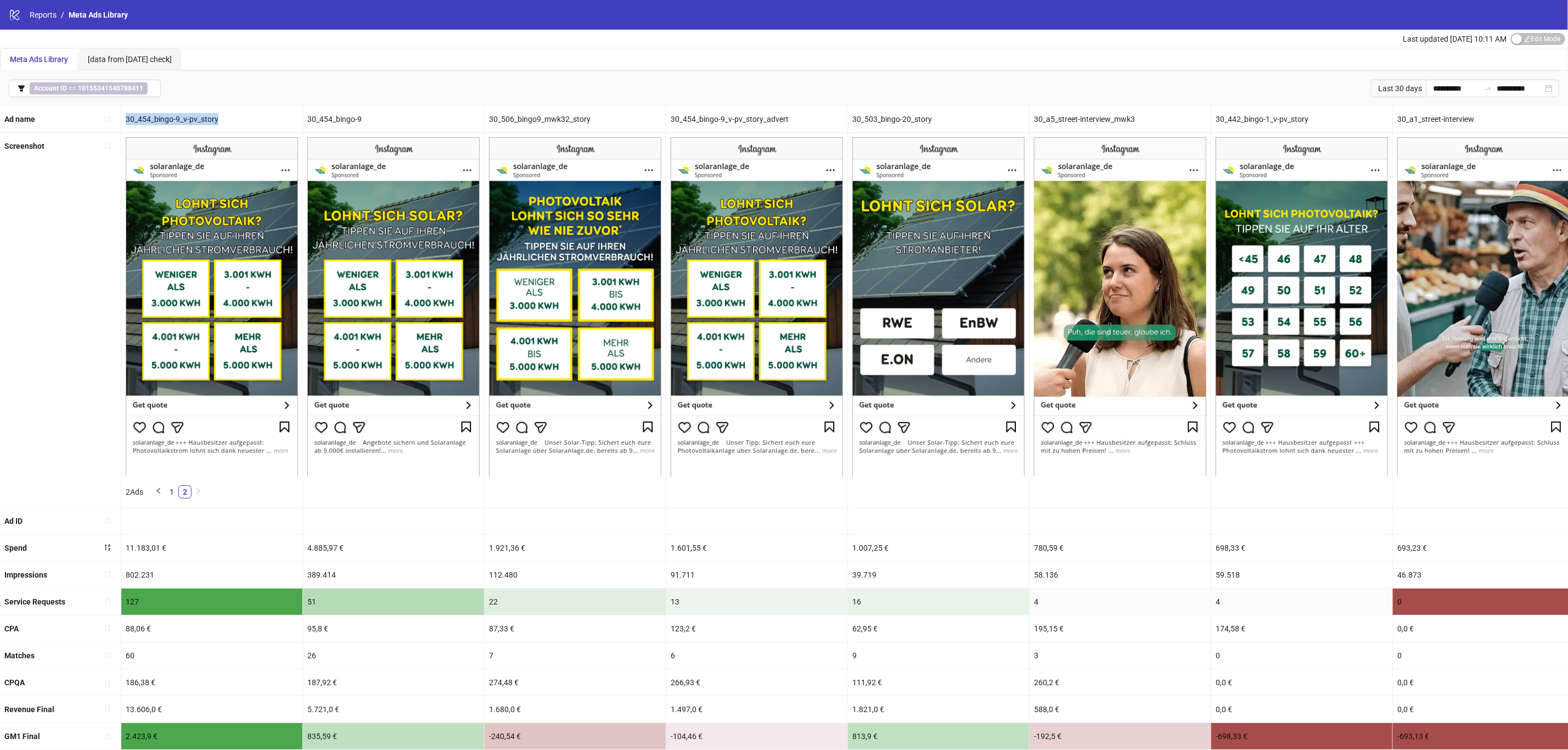
drag, startPoint x: 185, startPoint y: 170, endPoint x: 208, endPoint y: 166, distance: 23.3
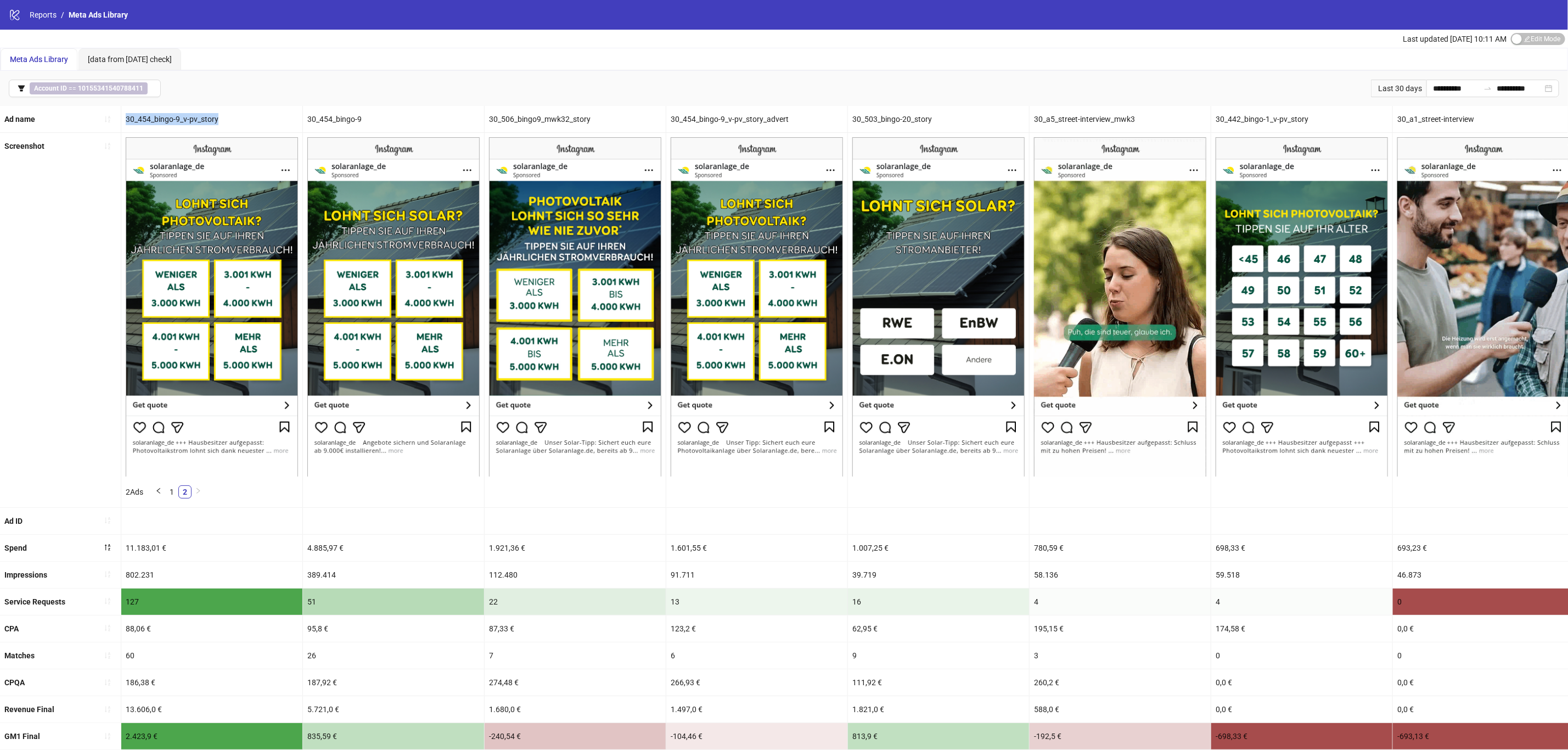
click at [185, 170] on img at bounding box center [211, 306] width 172 height 339
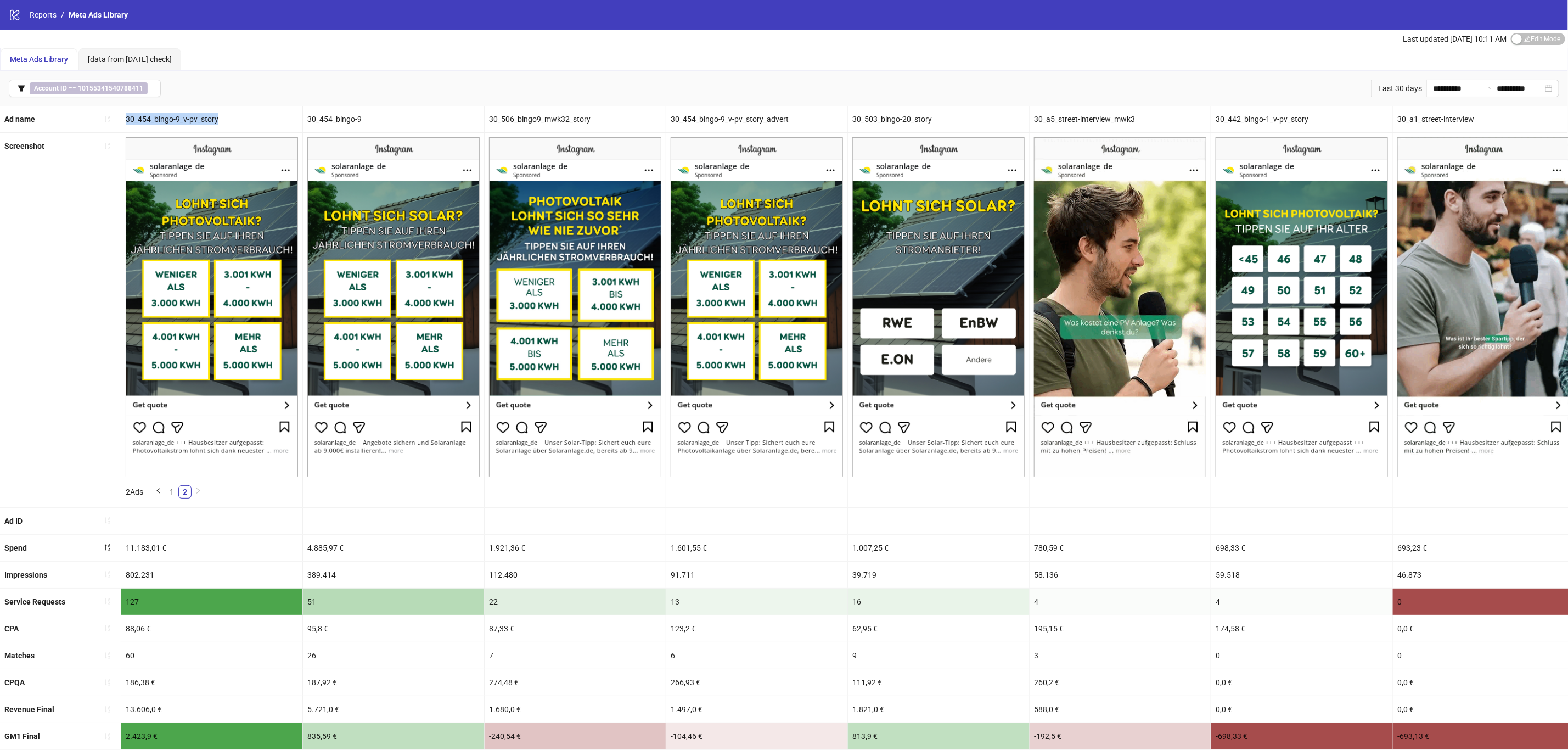
click at [237, 145] on img at bounding box center [211, 306] width 172 height 339
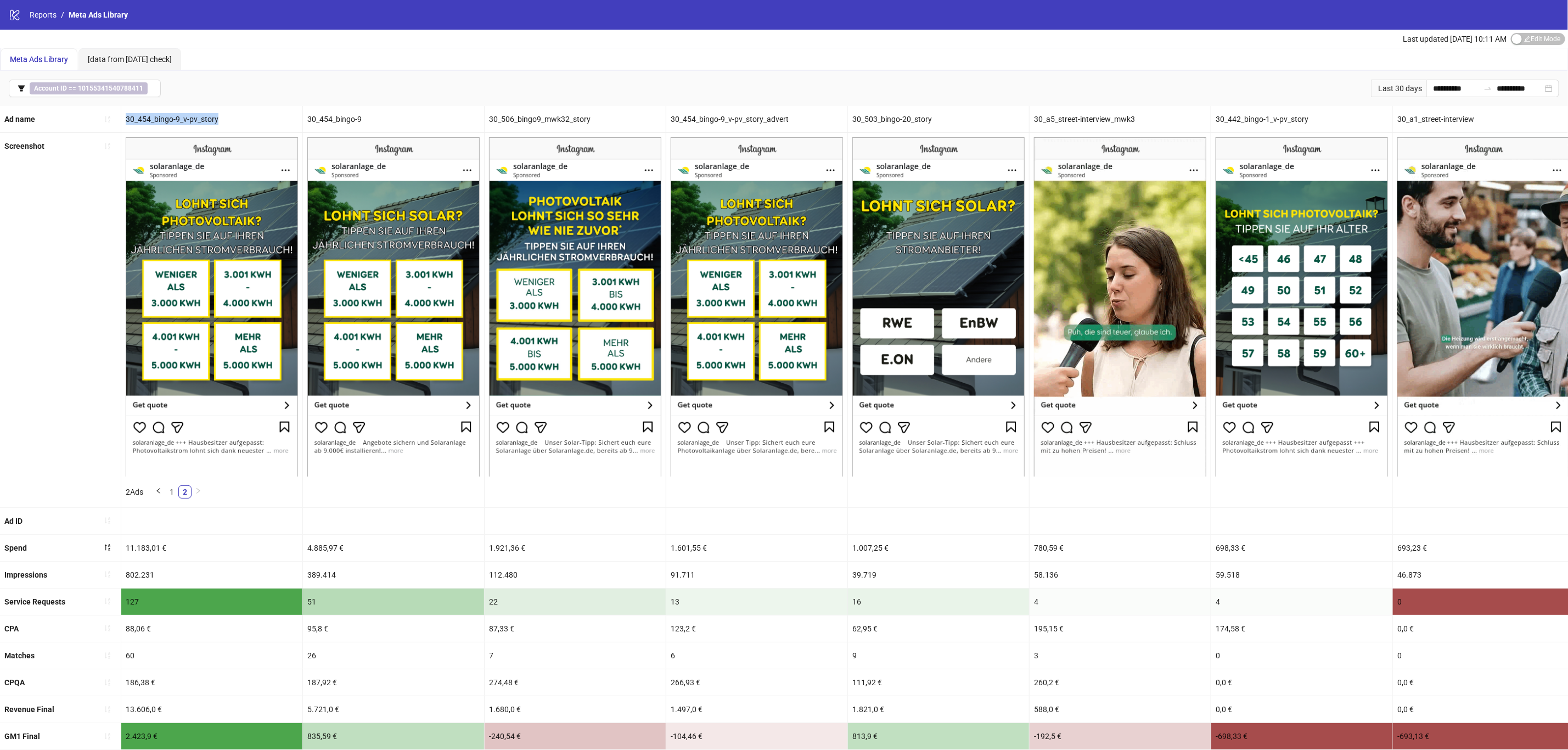
click at [185, 124] on div "30_454_bingo-9_v-pv_story" at bounding box center [211, 119] width 181 height 26
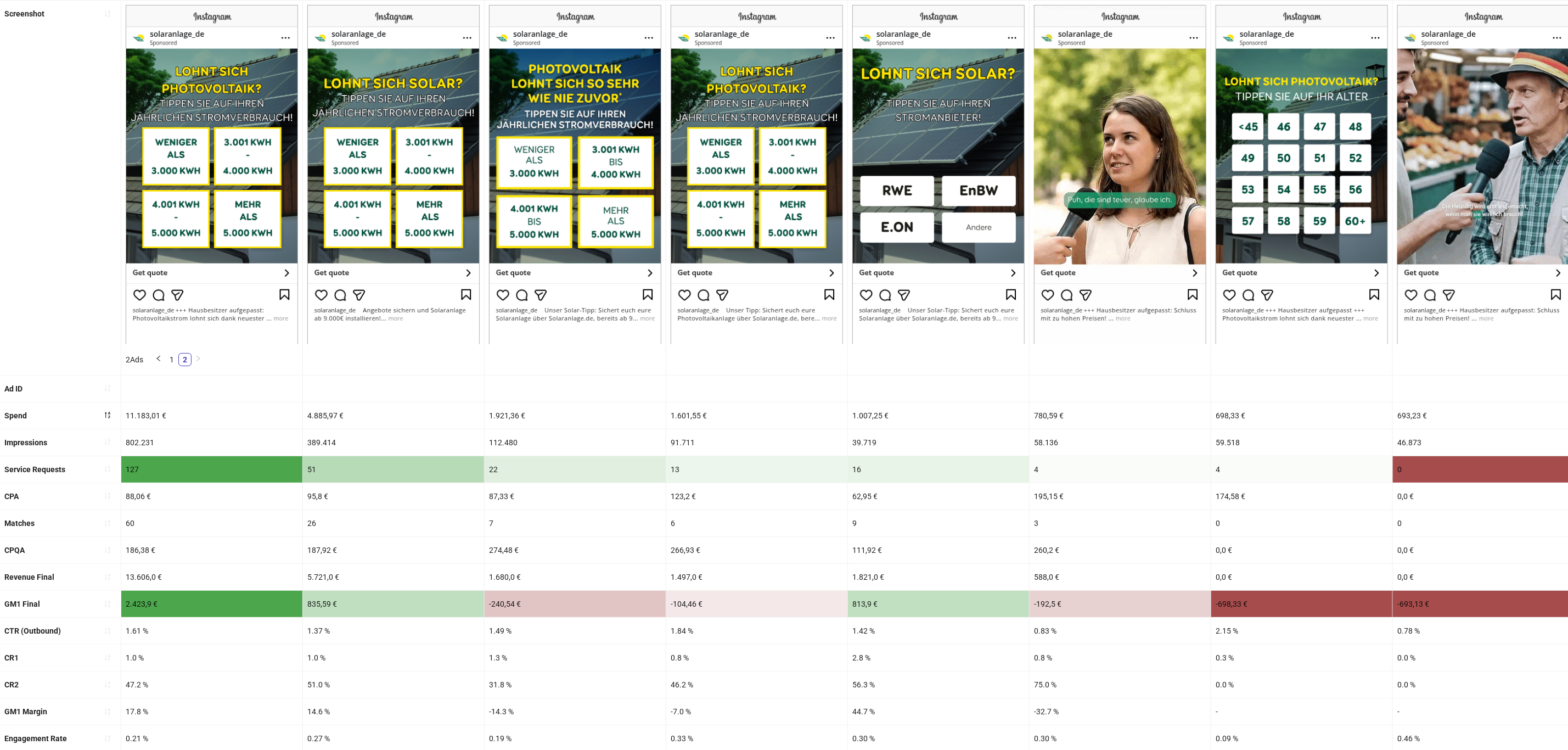
scroll to position [165, 0]
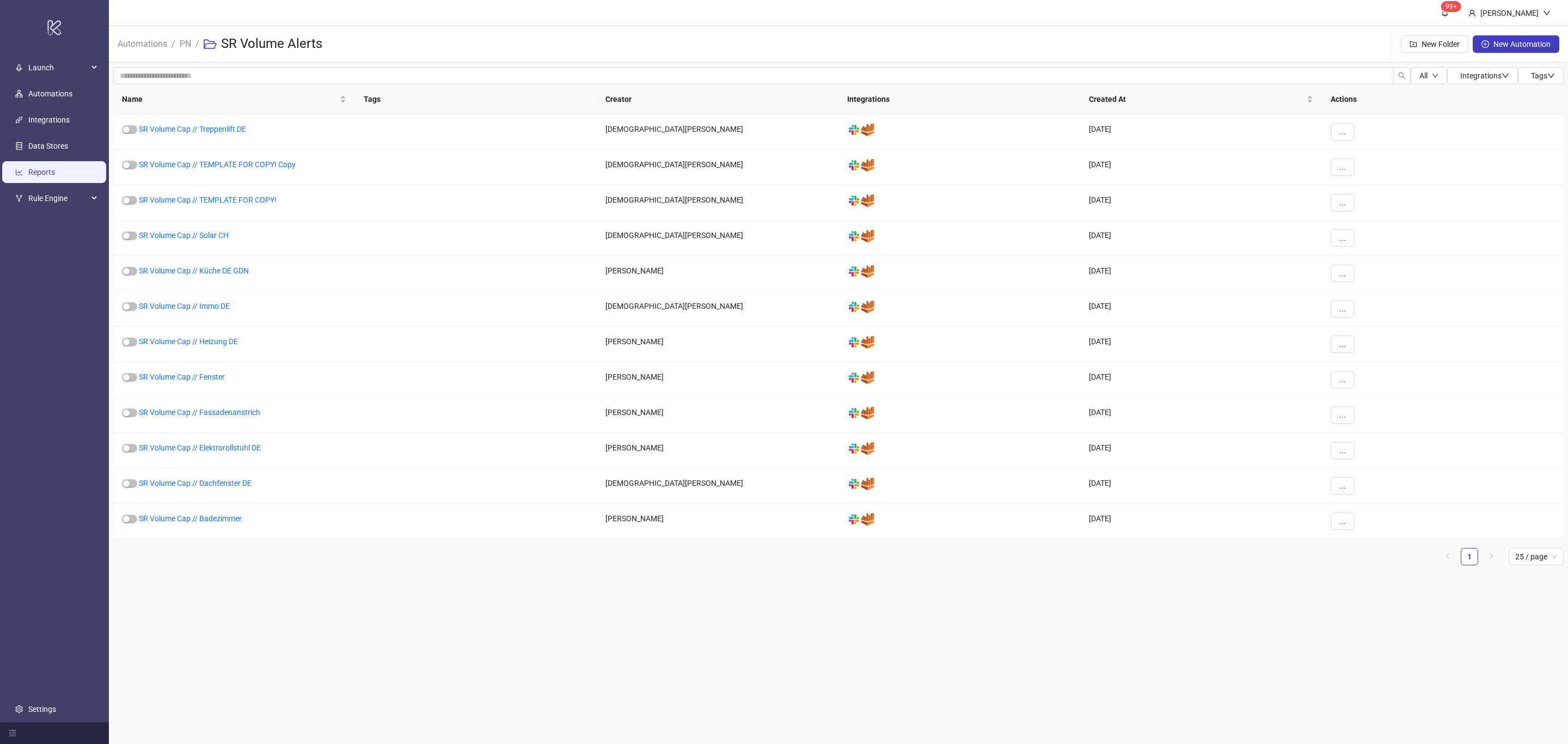
click at [47, 172] on link "Reports" at bounding box center [41, 173] width 27 height 9
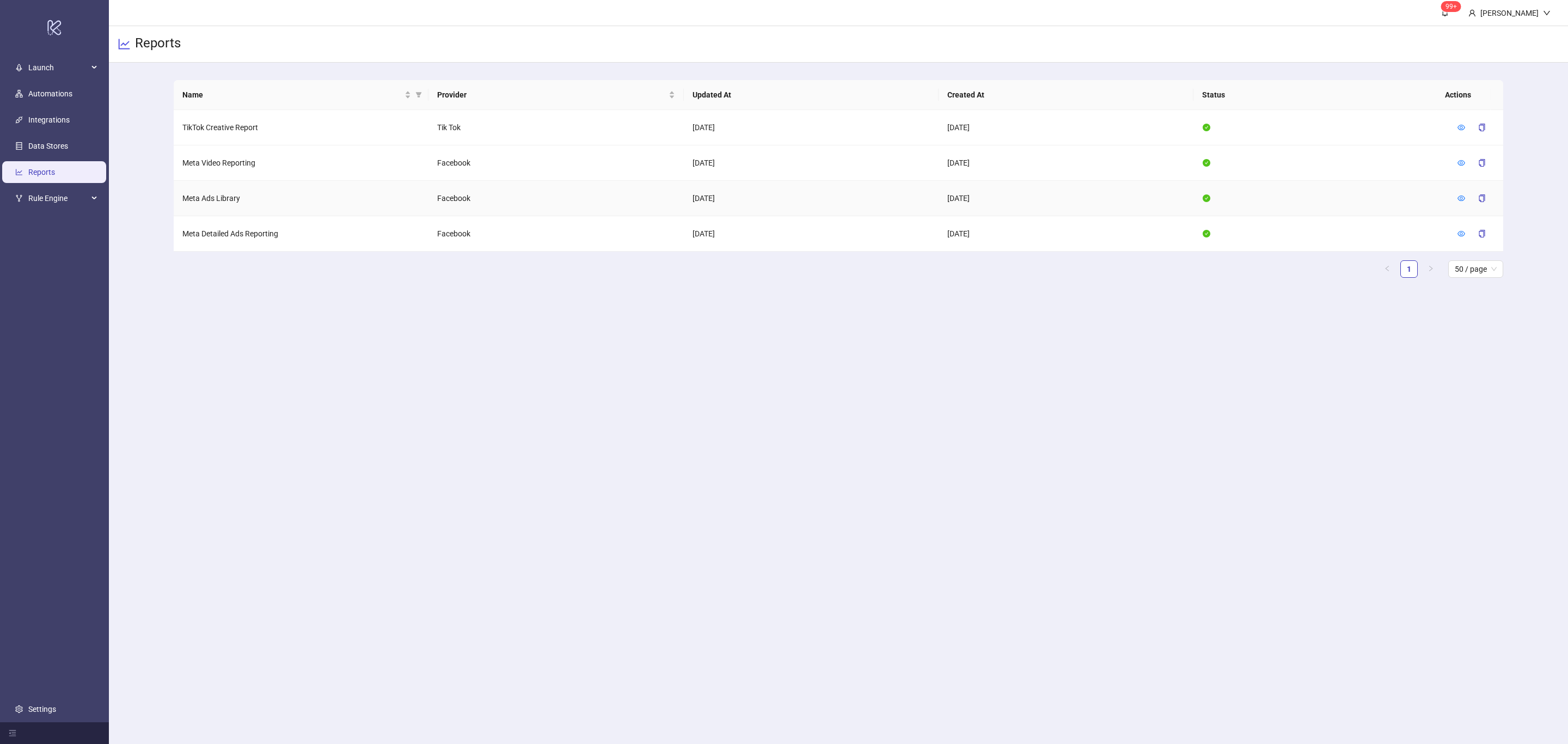
click at [1455, 198] on td at bounding box center [1475, 198] width 54 height 35
click at [1461, 200] on icon "eye" at bounding box center [1461, 198] width 8 height 8
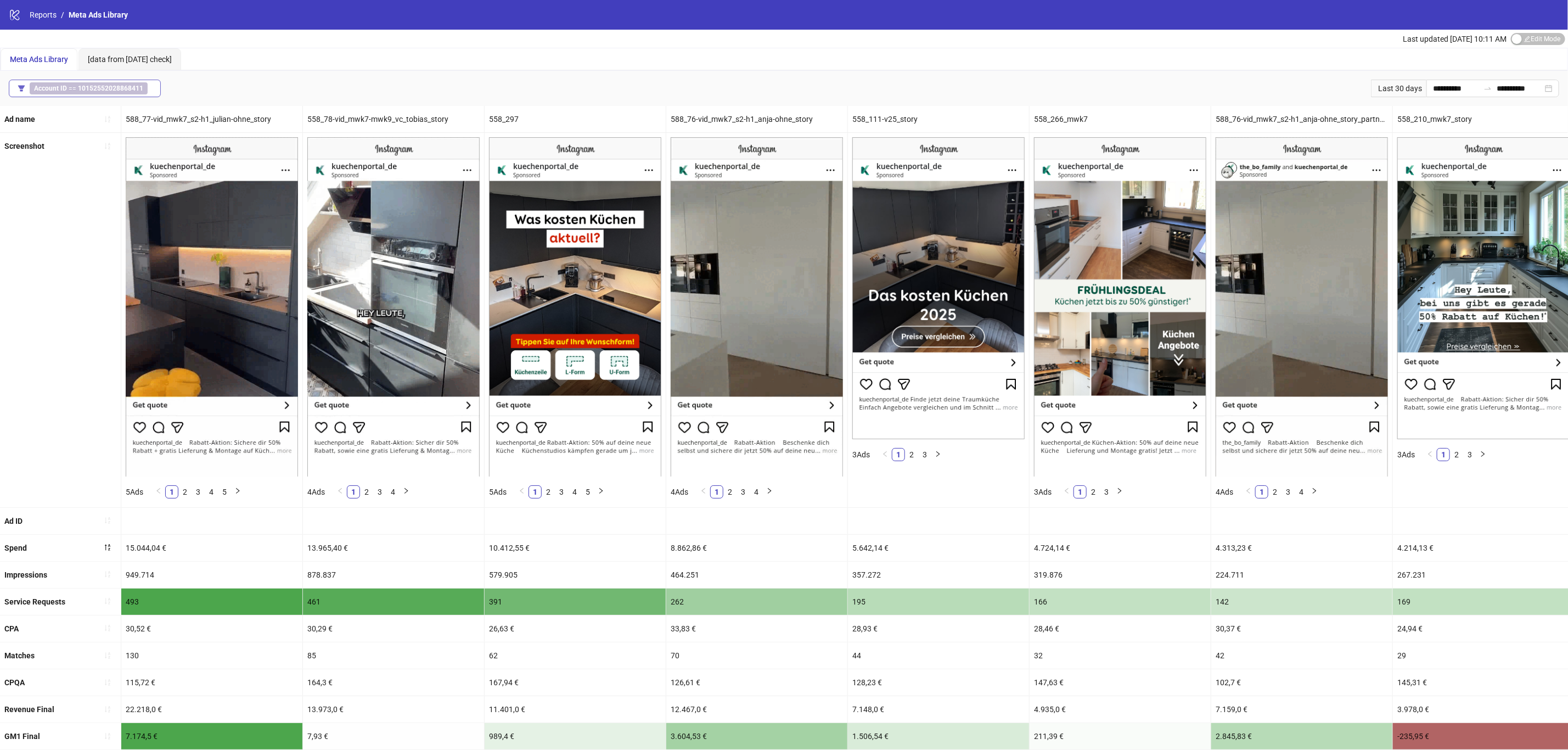
click at [124, 87] on b "10152552028868411" at bounding box center [110, 88] width 65 height 8
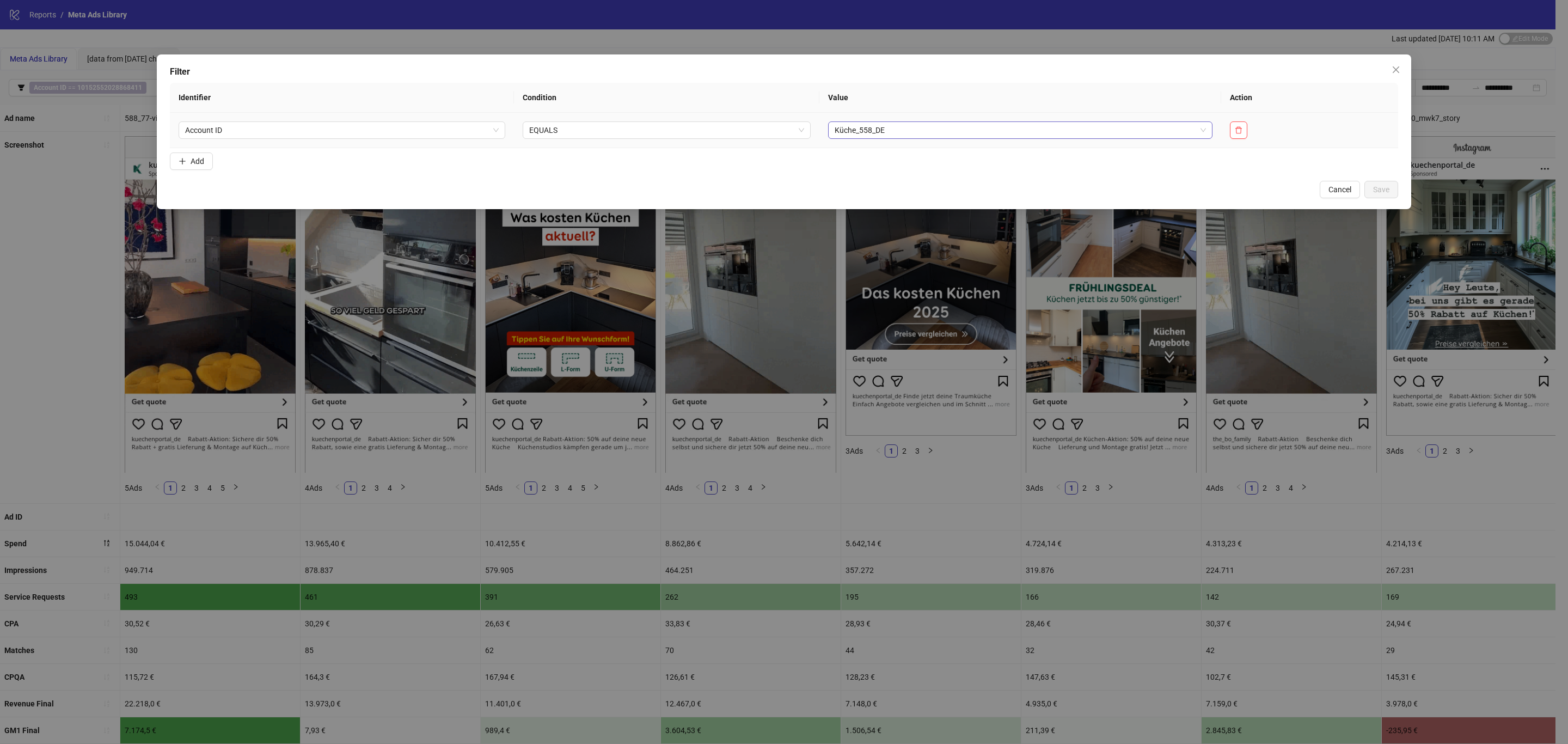
click at [960, 128] on span "Küche_558_DE" at bounding box center [1020, 130] width 372 height 16
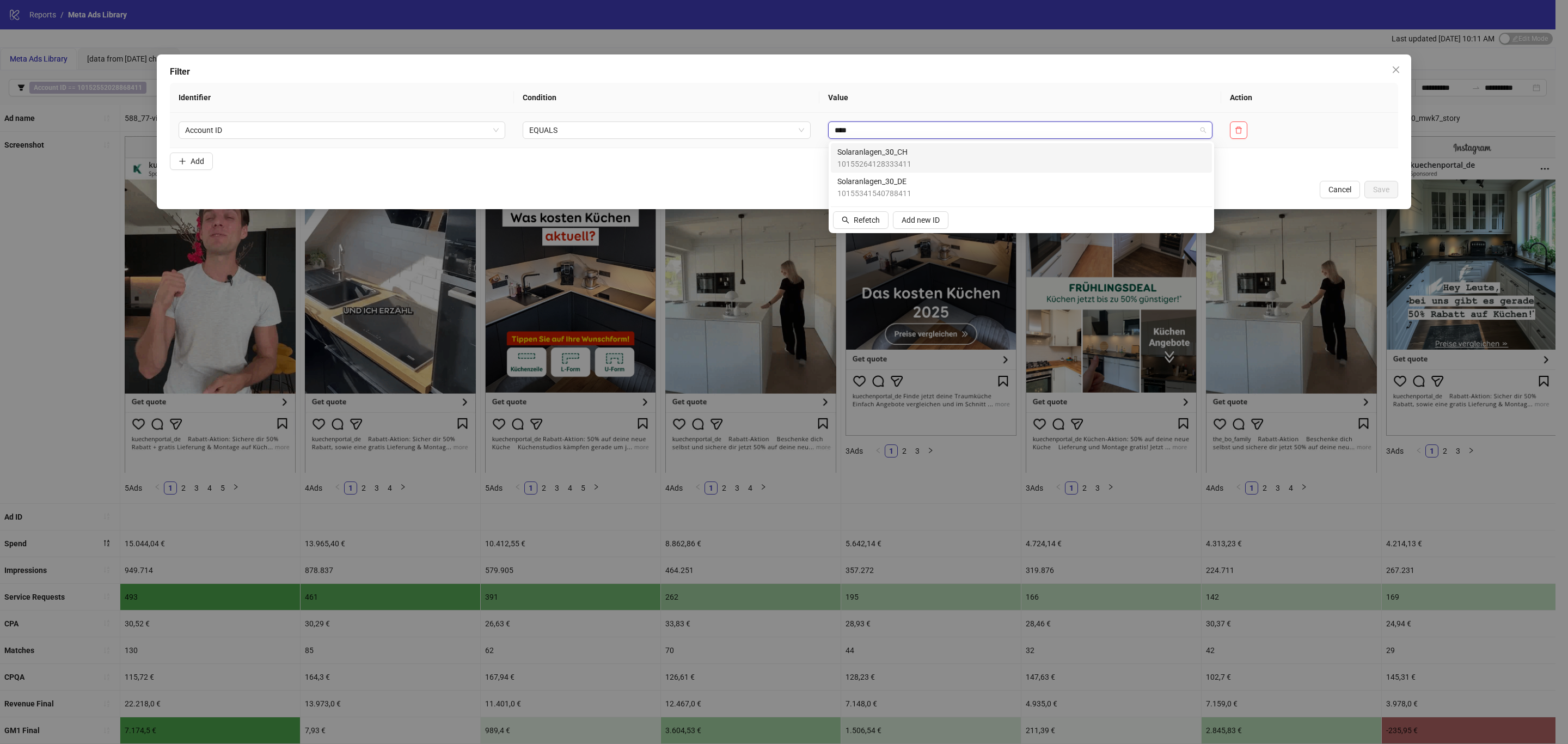
type input "*****"
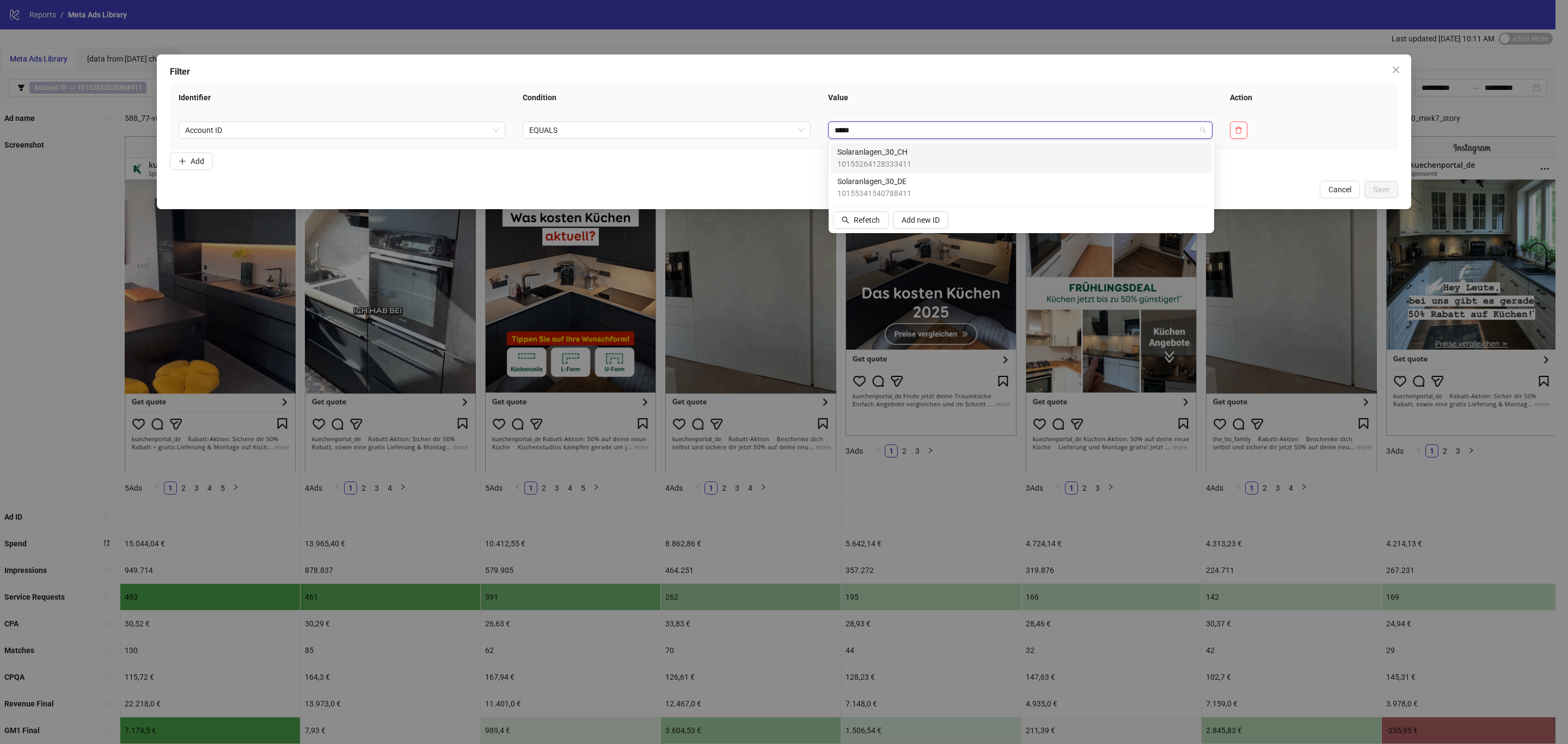
click at [925, 185] on div "Solaranlagen_30_DE 10155341540788411" at bounding box center [1022, 187] width 368 height 24
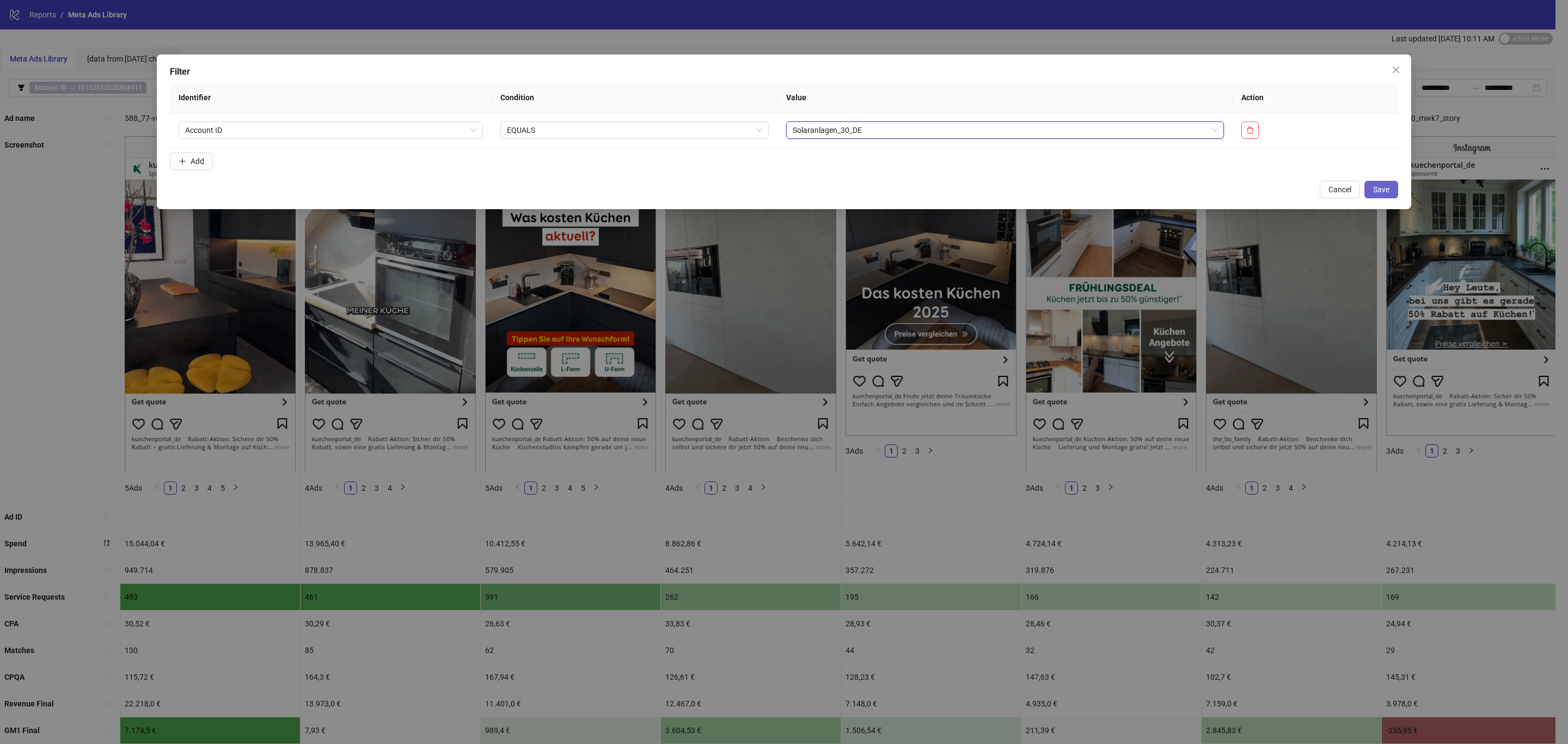
click at [1390, 193] on button "Save" at bounding box center [1381, 189] width 34 height 17
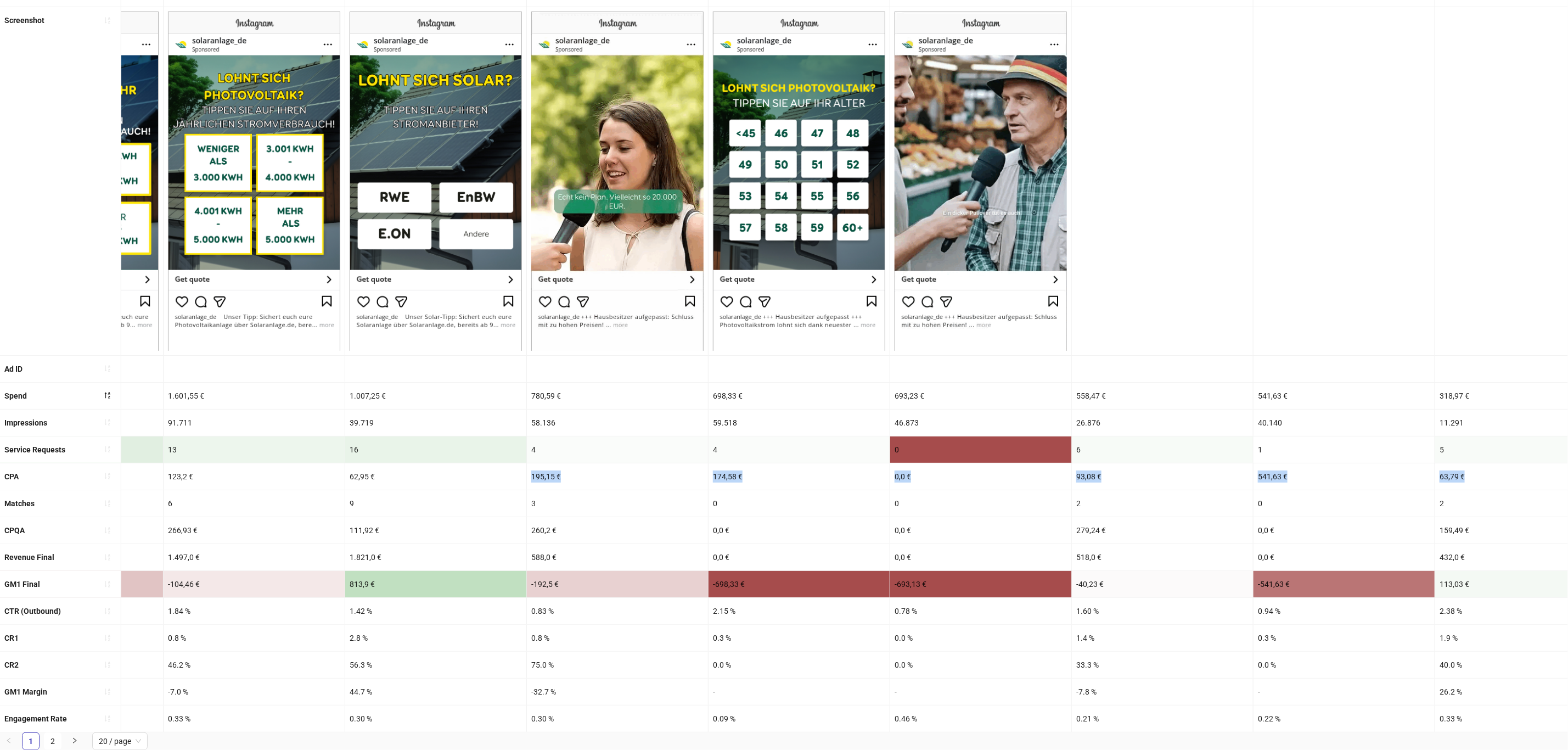
scroll to position [0, 781]
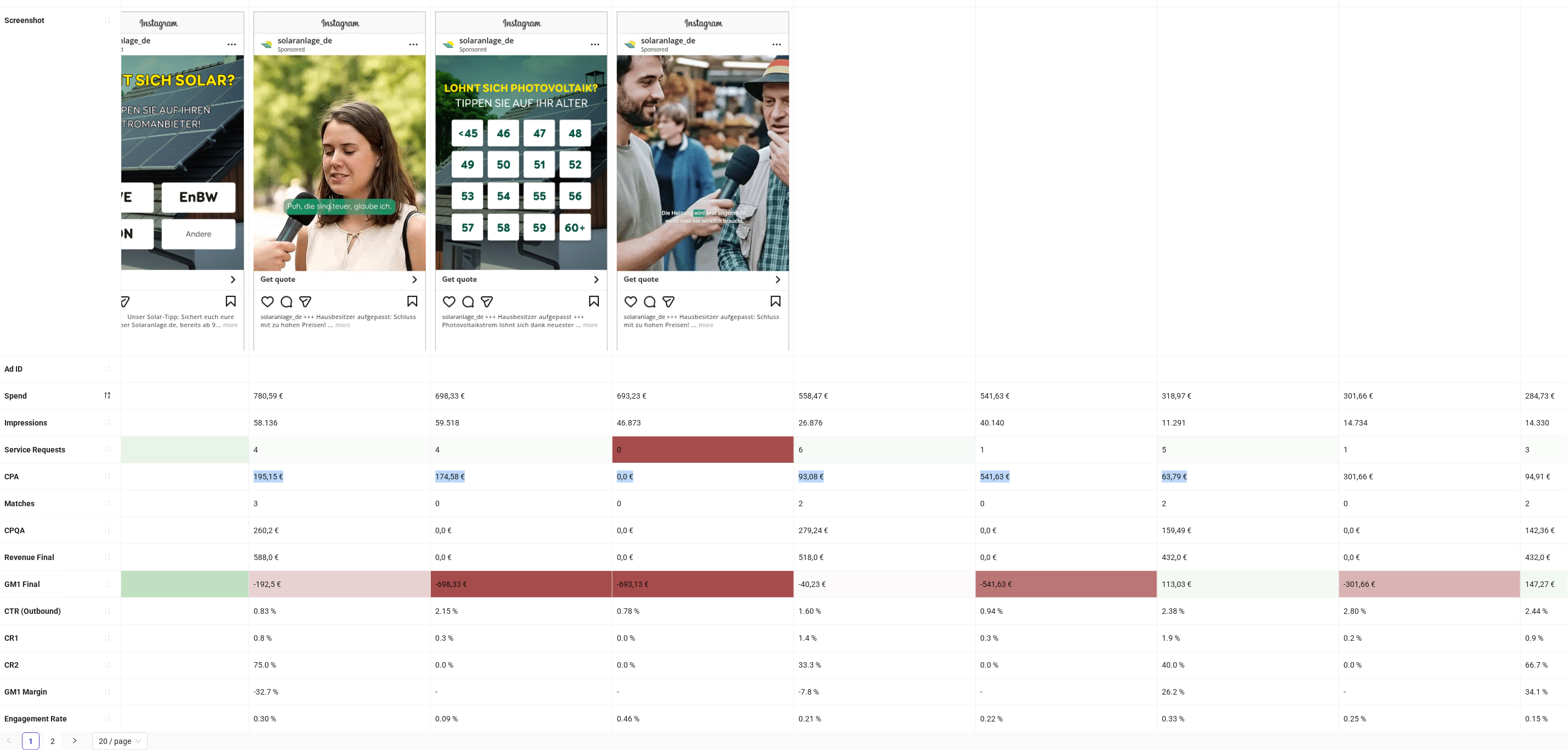
drag, startPoint x: 1089, startPoint y: 468, endPoint x: 1202, endPoint y: 456, distance: 113.6
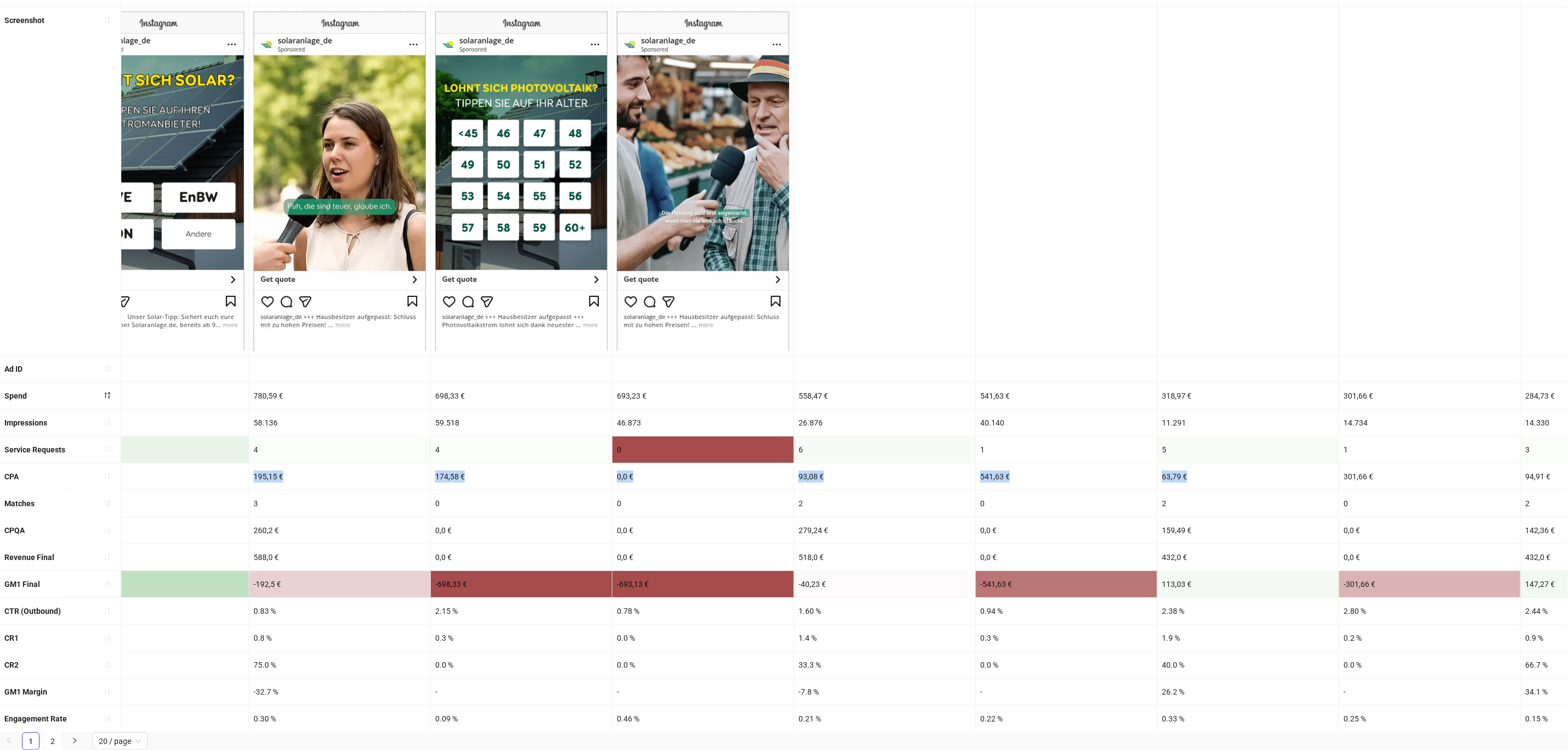
click at [1202, 463] on div "CPA 88,06 € 95,8 € 87,33 € 123,2 € 62,95 € 195,15 € 174,58 € 0,0 € 93,08 € 541,…" at bounding box center [1097, 476] width 3755 height 27
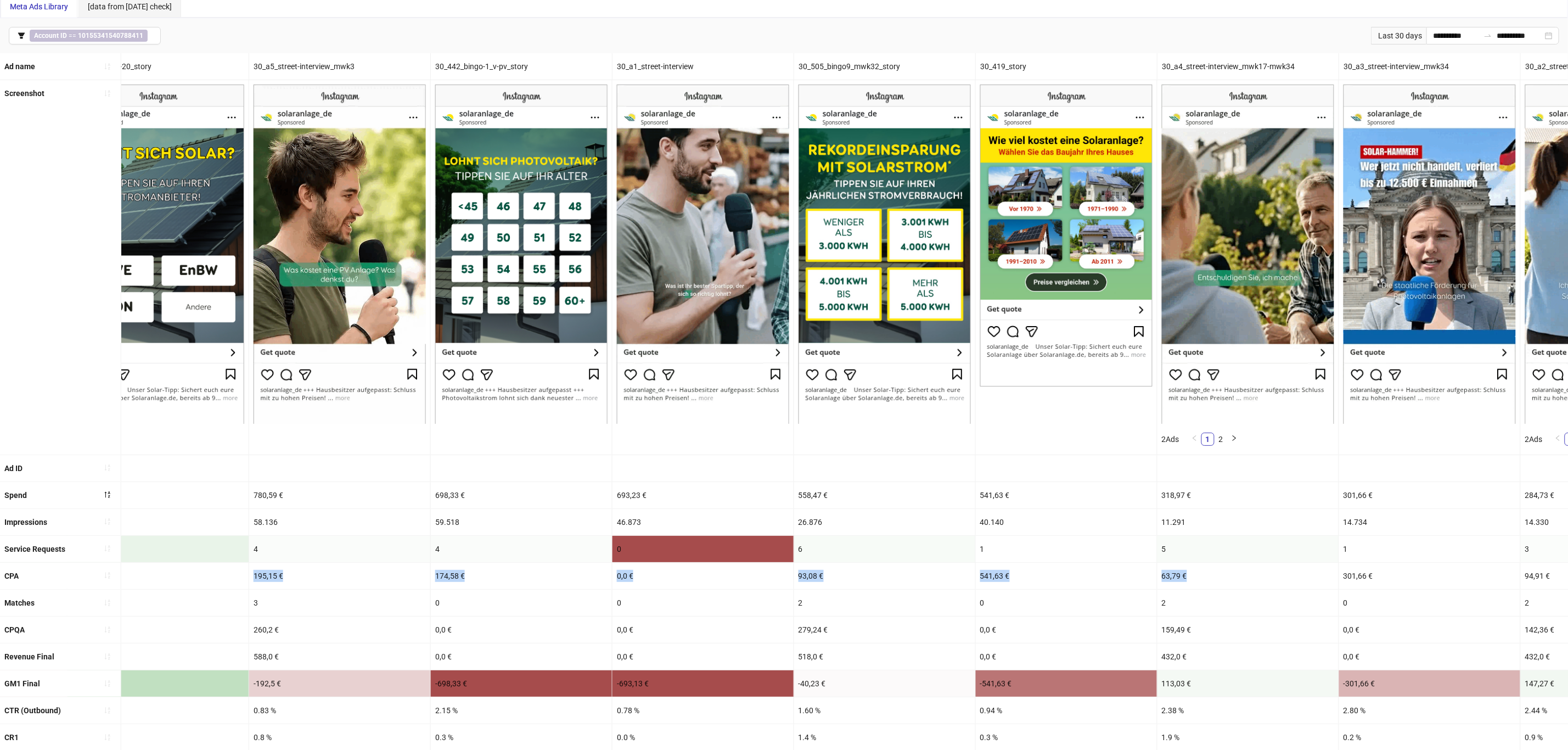
scroll to position [82, 0]
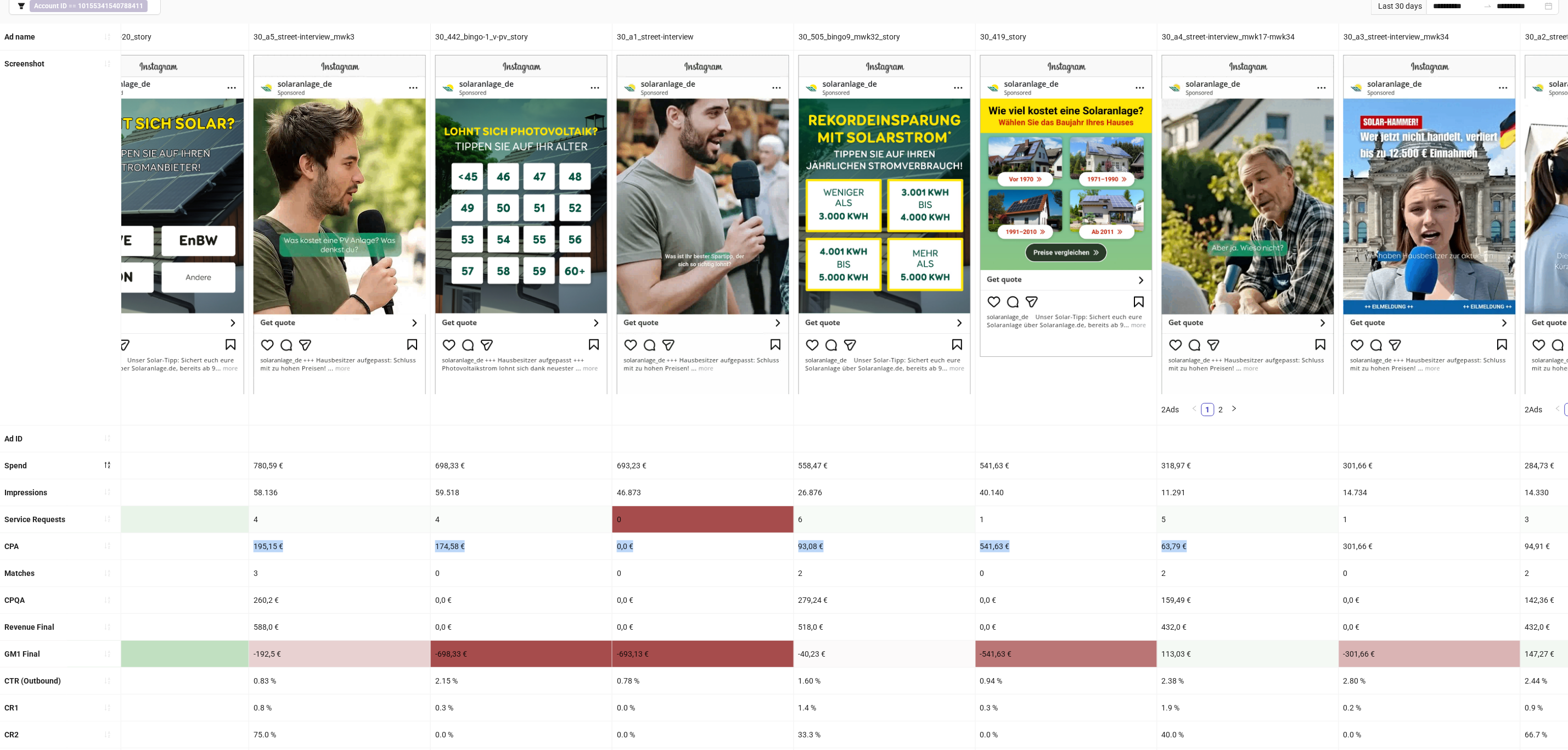
click at [753, 198] on img at bounding box center [703, 223] width 172 height 339
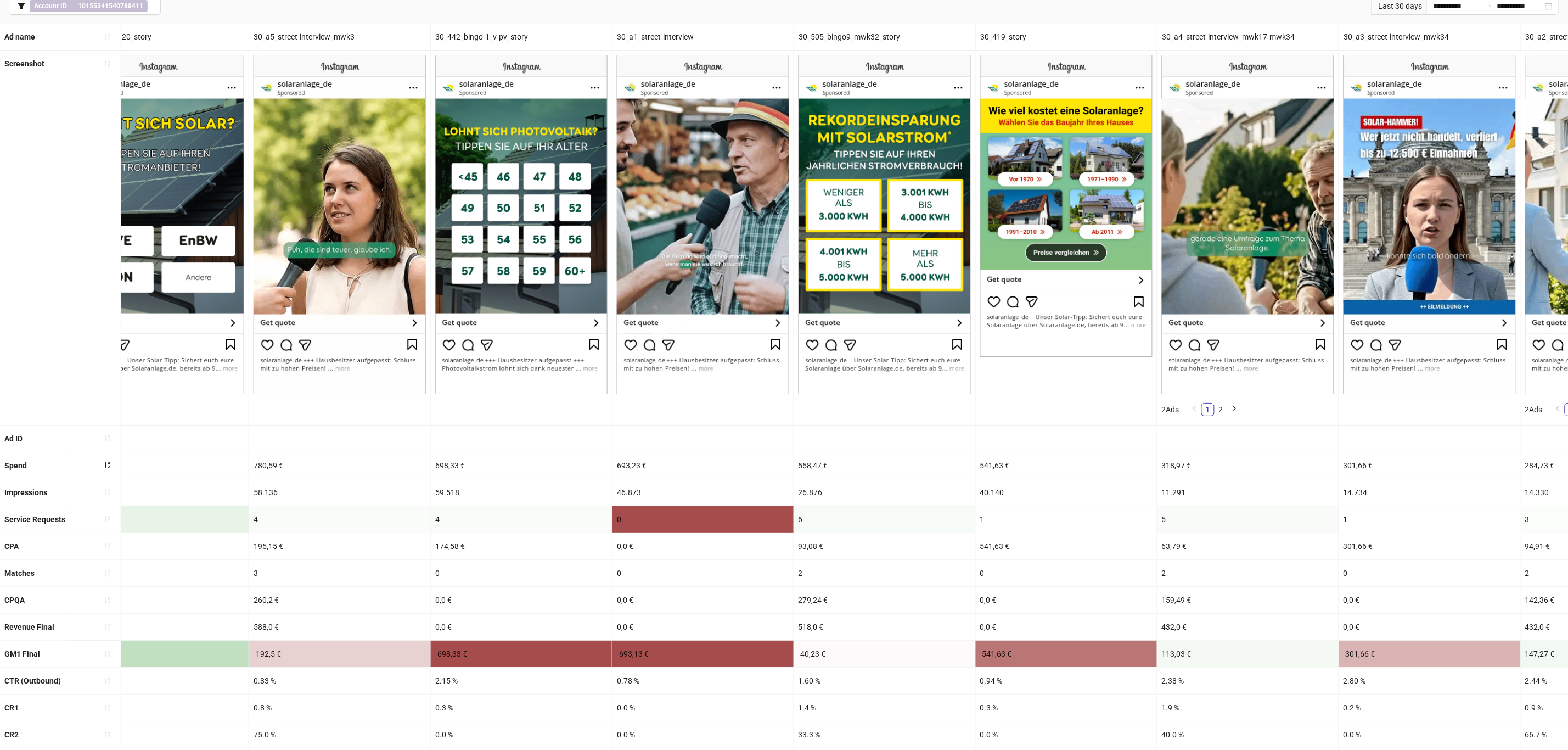
click at [1420, 455] on div "301,66 €" at bounding box center [1429, 465] width 181 height 26
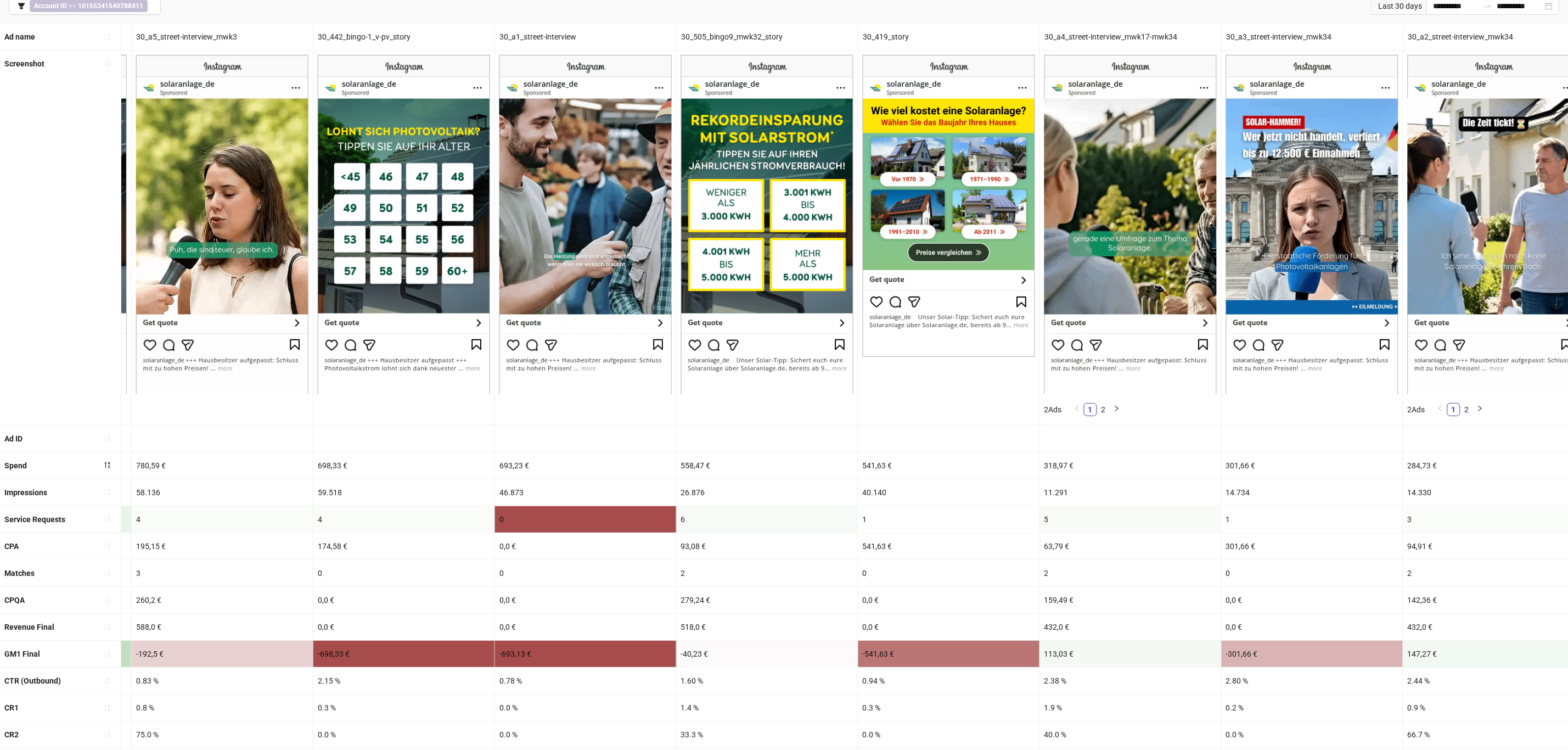
scroll to position [0, 897]
